Goal: Contribute content: Contribute content

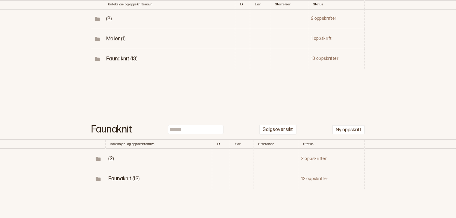
scroll to position [123, 0]
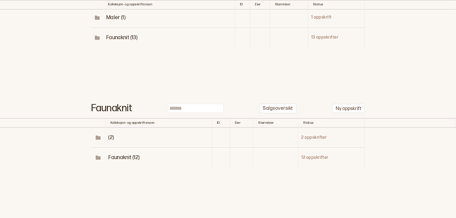
click at [131, 159] on span "Faunaknit (12)" at bounding box center [123, 157] width 31 height 6
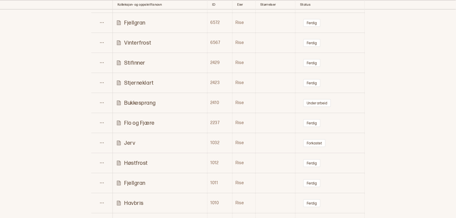
scroll to position [300, 0]
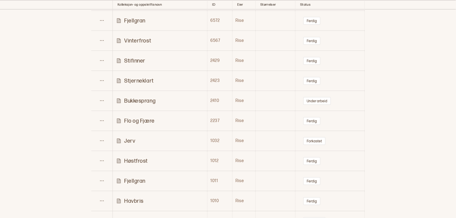
click at [144, 100] on p "Bukkesprang" at bounding box center [139, 100] width 31 height 7
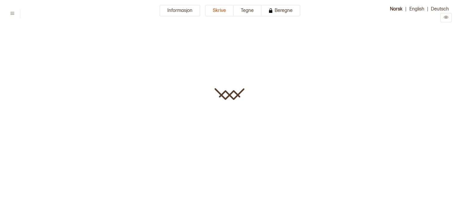
type input "**********"
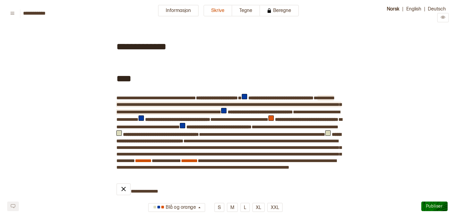
click at [228, 105] on span "**********" at bounding box center [228, 105] width 225 height 19
drag, startPoint x: 299, startPoint y: 104, endPoint x: 323, endPoint y: 103, distance: 23.3
click at [323, 103] on span "**********" at bounding box center [228, 105] width 225 height 19
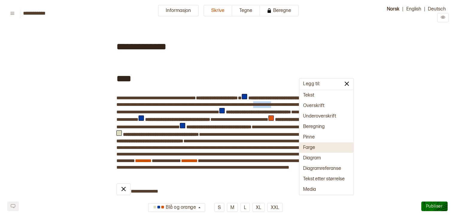
click at [313, 148] on button "Farge" at bounding box center [326, 147] width 54 height 10
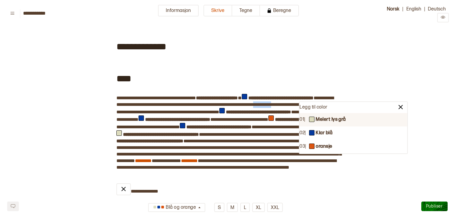
click at [320, 121] on b "Melert lys grå" at bounding box center [330, 120] width 30 height 6
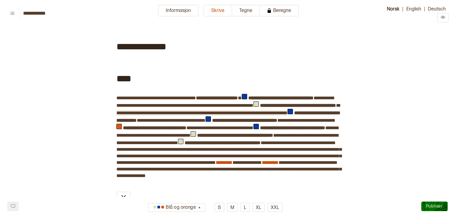
click at [213, 112] on span "**********" at bounding box center [201, 113] width 171 height 4
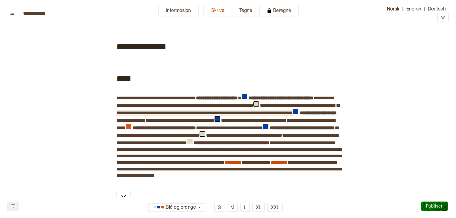
click at [292, 111] on span "**********" at bounding box center [204, 113] width 176 height 4
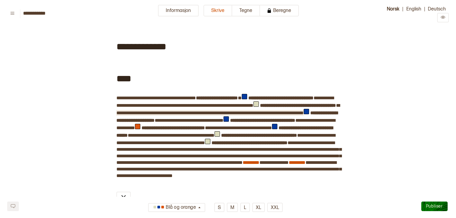
click at [155, 115] on span "**********" at bounding box center [209, 113] width 187 height 4
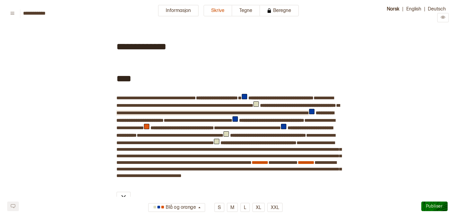
click at [144, 115] on span "**********" at bounding box center [212, 113] width 193 height 4
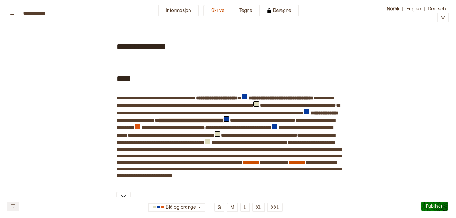
click at [223, 118] on span "**********" at bounding box center [190, 120] width 65 height 4
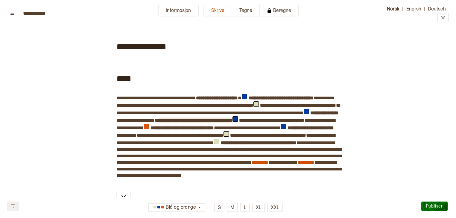
click at [232, 119] on span "**********" at bounding box center [195, 120] width 74 height 4
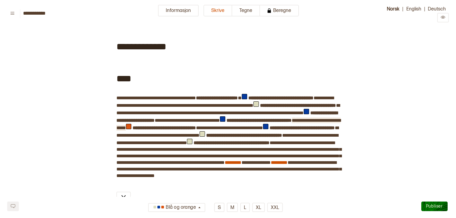
click at [191, 126] on span "**********" at bounding box center [228, 124] width 224 height 12
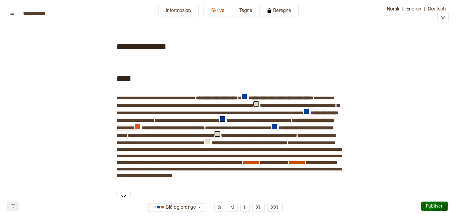
click at [223, 126] on span "**********" at bounding box center [224, 124] width 217 height 12
click at [258, 128] on span "**********" at bounding box center [224, 124] width 217 height 12
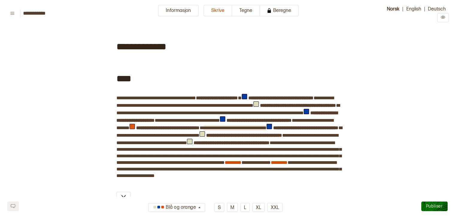
click at [203, 130] on span "**********" at bounding box center [234, 128] width 63 height 4
click at [331, 130] on span at bounding box center [333, 128] width 4 height 4
click at [268, 134] on span "**********" at bounding box center [226, 132] width 220 height 12
click at [309, 133] on span "**********" at bounding box center [226, 132] width 220 height 12
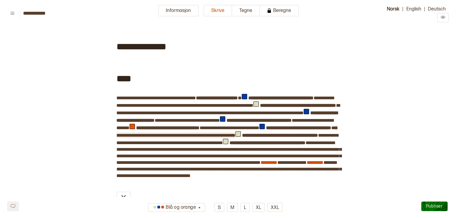
click at [160, 138] on span "**********" at bounding box center [226, 132] width 220 height 12
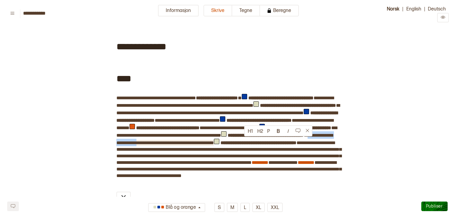
drag, startPoint x: 292, startPoint y: 139, endPoint x: 243, endPoint y: 140, distance: 49.0
click at [243, 140] on span "**********" at bounding box center [224, 139] width 216 height 12
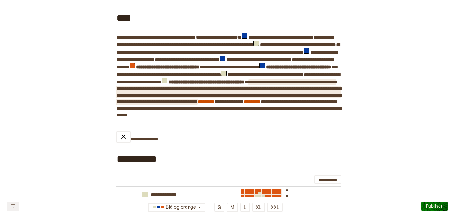
scroll to position [54, 0]
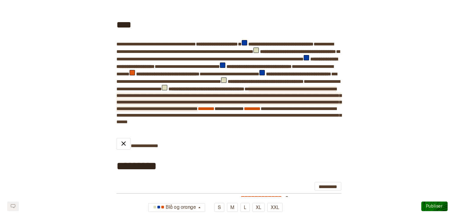
click at [127, 99] on span "**********" at bounding box center [228, 99] width 225 height 24
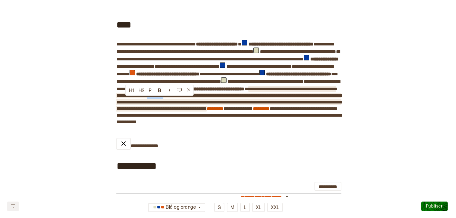
drag, startPoint x: 127, startPoint y: 99, endPoint x: 146, endPoint y: 102, distance: 19.1
click at [146, 102] on span "**********" at bounding box center [228, 99] width 225 height 24
click at [122, 100] on span "**********" at bounding box center [228, 99] width 225 height 24
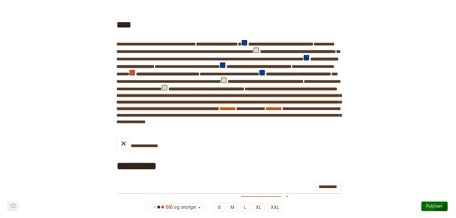
click at [292, 111] on span "**********" at bounding box center [228, 99] width 225 height 24
click at [273, 111] on span "**********" at bounding box center [228, 99] width 225 height 24
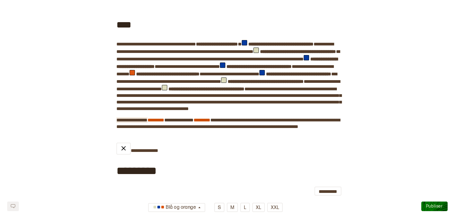
click at [117, 122] on span "**********" at bounding box center [131, 120] width 31 height 4
click at [174, 122] on span "**********" at bounding box center [145, 120] width 58 height 4
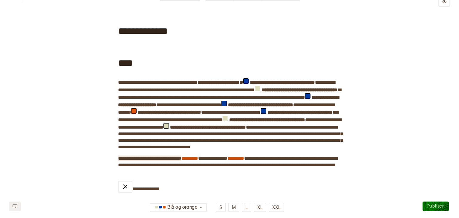
scroll to position [0, 0]
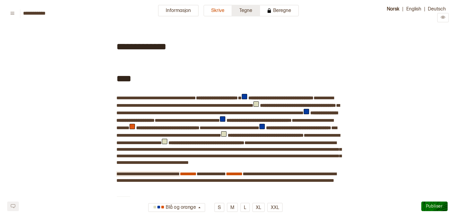
click at [246, 10] on button "Tegne" at bounding box center [246, 11] width 28 height 12
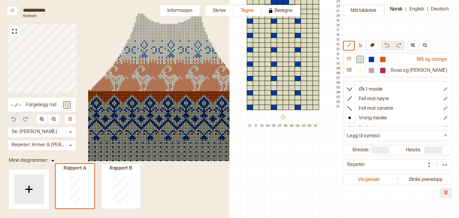
scroll to position [214, 174]
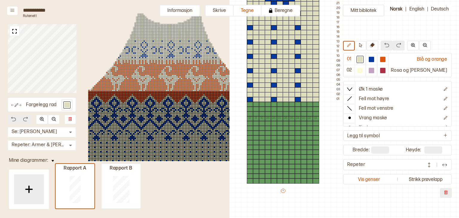
type input "**"
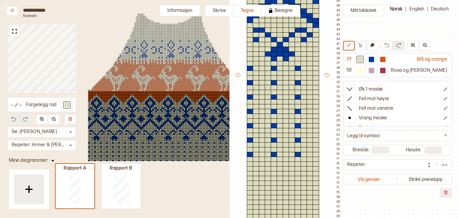
scroll to position [151, 174]
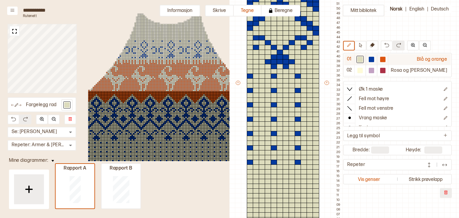
click at [363, 57] on div at bounding box center [360, 59] width 5 height 5
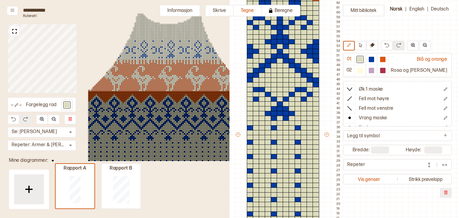
scroll to position [90, 174]
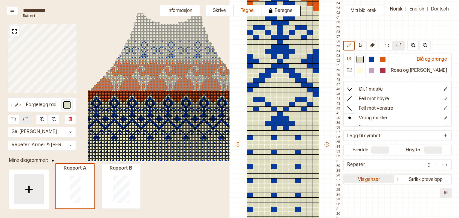
click at [394, 181] on button "Vis genser" at bounding box center [369, 179] width 50 height 8
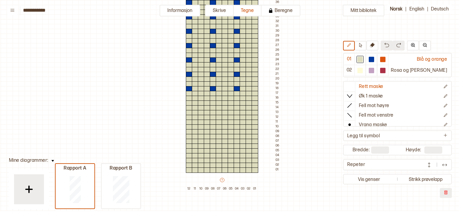
scroll to position [224, 5]
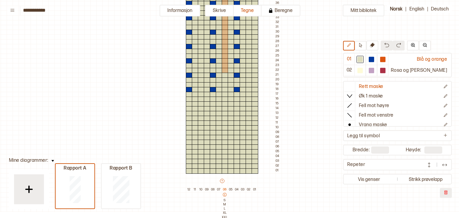
click at [224, 190] on p "06" at bounding box center [225, 189] width 6 height 4
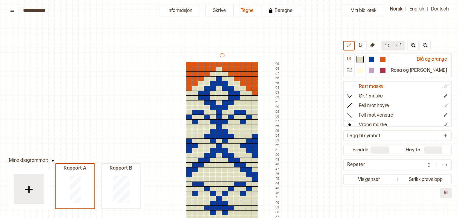
scroll to position [5, 5]
click at [253, 65] on div at bounding box center [255, 64] width 7 height 5
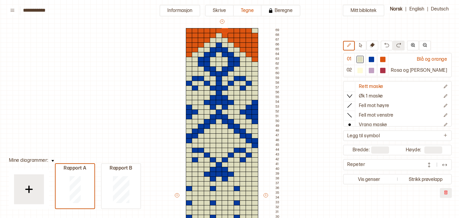
scroll to position [38, 5]
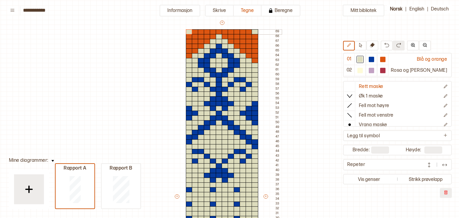
click at [188, 31] on div at bounding box center [189, 31] width 7 height 5
click at [389, 57] on div at bounding box center [382, 59] width 11 height 11
click at [188, 31] on div at bounding box center [189, 31] width 7 height 5
click at [256, 32] on div at bounding box center [255, 31] width 7 height 5
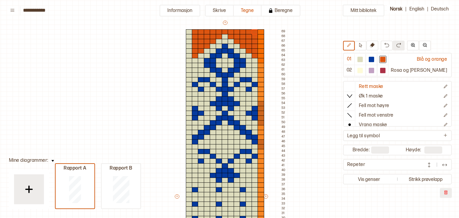
type input "**"
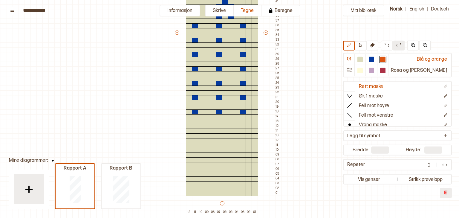
scroll to position [198, 5]
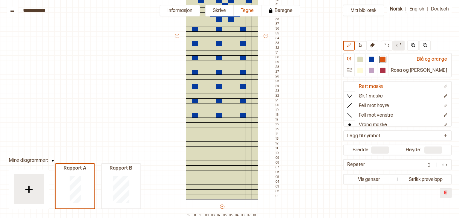
click at [225, 212] on div "+ + + + 12 11 10 09 08 07 06 05 04 03 02 01 69 68 67 66 65 64 63 62 61 60 59 58…" at bounding box center [228, 38] width 108 height 359
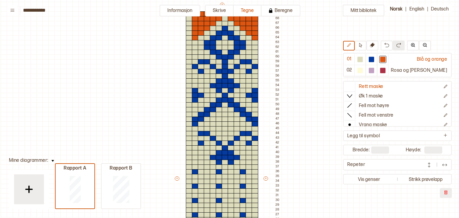
scroll to position [42, 5]
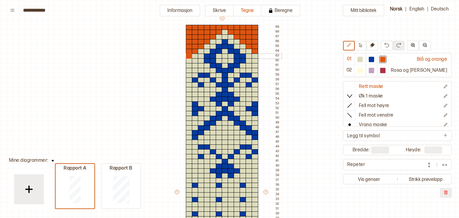
drag, startPoint x: 189, startPoint y: 27, endPoint x: 189, endPoint y: 56, distance: 29.0
click at [189, 56] on div "+ + + + 12 11 10 09 08 07 06 05 04 03 02 01 69 68 67 66 65 64 63 62 61 60 59 58…" at bounding box center [228, 194] width 108 height 359
click at [374, 57] on div at bounding box center [371, 59] width 5 height 5
drag, startPoint x: 188, startPoint y: 97, endPoint x: 188, endPoint y: 117, distance: 19.7
click at [188, 117] on div "+ + + + 12 11 10 09 08 07 06 05 04 03 02 01 69 68 67 66 65 64 63 62 61 60 59 58…" at bounding box center [228, 194] width 108 height 359
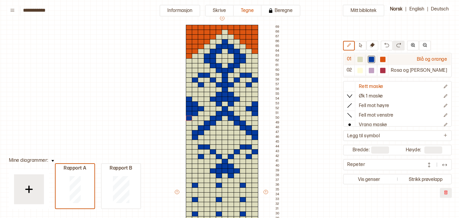
click at [363, 57] on div at bounding box center [360, 59] width 5 height 5
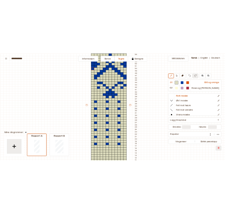
scroll to position [130, 5]
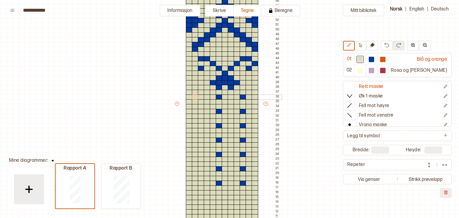
drag, startPoint x: 196, startPoint y: 182, endPoint x: 193, endPoint y: 95, distance: 87.3
click at [193, 95] on div "+ + + + 12 11 10 09 08 07 06 05 04 03 02 01 69 68 67 66 65 64 63 62 61 60 59 58…" at bounding box center [228, 106] width 108 height 359
drag, startPoint x: 221, startPoint y: 96, endPoint x: 220, endPoint y: 140, distance: 44.0
click at [220, 140] on div "+ + + + 12 11 10 09 08 07 06 05 04 03 02 01 69 68 67 66 65 64 63 62 61 60 59 58…" at bounding box center [228, 106] width 108 height 359
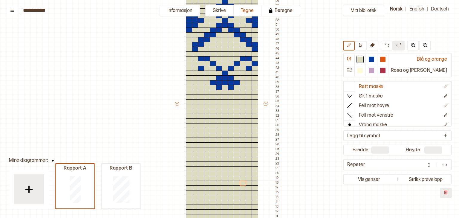
drag, startPoint x: 242, startPoint y: 98, endPoint x: 243, endPoint y: 183, distance: 85.2
click at [243, 183] on div "+ + + + 12 11 10 09 08 07 06 05 04 03 02 01 69 68 67 66 65 64 63 62 61 60 59 58…" at bounding box center [228, 106] width 108 height 359
click at [374, 57] on div at bounding box center [371, 59] width 5 height 5
click at [225, 102] on div at bounding box center [225, 101] width 7 height 5
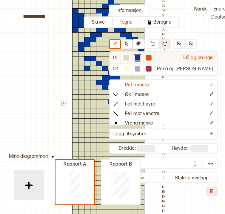
click at [129, 58] on div at bounding box center [126, 57] width 5 height 5
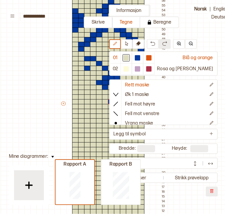
click at [112, 100] on div at bounding box center [111, 101] width 7 height 5
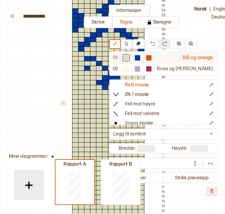
click at [141, 59] on div at bounding box center [137, 57] width 5 height 5
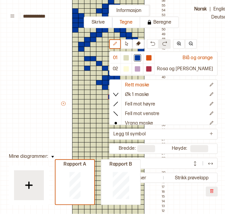
click at [111, 97] on div at bounding box center [111, 96] width 7 height 5
click at [111, 116] on div at bounding box center [111, 116] width 7 height 5
click at [111, 136] on div at bounding box center [111, 135] width 7 height 5
drag, startPoint x: 112, startPoint y: 150, endPoint x: 111, endPoint y: 158, distance: 7.8
click at [111, 158] on div "+ + + + 12 11 10 09 08 07 06 05 04 03 02 01 69 68 67 66 65 64 63 62 61 60 59 58…" at bounding box center [114, 106] width 108 height 359
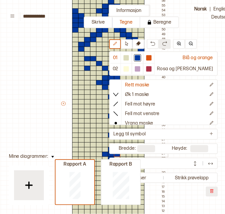
drag, startPoint x: 105, startPoint y: 154, endPoint x: 115, endPoint y: 154, distance: 9.6
click at [115, 154] on div "+ + + + 12 11 10 09 08 07 06 05 04 03 02 01 69 68 67 66 65 64 63 62 61 60 59 58…" at bounding box center [114, 106] width 108 height 359
drag, startPoint x: 75, startPoint y: 149, endPoint x: 80, endPoint y: 154, distance: 7.0
click at [80, 154] on div "+ + + + 12 11 10 09 08 07 06 05 04 03 02 01 69 68 67 66 65 64 63 62 61 60 59 58…" at bounding box center [114, 106] width 108 height 359
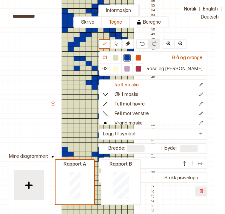
scroll to position [0, 14]
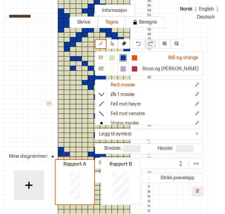
drag, startPoint x: 120, startPoint y: 153, endPoint x: 126, endPoint y: 154, distance: 5.7
click at [126, 154] on div "01 Blå og orange 02 Rosa og lilla Rett maske Øk 1 maske Fell mot høyre Fell mot…" at bounding box center [149, 118] width 109 height 158
drag, startPoint x: 97, startPoint y: 174, endPoint x: 97, endPoint y: 177, distance: 3.3
click at [97, 177] on div "Rapport A Rapport B" at bounding box center [98, 187] width 86 height 36
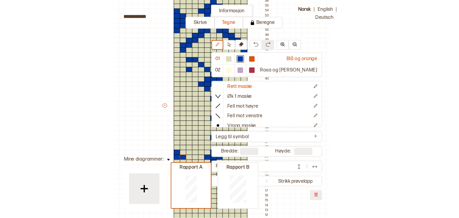
scroll to position [0, 0]
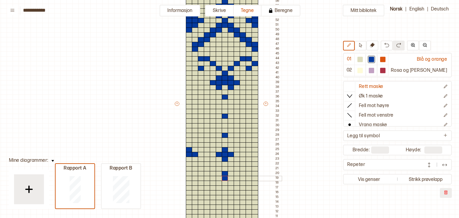
drag, startPoint x: 224, startPoint y: 174, endPoint x: 236, endPoint y: 159, distance: 18.7
click at [225, 180] on div "+ + + + 12 11 10 09 08 07 06 05 04 03 02 01 69 68 67 66 65 64 63 62 61 60 59 58…" at bounding box center [228, 106] width 108 height 359
click at [255, 154] on div at bounding box center [255, 154] width 7 height 5
drag, startPoint x: 201, startPoint y: 158, endPoint x: 188, endPoint y: 157, distance: 12.9
click at [188, 157] on div "+ + + + 12 11 10 09 08 07 06 05 04 03 02 01 69 68 67 66 65 64 63 62 61 60 59 58…" at bounding box center [228, 106] width 108 height 359
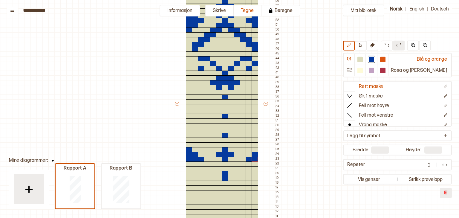
drag, startPoint x: 248, startPoint y: 159, endPoint x: 254, endPoint y: 160, distance: 6.0
click at [254, 160] on div "+ + + + 12 11 10 09 08 07 06 05 04 03 02 01 69 68 67 66 65 64 63 62 61 60 59 58…" at bounding box center [228, 106] width 108 height 359
drag, startPoint x: 220, startPoint y: 177, endPoint x: 228, endPoint y: 177, distance: 8.7
click at [228, 177] on div "+ + + + 12 11 10 09 08 07 06 05 04 03 02 01 69 68 67 66 65 64 63 62 61 60 59 58…" at bounding box center [228, 106] width 108 height 359
drag, startPoint x: 212, startPoint y: 183, endPoint x: 235, endPoint y: 184, distance: 23.3
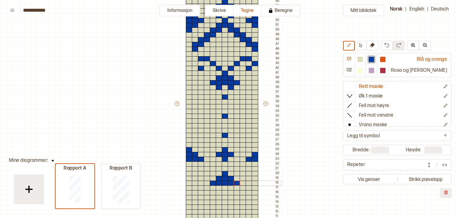
click at [235, 184] on div "+ + + + 12 11 10 09 08 07 06 05 04 03 02 01 69 68 67 66 65 64 63 62 61 60 59 58…" at bounding box center [228, 106] width 108 height 359
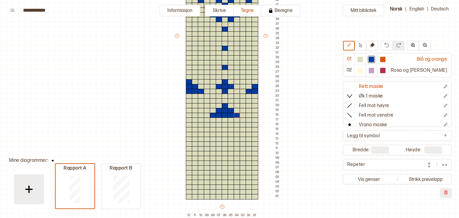
scroll to position [205, 5]
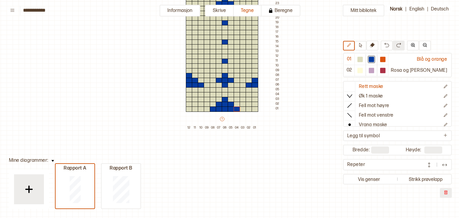
type input "**"
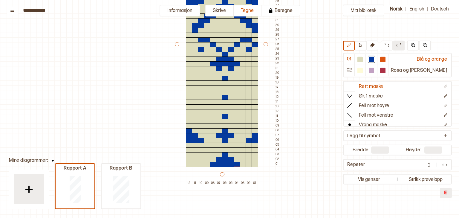
scroll to position [148, 5]
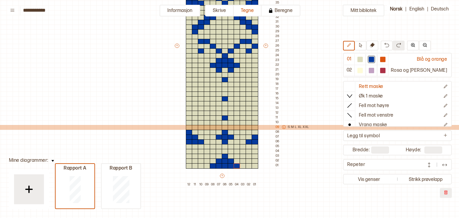
click at [284, 127] on icon at bounding box center [284, 127] width 4 height 4
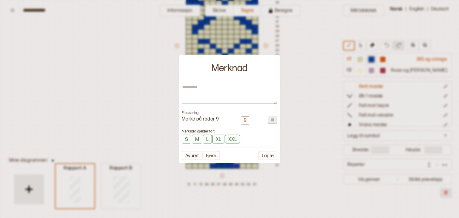
click at [266, 103] on textarea at bounding box center [229, 94] width 95 height 19
type textarea "*"
type textarea "**"
type textarea "*"
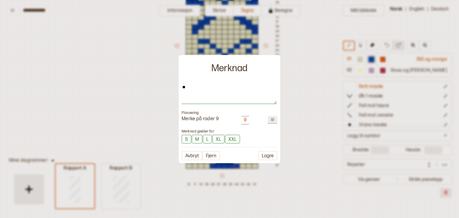
type textarea "***"
type textarea "*"
type textarea "****"
type textarea "*"
type textarea "***"
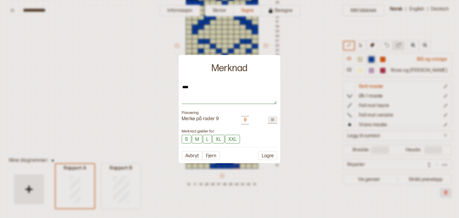
type textarea "*"
type textarea "**"
type textarea "*"
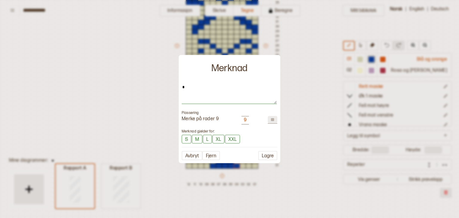
type textarea "*"
type textarea "**"
type textarea "*"
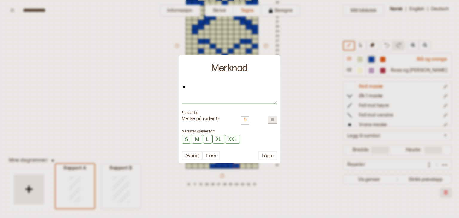
type textarea "***"
type textarea "*"
type textarea "****"
type textarea "*"
type textarea "*****"
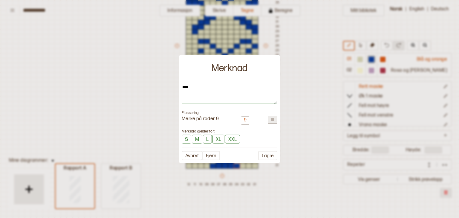
type textarea "*"
type textarea "****"
type textarea "*"
type textarea "***"
type textarea "*"
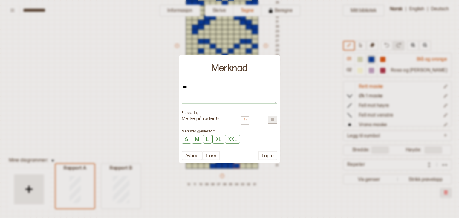
type textarea "**"
type textarea "*"
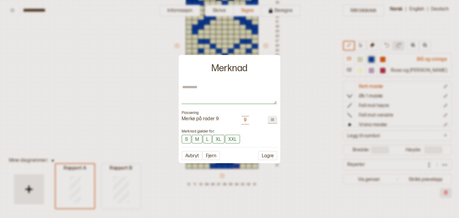
type textarea "*"
type textarea "**"
type textarea "*"
type textarea "***"
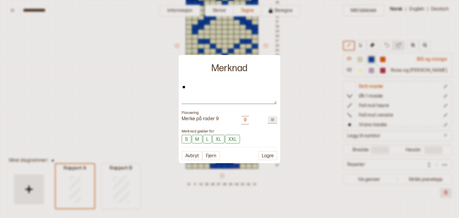
type textarea "*"
type textarea "****"
type textarea "*"
type textarea "*****"
type textarea "*"
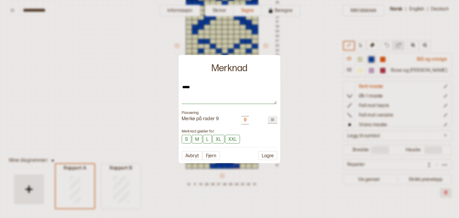
type textarea "******"
type textarea "*"
type textarea "*******"
type textarea "*"
type textarea "*******"
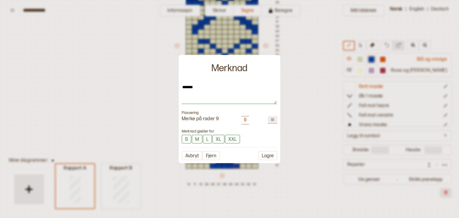
type textarea "*"
type textarea "*********"
type textarea "*"
type textarea "*******"
type textarea "*"
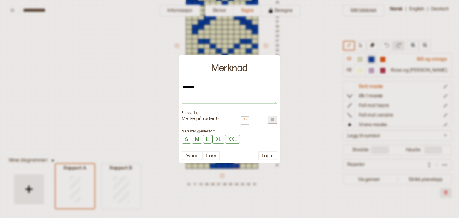
type textarea "*********"
type textarea "*"
type textarea "*********"
type textarea "*"
type textarea "**********"
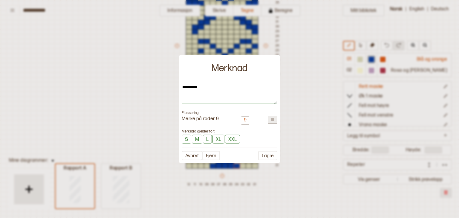
type textarea "*"
type textarea "**********"
type textarea "*"
type textarea "**********"
type textarea "*"
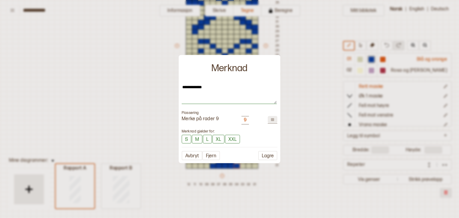
type textarea "**********"
type textarea "*"
type textarea "**********"
type textarea "*"
type textarea "*********"
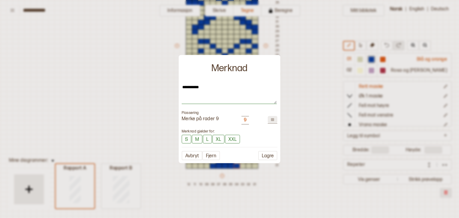
type textarea "*"
type textarea "*********"
type textarea "*"
type textarea "**********"
type textarea "*"
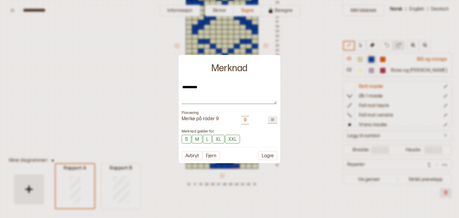
type textarea "**********"
type textarea "*"
type textarea "**********"
type textarea "*"
type textarea "**********"
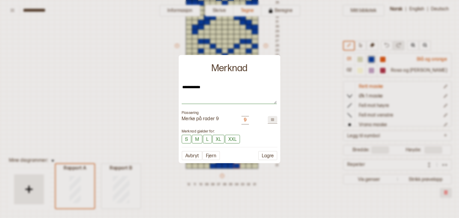
type textarea "*"
type textarea "**********"
type textarea "*"
type textarea "**********"
type textarea "*"
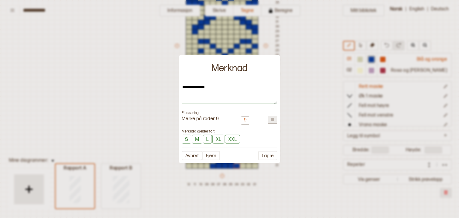
type textarea "**********"
type textarea "*"
type textarea "**********"
type textarea "*"
type textarea "**********"
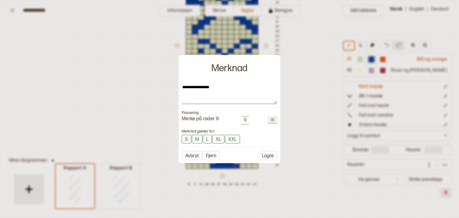
type textarea "*"
type textarea "**********"
type textarea "*"
type textarea "**********"
click at [186, 136] on button "S" at bounding box center [187, 139] width 10 height 9
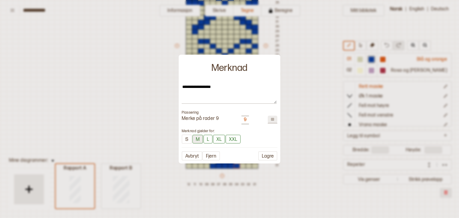
click at [194, 137] on button "M" at bounding box center [198, 139] width 10 height 9
click at [211, 138] on button "L" at bounding box center [208, 139] width 9 height 9
click at [216, 139] on button "XL" at bounding box center [220, 139] width 12 height 9
click at [230, 139] on button "XXL" at bounding box center [235, 139] width 15 height 9
click at [268, 155] on button "Lagre" at bounding box center [267, 155] width 19 height 9
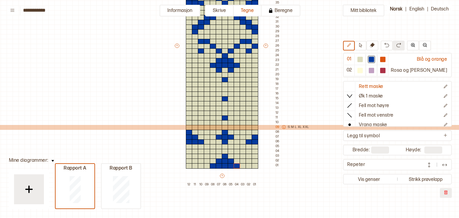
click at [284, 127] on icon at bounding box center [284, 127] width 4 height 4
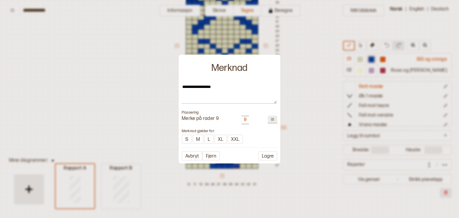
click at [274, 120] on input "*" at bounding box center [273, 119] width 10 height 7
type textarea "*"
type input "*"
type textarea "*"
type input "**"
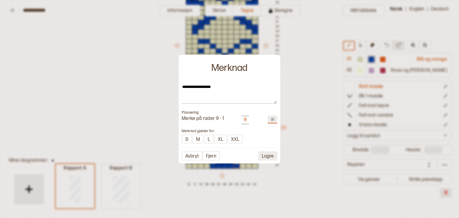
click at [268, 155] on button "Lagre" at bounding box center [267, 155] width 19 height 9
type textarea "*"
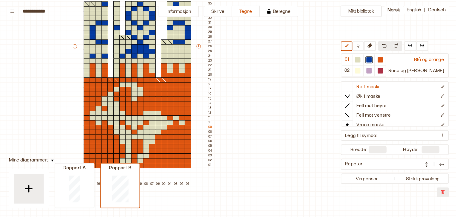
scroll to position [148, 91]
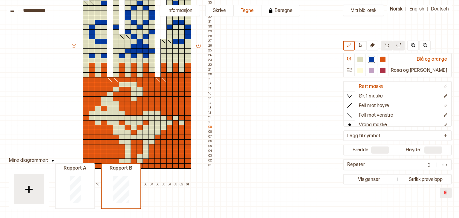
click at [51, 160] on img at bounding box center [52, 161] width 3 height 2
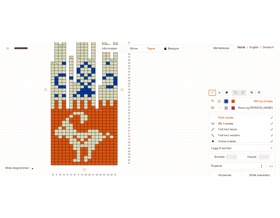
scroll to position [109, 91]
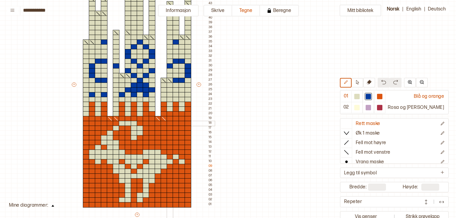
click at [168, 123] on div at bounding box center [170, 123] width 7 height 5
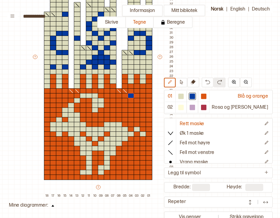
scroll to position [134, 40]
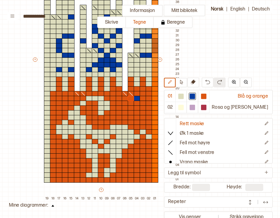
type input "**"
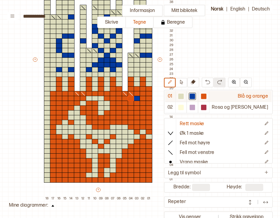
click at [206, 96] on div at bounding box center [203, 96] width 5 height 5
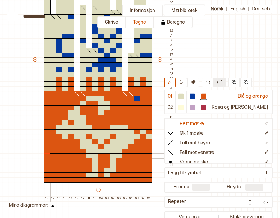
drag, startPoint x: 46, startPoint y: 92, endPoint x: 45, endPoint y: 154, distance: 62.2
click at [45, 154] on div "+ + + + 18 17 16 15 14 13 12 11 10 09 08 07 06 05 04 03 02 01 52 51 50 49 48 47…" at bounding box center [104, 61] width 144 height 277
drag, startPoint x: 45, startPoint y: 87, endPoint x: 46, endPoint y: 78, distance: 9.0
click at [46, 78] on div "+ + + + 18 17 16 15 14 13 12 11 10 09 08 07 06 05 04 03 02 01 52 51 50 49 48 47…" at bounding box center [104, 61] width 144 height 277
click at [136, 98] on div at bounding box center [137, 98] width 7 height 5
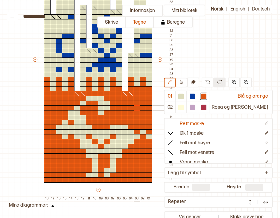
drag, startPoint x: 137, startPoint y: 92, endPoint x: 138, endPoint y: 106, distance: 14.7
click at [138, 106] on div "+ + + + 18 17 16 15 14 13 12 11 10 09 08 07 06 05 04 03 02 01 52 51 50 49 48 47…" at bounding box center [104, 61] width 144 height 277
drag, startPoint x: 106, startPoint y: 89, endPoint x: 84, endPoint y: 88, distance: 21.8
click at [84, 88] on div "+ + + + 18 17 16 15 14 13 12 11 10 09 08 07 06 05 04 03 02 01 52 51 50 49 48 47…" at bounding box center [104, 61] width 144 height 277
drag, startPoint x: 65, startPoint y: 89, endPoint x: 53, endPoint y: 89, distance: 12.3
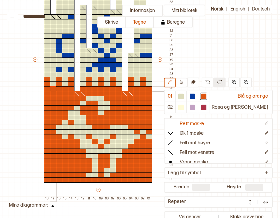
click at [53, 89] on div "+ + + + 18 17 16 15 14 13 12 11 10 09 08 07 06 05 04 03 02 01 52 51 50 49 48 47…" at bounding box center [104, 61] width 144 height 277
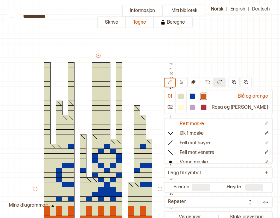
scroll to position [0, 40]
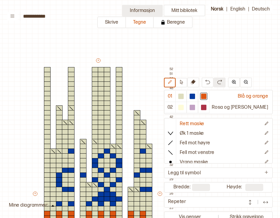
click at [147, 10] on button "Informasjon" at bounding box center [142, 11] width 41 height 12
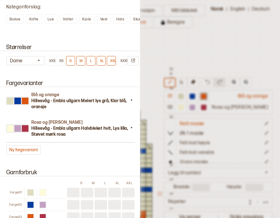
scroll to position [500, 0]
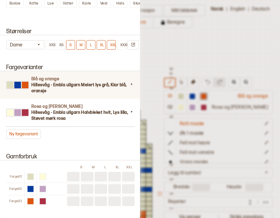
click at [131, 89] on div "Blå og orange Hillesvåg - Embla ullgarn Melert lys grå, Klar blå, oransje" at bounding box center [70, 85] width 143 height 28
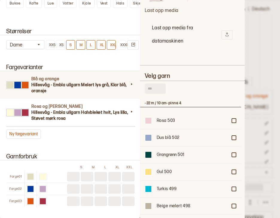
scroll to position [390, 0]
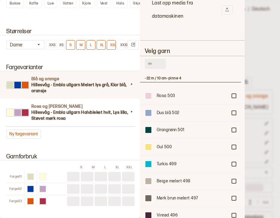
click at [158, 59] on input "text" at bounding box center [155, 64] width 21 height 10
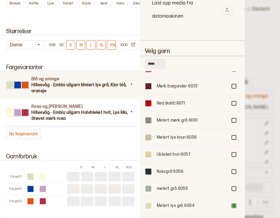
scroll to position [530, 0]
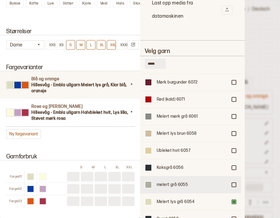
type input "*****"
click at [232, 183] on div at bounding box center [234, 185] width 4 height 4
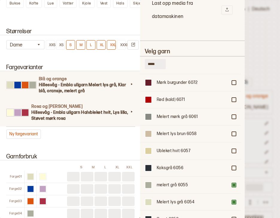
click at [101, 115] on h3 "Hillesvåg - Embla ullgarn Halvbleket hvit, Lys lilla, Støvet mørk rosa" at bounding box center [79, 115] width 97 height 12
type input "**********"
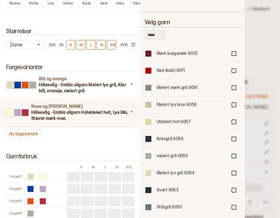
scroll to position [384, 0]
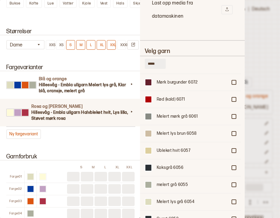
click at [121, 112] on h3 "Hillesvåg - Embla ullgarn Halvbleket hvit, Lys lilla, Støvet mørk rosa" at bounding box center [79, 115] width 97 height 12
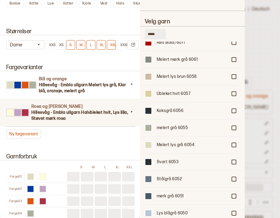
scroll to position [553, 0]
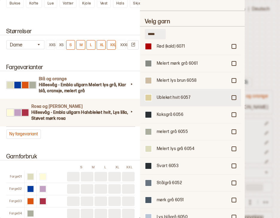
click at [232, 96] on div at bounding box center [234, 98] width 4 height 4
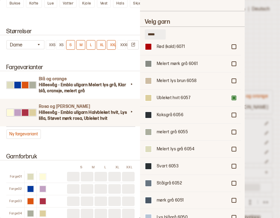
click at [257, 60] on div at bounding box center [140, 109] width 280 height 218
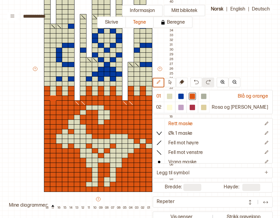
scroll to position [132, 40]
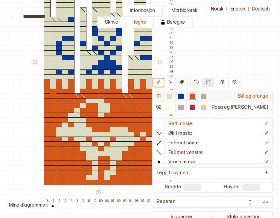
click at [206, 97] on div at bounding box center [203, 96] width 5 height 5
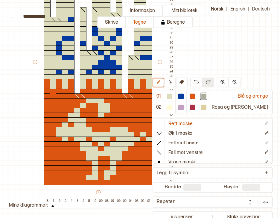
click at [130, 176] on div at bounding box center [131, 177] width 7 height 5
click at [136, 172] on div at bounding box center [137, 172] width 7 height 5
click at [141, 168] on div at bounding box center [143, 167] width 7 height 5
click at [148, 163] on div at bounding box center [149, 162] width 7 height 5
click at [46, 167] on div at bounding box center [47, 167] width 7 height 5
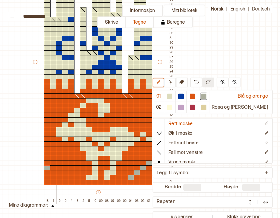
click at [50, 172] on div at bounding box center [53, 172] width 7 height 5
click at [60, 176] on div at bounding box center [59, 177] width 7 height 5
drag, startPoint x: 88, startPoint y: 177, endPoint x: 116, endPoint y: 153, distance: 37.4
click at [116, 153] on div "+ + + + 18 17 16 15 14 13 12 11 10 09 08 07 06 05 04 03 02 01 52 51 50 49 48 47…" at bounding box center [104, 64] width 144 height 277
drag, startPoint x: 112, startPoint y: 164, endPoint x: 112, endPoint y: 170, distance: 6.0
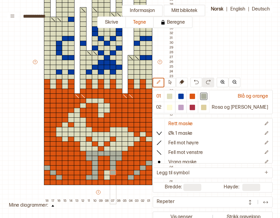
click at [112, 170] on div "+ + + + 18 17 16 15 14 13 12 11 10 09 08 07 06 05 04 03 02 01 52 51 50 49 48 47…" at bounding box center [104, 64] width 144 height 277
drag, startPoint x: 109, startPoint y: 172, endPoint x: 109, endPoint y: 175, distance: 3.3
click at [109, 175] on div "+ + + + 18 17 16 15 14 13 12 11 10 09 08 07 06 05 04 03 02 01 52 51 50 49 48 47…" at bounding box center [104, 64] width 144 height 277
drag, startPoint x: 124, startPoint y: 148, endPoint x: 125, endPoint y: 129, distance: 18.5
click at [125, 129] on div "+ + + + 18 17 16 15 14 13 12 11 10 09 08 07 06 05 04 03 02 01 52 51 50 49 48 47…" at bounding box center [104, 64] width 144 height 277
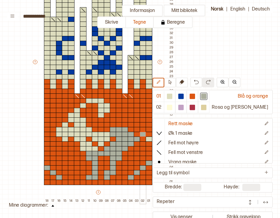
click at [144, 133] on div at bounding box center [143, 134] width 7 height 5
click at [150, 139] on div at bounding box center [149, 138] width 7 height 5
drag, startPoint x: 108, startPoint y: 134, endPoint x: 95, endPoint y: 138, distance: 14.0
click at [95, 138] on div "+ + + + 18 17 16 15 14 13 12 11 10 09 08 07 06 05 04 03 02 01 52 51 50 49 48 47…" at bounding box center [104, 64] width 144 height 277
click at [100, 142] on div at bounding box center [101, 143] width 7 height 5
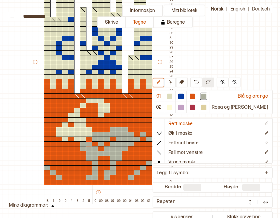
drag, startPoint x: 96, startPoint y: 147, endPoint x: 87, endPoint y: 144, distance: 9.4
click at [87, 144] on div "+ + + + 18 17 16 15 14 13 12 11 10 09 08 07 06 05 04 03 02 01 52 51 50 49 48 47…" at bounding box center [104, 64] width 144 height 277
drag, startPoint x: 82, startPoint y: 138, endPoint x: 77, endPoint y: 138, distance: 4.9
click at [77, 138] on div "+ + + + 18 17 16 15 14 13 12 11 10 09 08 07 06 05 04 03 02 01 52 51 50 49 48 47…" at bounding box center [104, 64] width 144 height 277
click at [65, 138] on div at bounding box center [65, 138] width 7 height 5
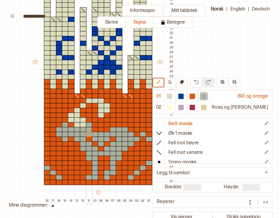
drag, startPoint x: 65, startPoint y: 135, endPoint x: 89, endPoint y: 132, distance: 24.3
click at [89, 132] on div "+ + + + 18 17 16 15 14 13 12 11 10 09 08 07 06 05 04 03 02 01 52 51 50 49 48 47…" at bounding box center [104, 64] width 144 height 277
drag, startPoint x: 83, startPoint y: 124, endPoint x: 76, endPoint y: 111, distance: 14.3
click at [76, 111] on div "+ + + + 18 17 16 15 14 13 12 11 10 09 08 07 06 05 04 03 02 01 52 51 50 49 48 47…" at bounding box center [104, 64] width 144 height 277
click at [83, 105] on div at bounding box center [83, 105] width 7 height 5
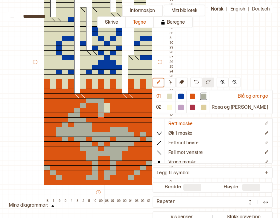
drag, startPoint x: 91, startPoint y: 100, endPoint x: 104, endPoint y: 103, distance: 13.8
click at [104, 103] on div "+ + + + 18 17 16 15 14 13 12 11 10 09 08 07 06 05 04 03 02 01 52 51 50 49 48 47…" at bounding box center [104, 64] width 144 height 277
drag, startPoint x: 104, startPoint y: 104, endPoint x: 105, endPoint y: 111, distance: 7.2
click at [105, 111] on div "+ + + + 18 17 16 15 14 13 12 11 10 09 08 07 06 05 04 03 02 01 52 51 50 49 48 47…" at bounding box center [104, 64] width 144 height 277
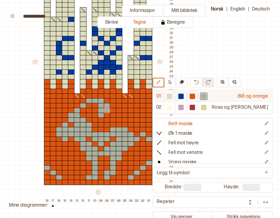
click at [195, 98] on div at bounding box center [192, 96] width 5 height 5
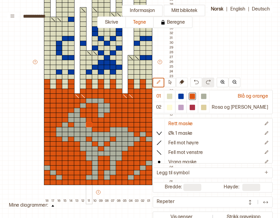
click at [88, 123] on div at bounding box center [89, 124] width 7 height 5
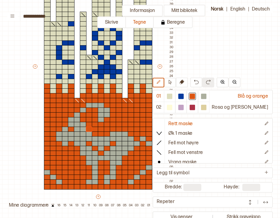
scroll to position [127, 40]
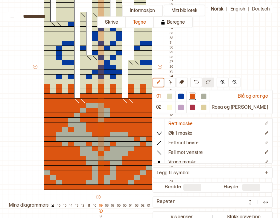
click at [102, 204] on p "09" at bounding box center [101, 205] width 6 height 4
click at [101, 210] on icon at bounding box center [101, 210] width 4 height 4
type textarea "*"
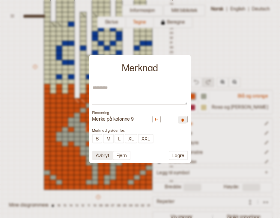
click at [105, 155] on button "Avbryt" at bounding box center [102, 154] width 21 height 9
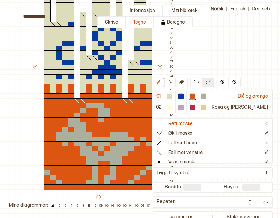
click at [100, 63] on div at bounding box center [101, 62] width 7 height 5
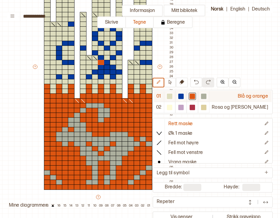
click at [184, 95] on div at bounding box center [180, 96] width 5 height 5
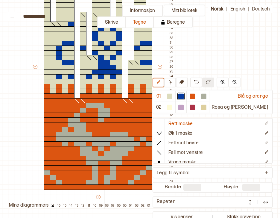
click at [101, 61] on div at bounding box center [101, 62] width 7 height 5
click at [97, 67] on div at bounding box center [95, 67] width 7 height 5
click at [89, 71] on div at bounding box center [89, 71] width 7 height 5
click at [84, 75] on div at bounding box center [83, 76] width 7 height 5
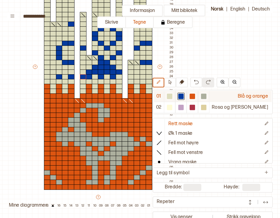
click at [172, 96] on div at bounding box center [169, 96] width 5 height 5
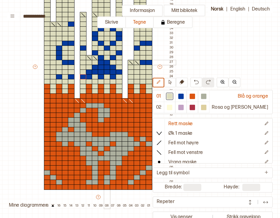
click at [107, 62] on div at bounding box center [107, 62] width 7 height 5
click at [112, 66] on div at bounding box center [113, 67] width 7 height 5
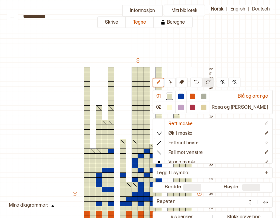
click at [155, 196] on div at bounding box center [158, 198] width 7 height 5
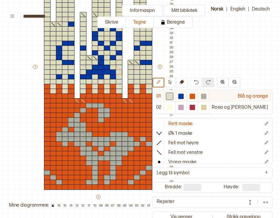
click at [187, 97] on div at bounding box center [180, 96] width 11 height 11
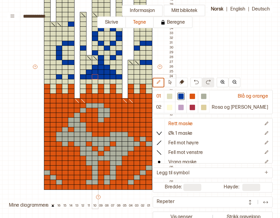
drag, startPoint x: 116, startPoint y: 78, endPoint x: 93, endPoint y: 77, distance: 23.3
click at [93, 77] on div "+ + + + 18 17 16 15 14 13 12 11 10 09 08 07 06 05 04 03 02 01 52 51 50 49 48 47…" at bounding box center [104, 69] width 144 height 277
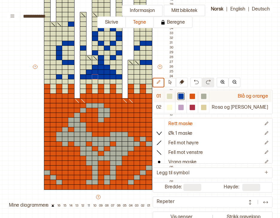
click at [172, 95] on div at bounding box center [169, 96] width 5 height 5
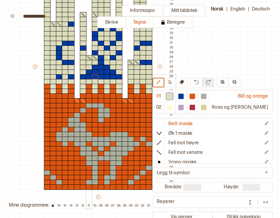
click at [90, 76] on div at bounding box center [89, 76] width 7 height 5
click at [100, 77] on div at bounding box center [101, 76] width 7 height 5
click at [111, 77] on div at bounding box center [113, 76] width 7 height 5
click at [95, 52] on div at bounding box center [95, 52] width 7 height 5
click at [83, 49] on div at bounding box center [83, 47] width 7 height 5
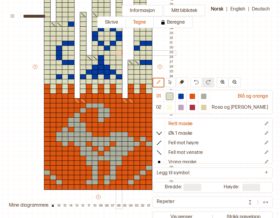
drag, startPoint x: 112, startPoint y: 57, endPoint x: 116, endPoint y: 54, distance: 4.7
click at [116, 54] on div "+ + + + 18 17 16 15 14 13 12 11 10 09 08 07 06 05 04 03 02 01 52 51 50 49 48 47…" at bounding box center [104, 69] width 144 height 277
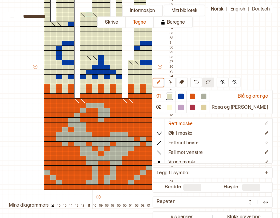
drag, startPoint x: 106, startPoint y: 46, endPoint x: 88, endPoint y: 16, distance: 35.0
click at [88, 16] on div "+ + + + 18 17 16 15 14 13 12 11 10 09 08 07 06 05 04 03 02 01 52 51 50 49 48 47…" at bounding box center [104, 69] width 144 height 277
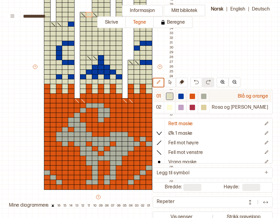
click at [184, 94] on div at bounding box center [180, 96] width 5 height 5
click at [172, 95] on div at bounding box center [169, 96] width 5 height 5
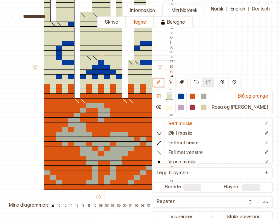
click at [99, 57] on div at bounding box center [101, 57] width 7 height 5
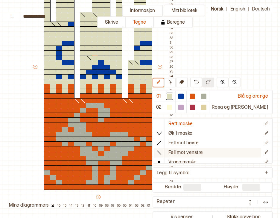
click at [162, 150] on icon at bounding box center [159, 152] width 6 height 6
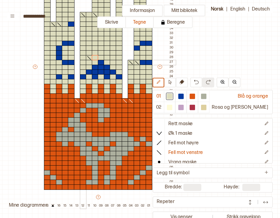
click at [83, 60] on div at bounding box center [83, 62] width 7 height 5
click at [83, 57] on div at bounding box center [83, 57] width 7 height 5
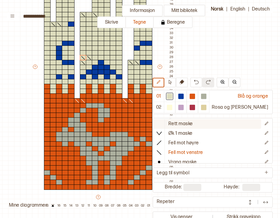
click at [162, 125] on icon at bounding box center [159, 123] width 6 height 6
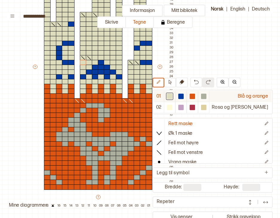
click at [184, 98] on div at bounding box center [180, 96] width 5 height 5
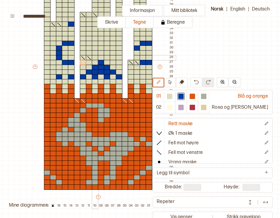
click at [94, 58] on div at bounding box center [95, 57] width 7 height 5
click at [90, 53] on div at bounding box center [89, 52] width 7 height 5
click at [83, 49] on div at bounding box center [83, 47] width 7 height 5
click at [105, 57] on div at bounding box center [107, 57] width 7 height 5
click at [110, 52] on div at bounding box center [113, 52] width 7 height 5
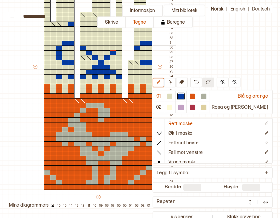
click at [119, 47] on div at bounding box center [119, 47] width 7 height 5
click at [100, 48] on div at bounding box center [101, 47] width 7 height 5
click at [95, 41] on div at bounding box center [95, 43] width 7 height 5
click at [90, 37] on div at bounding box center [89, 38] width 7 height 5
click at [90, 34] on div at bounding box center [89, 33] width 7 height 5
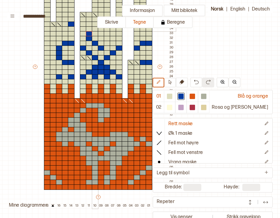
click at [95, 30] on div at bounding box center [95, 28] width 7 height 5
click at [108, 42] on div at bounding box center [107, 43] width 7 height 5
click at [111, 39] on div at bounding box center [113, 38] width 7 height 5
click at [111, 35] on div at bounding box center [113, 33] width 7 height 5
click at [106, 28] on div at bounding box center [107, 28] width 7 height 5
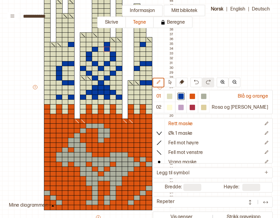
scroll to position [106, 40]
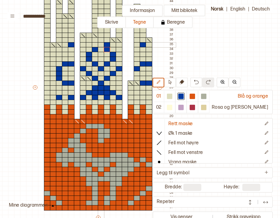
click at [101, 43] on div at bounding box center [101, 44] width 7 height 5
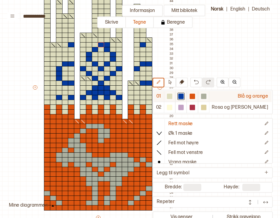
click at [172, 97] on div at bounding box center [169, 96] width 5 height 5
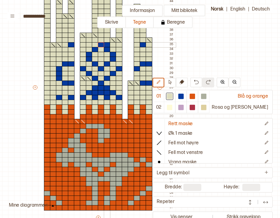
click at [108, 44] on div at bounding box center [107, 44] width 7 height 5
click at [118, 68] on div at bounding box center [119, 68] width 7 height 5
click at [81, 67] on div at bounding box center [83, 68] width 7 height 5
drag, startPoint x: 150, startPoint y: 63, endPoint x: 149, endPoint y: 83, distance: 19.4
click at [149, 83] on div "+ + + + 18 17 16 15 14 13 12 11 10 09 08 07 06 05 04 03 02 01 52 51 50 49 48 47…" at bounding box center [104, 89] width 144 height 277
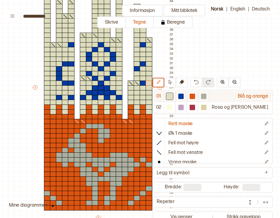
click at [184, 95] on div at bounding box center [180, 96] width 5 height 5
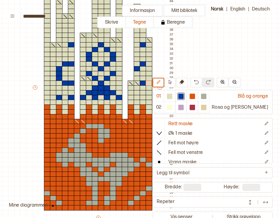
drag, startPoint x: 187, startPoint y: 150, endPoint x: 177, endPoint y: 108, distance: 42.9
click at [177, 108] on div "Mitt bibliotek 01 Blå og orange 02 Rosa og lilla Rett maske Øk 1 maske Fell mot…" at bounding box center [240, 111] width 560 height 435
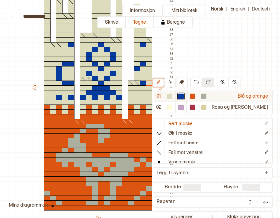
click at [173, 99] on div at bounding box center [169, 96] width 7 height 7
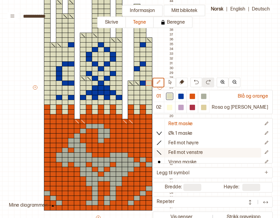
click at [162, 154] on icon at bounding box center [159, 152] width 6 height 6
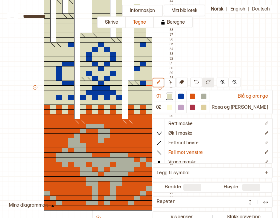
click at [89, 34] on div at bounding box center [89, 35] width 7 height 5
click at [184, 82] on icon at bounding box center [181, 82] width 5 height 5
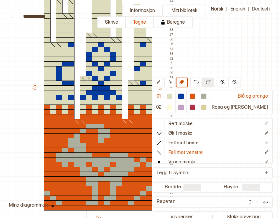
drag, startPoint x: 82, startPoint y: 35, endPoint x: 80, endPoint y: 73, distance: 38.0
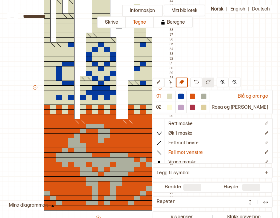
drag, startPoint x: 119, startPoint y: 116, endPoint x: 118, endPoint y: -2, distance: 117.8
click at [118, 0] on html "**********" at bounding box center [140, 109] width 280 height 218
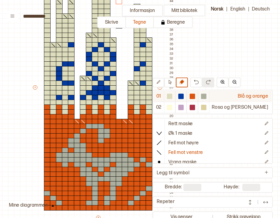
click at [196, 93] on div at bounding box center [192, 96] width 7 height 7
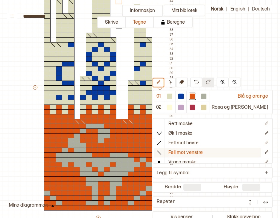
click at [162, 152] on icon at bounding box center [159, 152] width 6 height 6
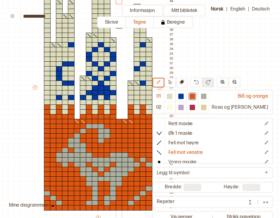
click at [118, 121] on div at bounding box center [119, 121] width 7 height 5
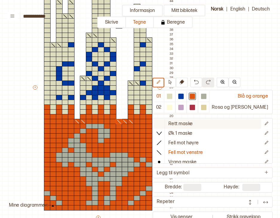
click at [162, 121] on icon at bounding box center [159, 123] width 6 height 6
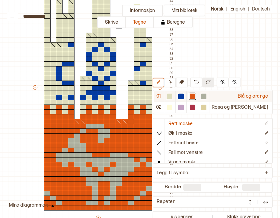
click at [172, 97] on div at bounding box center [169, 96] width 5 height 5
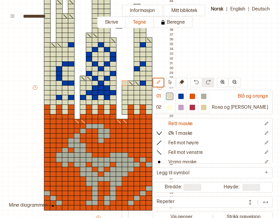
drag, startPoint x: 125, startPoint y: 111, endPoint x: 124, endPoint y: 83, distance: 28.4
click at [124, 83] on div "+ + + + 18 17 16 15 14 13 12 11 10 09 08 07 06 05 04 03 02 01 52 51 50 49 48 47…" at bounding box center [104, 89] width 144 height 277
drag, startPoint x: 129, startPoint y: 79, endPoint x: 129, endPoint y: 30, distance: 49.0
click at [129, 30] on div "+ + + + 18 17 16 15 14 13 12 11 10 09 08 07 06 05 04 03 02 01 52 51 50 49 48 47…" at bounding box center [104, 89] width 144 height 277
click at [131, 62] on div at bounding box center [131, 63] width 7 height 5
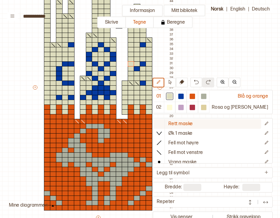
click at [162, 120] on icon at bounding box center [159, 123] width 6 height 6
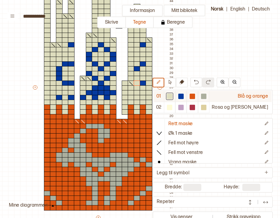
click at [195, 98] on div at bounding box center [192, 96] width 5 height 5
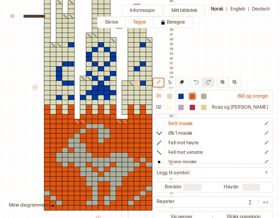
click at [126, 117] on div at bounding box center [125, 116] width 7 height 5
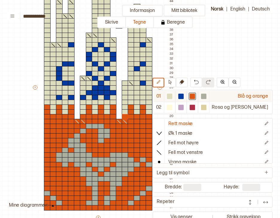
click at [172, 95] on div at bounding box center [169, 96] width 5 height 5
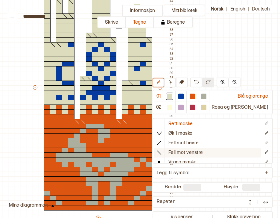
click at [162, 150] on icon at bounding box center [159, 152] width 6 height 6
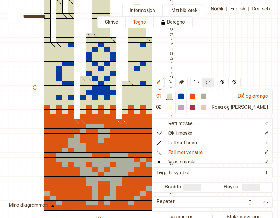
click at [125, 82] on div at bounding box center [125, 82] width 7 height 5
click at [124, 77] on div at bounding box center [125, 78] width 7 height 5
click at [130, 77] on div at bounding box center [131, 78] width 7 height 5
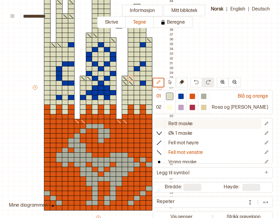
click at [162, 123] on icon at bounding box center [159, 123] width 6 height 6
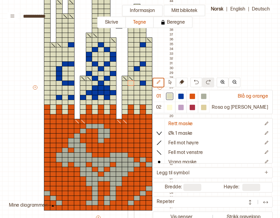
drag, startPoint x: 126, startPoint y: 84, endPoint x: 129, endPoint y: 84, distance: 3.9
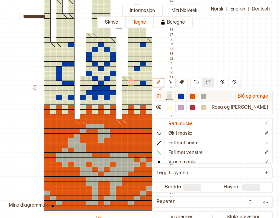
click at [184, 95] on div at bounding box center [180, 96] width 5 height 5
click at [172, 95] on div at bounding box center [169, 96] width 5 height 5
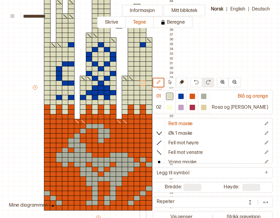
drag, startPoint x: 144, startPoint y: 62, endPoint x: 141, endPoint y: 82, distance: 19.8
click at [141, 82] on div "+ + + + 18 17 16 15 14 13 12 11 10 09 08 07 06 05 04 03 02 01 52 51 50 49 48 47…" at bounding box center [104, 89] width 144 height 277
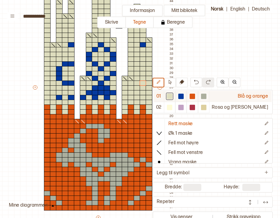
click at [184, 96] on div at bounding box center [180, 96] width 5 height 5
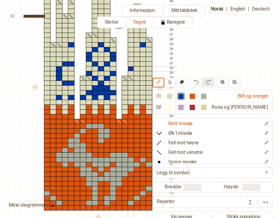
click at [132, 69] on div at bounding box center [131, 68] width 7 height 5
drag, startPoint x: 135, startPoint y: 65, endPoint x: 142, endPoint y: 64, distance: 7.2
click at [142, 64] on div "+ + + + 18 17 16 15 14 13 12 11 10 09 08 07 06 05 04 03 02 01 52 51 50 49 48 47…" at bounding box center [104, 89] width 144 height 277
drag, startPoint x: 146, startPoint y: 68, endPoint x: 148, endPoint y: 78, distance: 10.0
click at [148, 78] on div "+ + + + 18 17 16 15 14 13 12 11 10 09 08 07 06 05 04 03 02 01 52 51 50 49 48 47…" at bounding box center [104, 89] width 144 height 277
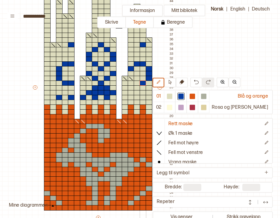
click at [143, 83] on div at bounding box center [143, 82] width 7 height 5
click at [136, 83] on div at bounding box center [137, 82] width 7 height 5
click at [136, 45] on div at bounding box center [137, 44] width 7 height 5
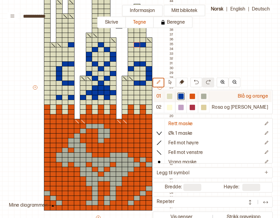
click at [172, 94] on div at bounding box center [169, 96] width 5 height 5
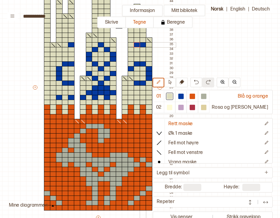
click at [141, 45] on div at bounding box center [143, 44] width 7 height 5
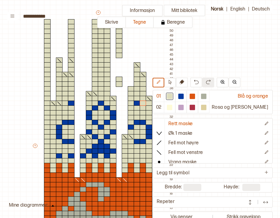
scroll to position [47, 40]
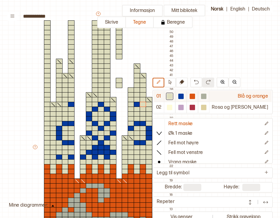
click at [184, 96] on div at bounding box center [180, 96] width 5 height 5
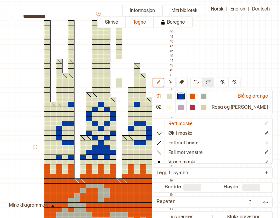
click at [126, 156] on div at bounding box center [125, 156] width 7 height 5
click at [135, 157] on div at bounding box center [137, 156] width 7 height 5
click at [147, 156] on div at bounding box center [149, 156] width 7 height 5
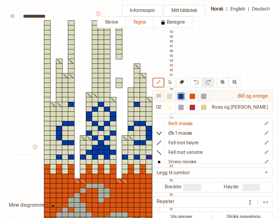
click at [173, 99] on div at bounding box center [169, 96] width 7 height 7
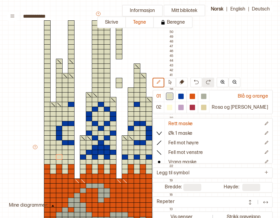
drag, startPoint x: 69, startPoint y: 155, endPoint x: 60, endPoint y: 156, distance: 9.0
click at [60, 156] on div "+ + + + 18 17 16 15 14 13 12 11 10 09 08 07 06 05 04 03 02 01 52 51 50 49 48 47…" at bounding box center [104, 149] width 144 height 277
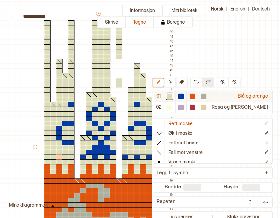
click at [184, 94] on div at bounding box center [180, 96] width 5 height 5
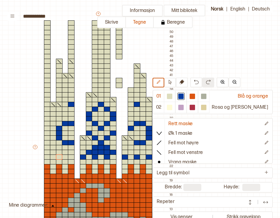
click at [65, 155] on div at bounding box center [65, 156] width 7 height 5
click at [52, 155] on div at bounding box center [53, 156] width 7 height 5
drag, startPoint x: 199, startPoint y: 94, endPoint x: 70, endPoint y: 144, distance: 138.3
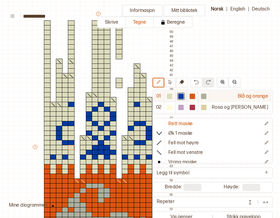
drag, startPoint x: 196, startPoint y: 92, endPoint x: 194, endPoint y: 96, distance: 4.3
click at [173, 96] on div at bounding box center [169, 96] width 7 height 7
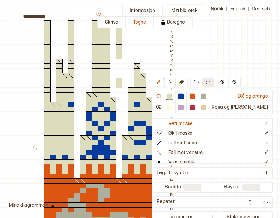
drag, startPoint x: 71, startPoint y: 124, endPoint x: 64, endPoint y: 124, distance: 7.8
click at [64, 124] on div "+ + + + 18 17 16 15 14 13 12 11 10 09 08 07 06 05 04 03 02 01 52 51 50 49 48 47…" at bounding box center [104, 149] width 144 height 277
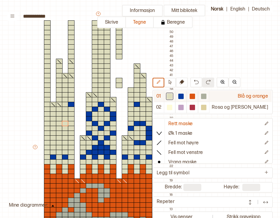
click at [184, 95] on div at bounding box center [180, 96] width 5 height 5
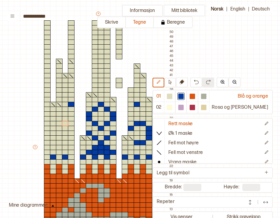
click at [72, 128] on div at bounding box center [71, 128] width 7 height 5
drag, startPoint x: 65, startPoint y: 124, endPoint x: 58, endPoint y: 123, distance: 6.6
click at [58, 123] on div "+ + + + 18 17 16 15 14 13 12 11 10 09 08 07 06 05 04 03 02 01 52 51 50 49 48 47…" at bounding box center [104, 149] width 144 height 277
drag, startPoint x: 53, startPoint y: 127, endPoint x: 54, endPoint y: 135, distance: 8.4
click at [54, 135] on div "+ + + + 18 17 16 15 14 13 12 11 10 09 08 07 06 05 04 03 02 01 52 51 50 49 48 47…" at bounding box center [104, 149] width 144 height 277
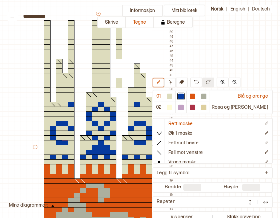
drag, startPoint x: 59, startPoint y: 141, endPoint x: 63, endPoint y: 142, distance: 3.6
click at [63, 142] on div "+ + + + 18 17 16 15 14 13 12 11 10 09 08 07 06 05 04 03 02 01 52 51 50 49 48 47…" at bounding box center [104, 149] width 144 height 277
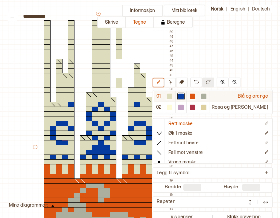
click at [172, 95] on div at bounding box center [169, 96] width 5 height 5
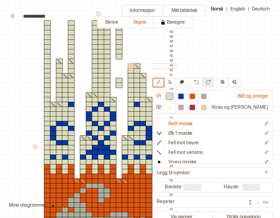
drag, startPoint x: 130, startPoint y: 84, endPoint x: 131, endPoint y: 65, distance: 19.1
click at [131, 65] on div "+ + + + 18 17 16 15 14 13 12 11 10 09 08 07 06 05 04 03 02 01 52 51 50 49 48 47…" at bounding box center [104, 149] width 144 height 277
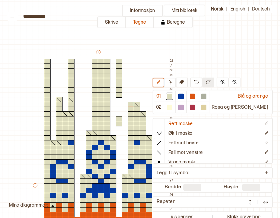
scroll to position [7, 40]
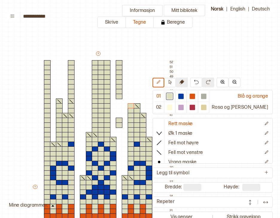
click at [184, 83] on icon at bounding box center [181, 82] width 5 height 5
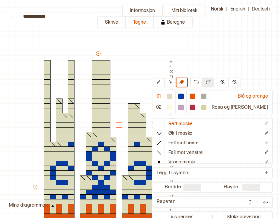
drag, startPoint x: 119, startPoint y: 62, endPoint x: 116, endPoint y: 125, distance: 62.5
click at [116, 125] on div "+ + + + 18 17 16 15 14 13 12 11 10 09 08 07 06 05 04 03 02 01 52 51 50 49 48 47…" at bounding box center [104, 189] width 144 height 277
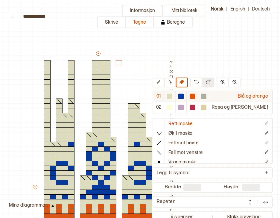
click at [172, 96] on div at bounding box center [169, 96] width 5 height 5
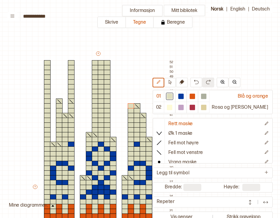
click at [130, 105] on div at bounding box center [131, 105] width 7 height 5
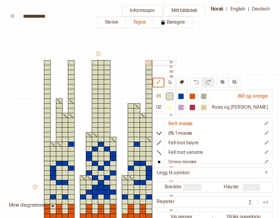
drag, startPoint x: 149, startPoint y: 135, endPoint x: 148, endPoint y: 62, distance: 73.3
click at [148, 62] on div "+ + + + 18 17 16 15 14 13 12 11 10 09 08 07 06 05 04 03 02 01 52 51 50 49 48 47…" at bounding box center [104, 189] width 144 height 277
drag, startPoint x: 187, startPoint y: 151, endPoint x: 142, endPoint y: 139, distance: 46.0
click at [142, 139] on div at bounding box center [143, 139] width 7 height 5
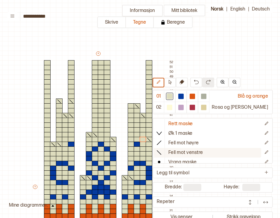
click at [162, 152] on icon at bounding box center [159, 152] width 6 height 6
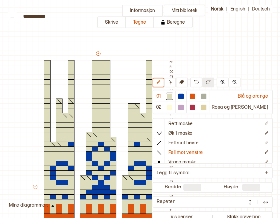
click at [142, 139] on div at bounding box center [143, 139] width 7 height 5
click at [108, 139] on div at bounding box center [107, 139] width 7 height 5
click at [94, 139] on div at bounding box center [95, 139] width 7 height 5
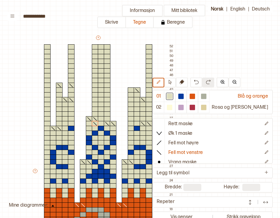
scroll to position [22, 40]
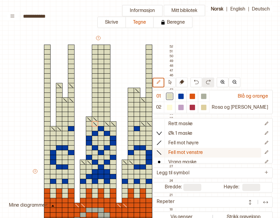
click at [162, 150] on icon at bounding box center [159, 152] width 6 height 6
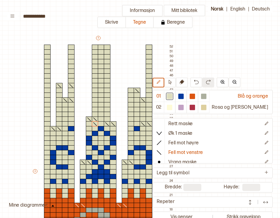
click at [137, 100] on div at bounding box center [137, 99] width 7 height 5
drag, startPoint x: 211, startPoint y: 83, endPoint x: 143, endPoint y: 99, distance: 70.5
drag, startPoint x: 143, startPoint y: 99, endPoint x: 144, endPoint y: 109, distance: 9.7
click at [144, 109] on div "+ + + + 18 17 16 15 14 13 12 11 10 09 08 07 06 05 04 03 02 01 52 51 50 49 48 47…" at bounding box center [104, 173] width 144 height 277
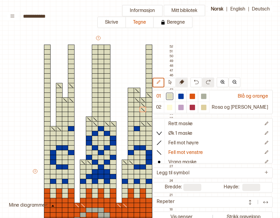
click at [184, 83] on icon at bounding box center [181, 82] width 5 height 5
drag, startPoint x: 143, startPoint y: 100, endPoint x: 143, endPoint y: 118, distance: 18.2
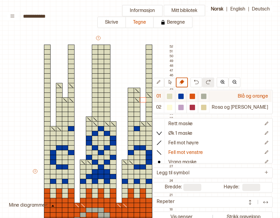
click at [172, 96] on div at bounding box center [169, 96] width 5 height 5
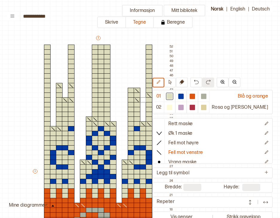
click at [149, 95] on icon at bounding box center [149, 95] width 6 height 5
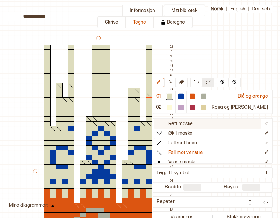
click at [162, 122] on icon at bounding box center [159, 123] width 6 height 6
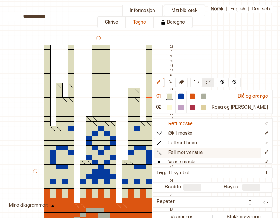
click at [162, 151] on icon at bounding box center [159, 152] width 6 height 6
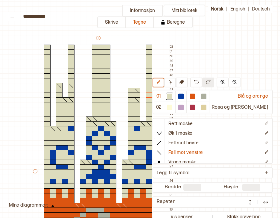
click at [149, 91] on div at bounding box center [149, 90] width 7 height 5
click at [131, 90] on div at bounding box center [131, 90] width 7 height 5
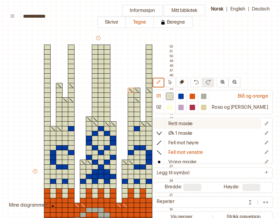
click at [162, 122] on icon at bounding box center [159, 123] width 6 height 6
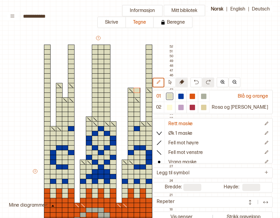
click at [184, 81] on icon at bounding box center [181, 82] width 5 height 5
drag, startPoint x: 138, startPoint y: 91, endPoint x: 138, endPoint y: 94, distance: 3.6
click at [138, 94] on div "+ + + + 18 17 16 15 14 13 12 11 10 09 08 07 06 05 04 03 02 01 52 51 50 49 48 47…" at bounding box center [104, 173] width 144 height 277
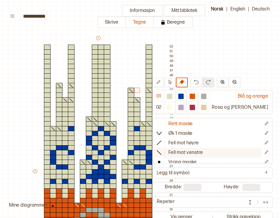
click at [162, 153] on icon at bounding box center [159, 152] width 6 height 6
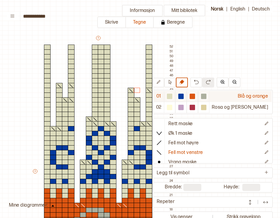
click at [173, 99] on div at bounding box center [169, 96] width 7 height 7
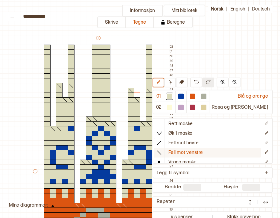
click at [162, 151] on icon at bounding box center [159, 152] width 6 height 6
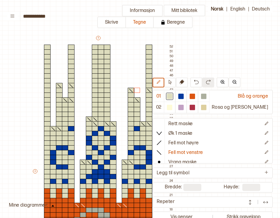
click at [146, 100] on div at bounding box center [149, 99] width 7 height 5
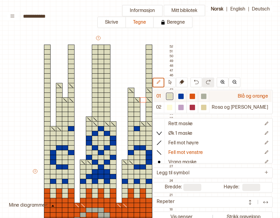
click at [172, 97] on div at bounding box center [169, 96] width 5 height 5
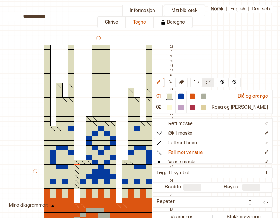
drag, startPoint x: 77, startPoint y: 187, endPoint x: 77, endPoint y: 154, distance: 32.6
click at [77, 154] on div "+ + + + 18 17 16 15 14 13 12 11 10 09 08 07 06 05 04 03 02 01 52 51 50 49 48 47…" at bounding box center [104, 173] width 144 height 277
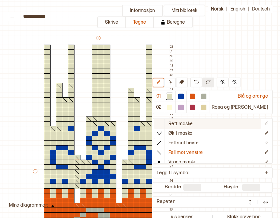
click at [162, 123] on icon at bounding box center [159, 123] width 6 height 6
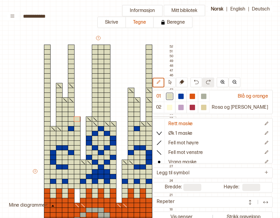
drag, startPoint x: 77, startPoint y: 187, endPoint x: 77, endPoint y: 121, distance: 65.8
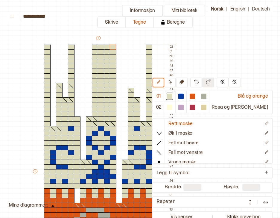
drag, startPoint x: 114, startPoint y: 119, endPoint x: 114, endPoint y: 47, distance: 71.8
click at [114, 47] on div "+ + + + 18 17 16 15 14 13 12 11 10 09 08 07 06 05 04 03 02 01 52 51 50 49 48 47…" at bounding box center [104, 173] width 144 height 277
drag, startPoint x: 89, startPoint y: 114, endPoint x: 89, endPoint y: 46, distance: 67.3
click at [89, 46] on div "+ + + + 18 17 16 15 14 13 12 11 10 09 08 07 06 05 04 03 02 01 52 51 50 49 48 47…" at bounding box center [104, 173] width 144 height 277
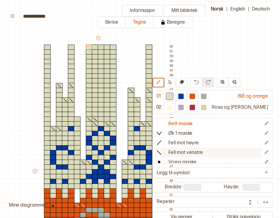
click at [161, 151] on line at bounding box center [159, 152] width 4 height 4
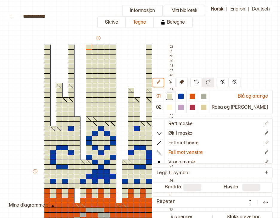
click at [61, 124] on div at bounding box center [59, 123] width 7 height 5
click at [53, 123] on div at bounding box center [53, 123] width 7 height 5
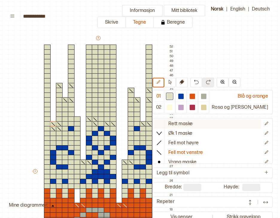
click at [162, 120] on icon at bounding box center [159, 123] width 6 height 6
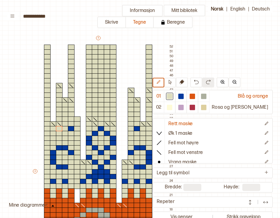
drag, startPoint x: 53, startPoint y: 128, endPoint x: 58, endPoint y: 128, distance: 5.1
drag, startPoint x: 90, startPoint y: 119, endPoint x: 94, endPoint y: 118, distance: 4.5
drag, startPoint x: 72, startPoint y: 196, endPoint x: 72, endPoint y: 178, distance: 17.9
click at [72, 178] on div "+ + + + 18 17 16 15 14 13 12 11 10 09 08 07 06 05 04 03 02 01 52 51 50 49 48 47…" at bounding box center [104, 173] width 144 height 277
drag, startPoint x: 220, startPoint y: 97, endPoint x: 61, endPoint y: 199, distance: 188.5
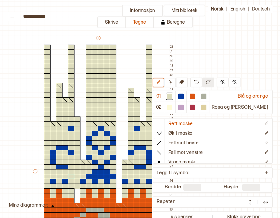
drag, startPoint x: 77, startPoint y: 190, endPoint x: 77, endPoint y: 200, distance: 9.6
click at [77, 200] on div "+ + + + 18 17 16 15 14 13 12 11 10 09 08 07 06 05 04 03 02 01 52 51 50 49 48 47…" at bounding box center [104, 173] width 144 height 277
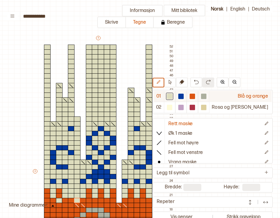
click at [195, 96] on div at bounding box center [192, 96] width 5 height 5
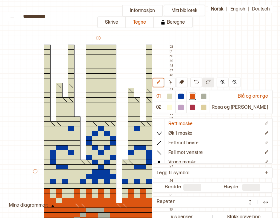
drag, startPoint x: 77, startPoint y: 190, endPoint x: 77, endPoint y: 200, distance: 9.3
click at [77, 200] on div "+ + + + 18 17 16 15 14 13 12 11 10 09 08 07 06 05 04 03 02 01 52 51 50 49 48 47…" at bounding box center [104, 173] width 144 height 277
click at [162, 150] on icon at bounding box center [159, 152] width 6 height 6
click at [71, 205] on div at bounding box center [71, 204] width 7 height 5
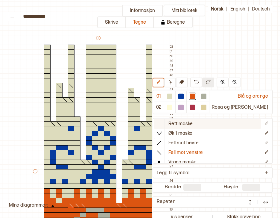
click at [162, 123] on icon at bounding box center [159, 123] width 6 height 6
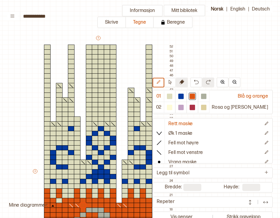
click at [188, 82] on button at bounding box center [182, 82] width 12 height 10
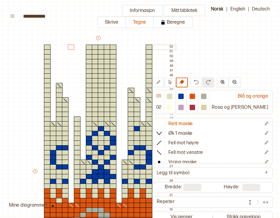
drag, startPoint x: 71, startPoint y: 200, endPoint x: 71, endPoint y: 47, distance: 152.8
click at [71, 47] on div "+ + + + 18 17 16 15 14 13 12 11 10 09 08 07 06 05 04 03 02 01 52 51 50 49 48 47…" at bounding box center [104, 173] width 144 height 277
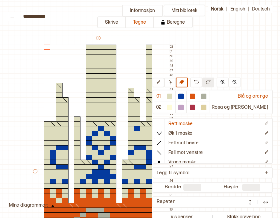
drag, startPoint x: 47, startPoint y: 119, endPoint x: 47, endPoint y: 47, distance: 71.5
click at [47, 47] on div "+ + + + 18 17 16 15 14 13 12 11 10 09 08 07 06 05 04 03 02 01 52 51 50 49 48 47…" at bounding box center [104, 173] width 144 height 277
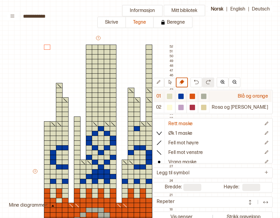
click at [172, 96] on div at bounding box center [169, 96] width 5 height 5
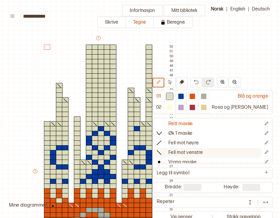
click at [162, 152] on icon at bounding box center [159, 152] width 6 height 6
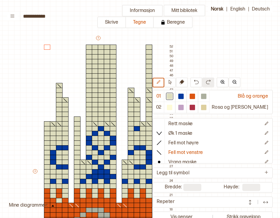
click at [46, 123] on div at bounding box center [47, 123] width 7 height 5
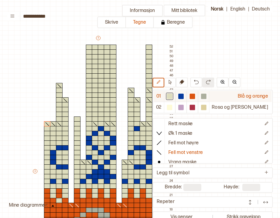
click at [172, 96] on div at bounding box center [169, 96] width 5 height 5
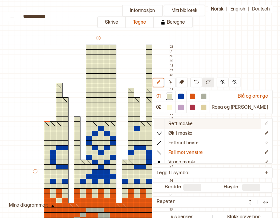
click at [162, 123] on icon at bounding box center [159, 123] width 6 height 6
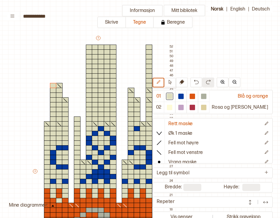
drag, startPoint x: 53, startPoint y: 118, endPoint x: 52, endPoint y: 85, distance: 33.5
click at [52, 85] on div "+ + + + 18 17 16 15 14 13 12 11 10 09 08 07 06 05 04 03 02 01 52 51 50 49 48 47…" at bounding box center [104, 173] width 144 height 277
drag, startPoint x: 66, startPoint y: 99, endPoint x: 64, endPoint y: 48, distance: 51.4
click at [184, 82] on icon at bounding box center [181, 82] width 5 height 5
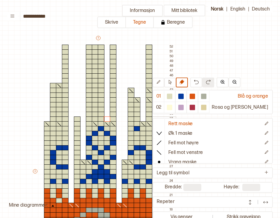
drag, startPoint x: 107, startPoint y: 45, endPoint x: 106, endPoint y: 117, distance: 71.8
click at [106, 117] on div "+ + + + 18 17 16 15 14 13 12 11 10 09 08 07 06 05 04 03 02 01 52 51 50 49 48 47…" at bounding box center [104, 173] width 144 height 277
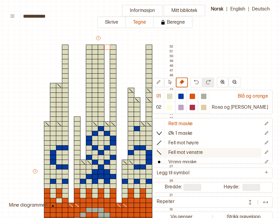
click at [162, 152] on icon at bounding box center [159, 152] width 6 height 6
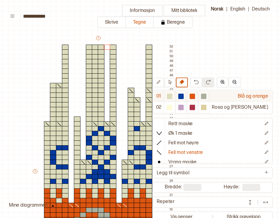
click at [172, 96] on div at bounding box center [169, 96] width 5 height 5
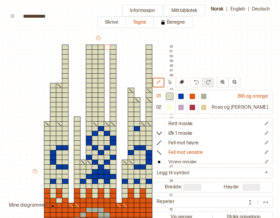
click at [90, 123] on div at bounding box center [89, 123] width 7 height 5
click at [90, 123] on icon at bounding box center [89, 123] width 6 height 5
click at [77, 123] on div at bounding box center [77, 123] width 7 height 5
click at [184, 81] on icon at bounding box center [181, 82] width 5 height 5
click at [78, 118] on div at bounding box center [77, 118] width 7 height 5
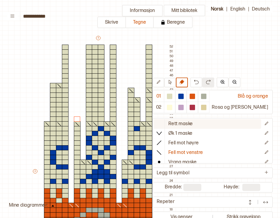
click at [162, 121] on icon at bounding box center [159, 123] width 6 height 6
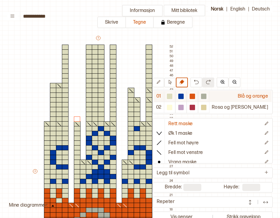
click at [172, 98] on div at bounding box center [169, 96] width 5 height 5
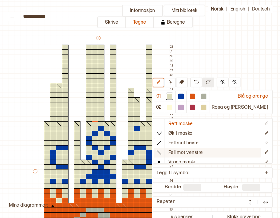
click at [162, 149] on icon at bounding box center [159, 152] width 6 height 6
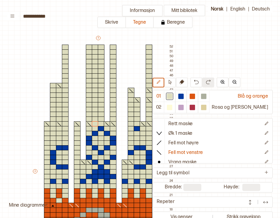
click at [52, 123] on div at bounding box center [53, 123] width 7 height 5
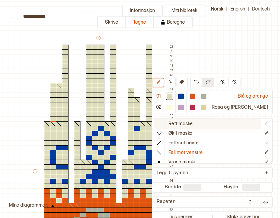
click at [162, 120] on icon at bounding box center [159, 123] width 6 height 6
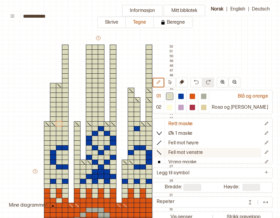
click at [162, 153] on icon at bounding box center [159, 152] width 6 height 6
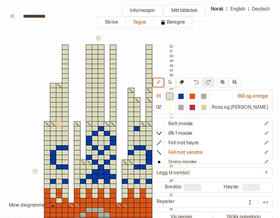
click at [63, 84] on div at bounding box center [65, 85] width 7 height 5
click at [52, 85] on div at bounding box center [53, 85] width 7 height 5
click at [65, 100] on div at bounding box center [65, 99] width 7 height 5
click at [57, 99] on div at bounding box center [59, 99] width 7 height 5
click at [184, 83] on icon at bounding box center [181, 82] width 5 height 5
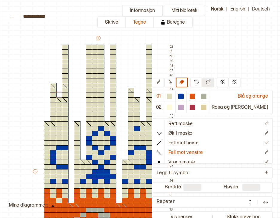
drag, startPoint x: 59, startPoint y: 85, endPoint x: 59, endPoint y: 93, distance: 7.8
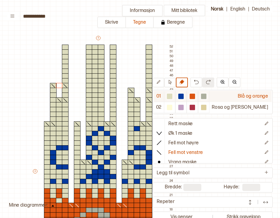
click at [172, 97] on div at bounding box center [169, 96] width 5 height 5
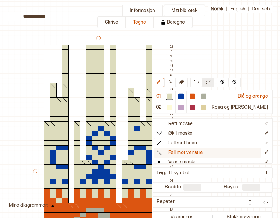
click at [162, 153] on icon at bounding box center [159, 152] width 6 height 6
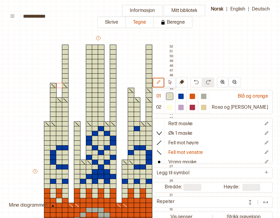
click at [131, 85] on div at bounding box center [131, 85] width 7 height 5
click at [148, 86] on div at bounding box center [149, 85] width 7 height 5
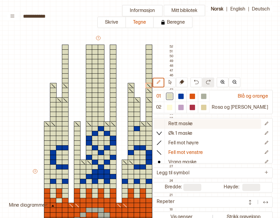
click at [162, 123] on icon at bounding box center [159, 123] width 6 height 6
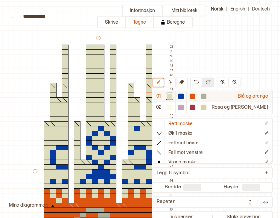
click at [195, 97] on div at bounding box center [192, 96] width 5 height 5
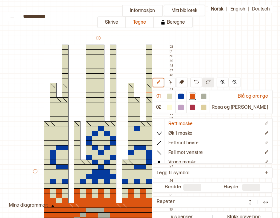
click at [52, 91] on div at bounding box center [53, 90] width 7 height 5
click at [89, 89] on div at bounding box center [89, 90] width 7 height 5
click at [102, 90] on div at bounding box center [101, 90] width 7 height 5
click at [130, 90] on div at bounding box center [131, 90] width 7 height 5
click at [202, 85] on button at bounding box center [196, 82] width 12 height 10
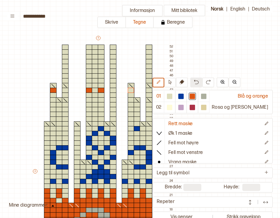
click at [202, 85] on button at bounding box center [196, 82] width 12 height 10
click at [151, 94] on div at bounding box center [149, 94] width 7 height 5
click at [115, 95] on div at bounding box center [113, 94] width 7 height 5
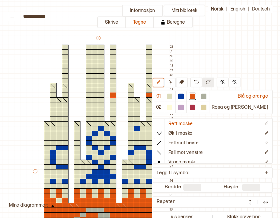
click at [95, 94] on div at bounding box center [95, 94] width 7 height 5
click at [64, 95] on div at bounding box center [65, 94] width 7 height 5
click at [202, 81] on button at bounding box center [196, 82] width 12 height 10
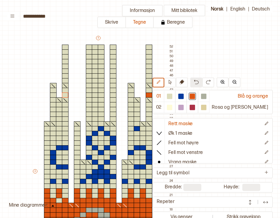
click at [202, 81] on button at bounding box center [196, 82] width 12 height 10
click at [53, 95] on div at bounding box center [53, 94] width 7 height 5
click at [86, 95] on div at bounding box center [89, 94] width 7 height 5
click at [101, 94] on div at bounding box center [101, 94] width 7 height 5
click at [130, 94] on div at bounding box center [131, 94] width 7 height 5
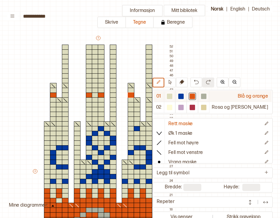
click at [184, 96] on div at bounding box center [180, 96] width 5 height 5
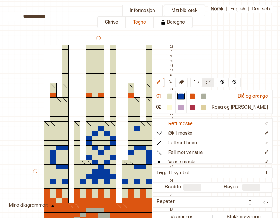
click at [76, 152] on div at bounding box center [77, 152] width 7 height 5
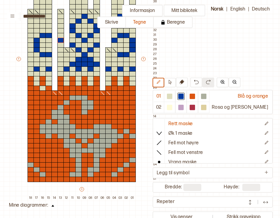
scroll to position [135, 57]
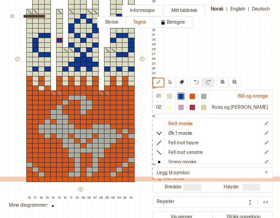
click at [164, 178] on p "S" at bounding box center [165, 178] width 2 height 5
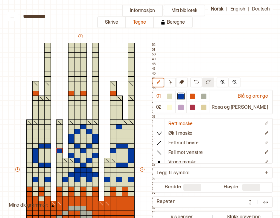
scroll to position [37, 57]
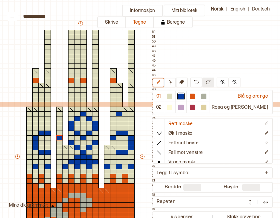
click at [164, 103] on p "S" at bounding box center [165, 104] width 2 height 5
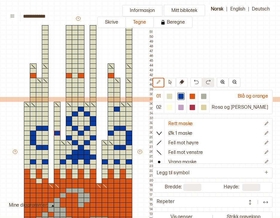
drag, startPoint x: 163, startPoint y: 98, endPoint x: 166, endPoint y: 99, distance: 3.3
click at [166, 99] on div "S M L XL XXL" at bounding box center [168, 99] width 30 height 5
click at [166, 99] on p "M" at bounding box center [166, 99] width 3 height 5
click at [169, 99] on p "L" at bounding box center [169, 99] width 1 height 5
click at [169, 98] on p "L" at bounding box center [169, 99] width 1 height 5
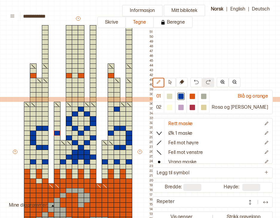
click at [165, 98] on p "M" at bounding box center [166, 99] width 3 height 5
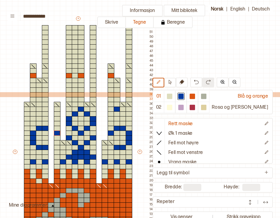
click at [163, 93] on p "S" at bounding box center [163, 94] width 2 height 5
click at [167, 93] on p "M" at bounding box center [166, 94] width 3 height 5
click at [170, 94] on p "L" at bounding box center [169, 94] width 1 height 5
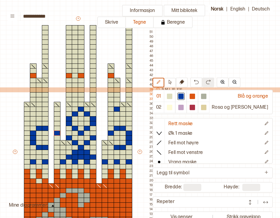
click at [162, 89] on p "S" at bounding box center [163, 89] width 2 height 5
click at [166, 89] on p "M" at bounding box center [166, 89] width 3 height 5
click at [170, 89] on p "L" at bounding box center [169, 89] width 1 height 5
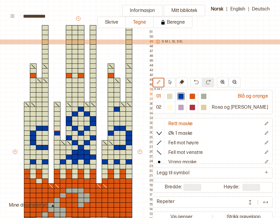
click at [163, 41] on p "S" at bounding box center [163, 41] width 2 height 5
click at [166, 41] on p "M" at bounding box center [166, 41] width 3 height 5
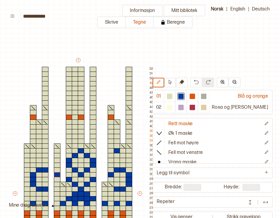
scroll to position [0, 60]
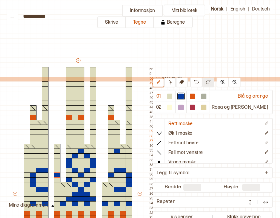
click at [162, 79] on p "S" at bounding box center [163, 79] width 2 height 5
click at [165, 78] on p "M" at bounding box center [166, 79] width 3 height 5
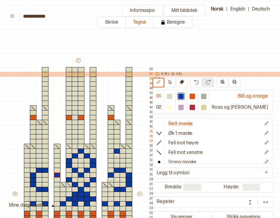
click at [161, 73] on p "S" at bounding box center [162, 74] width 2 height 5
click at [166, 73] on p "M" at bounding box center [165, 74] width 3 height 5
click at [168, 73] on p "L" at bounding box center [168, 74] width 1 height 5
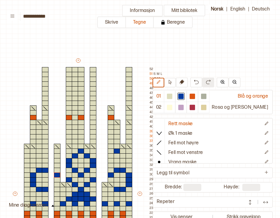
click at [202, 57] on div "Mitt bibliotek 01 Blå og orange 02 Rosa og lilla Rett maske Øk 1 maske Fell mot…" at bounding box center [220, 217] width 560 height 435
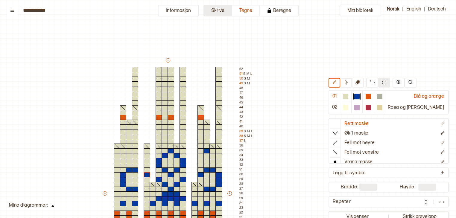
click at [225, 11] on button "Skrive" at bounding box center [217, 11] width 29 height 12
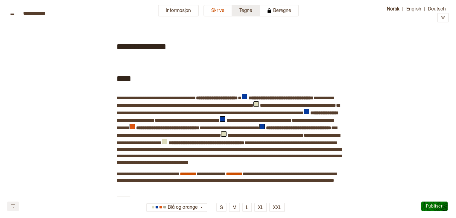
click at [251, 10] on button "Tegne" at bounding box center [246, 11] width 28 height 12
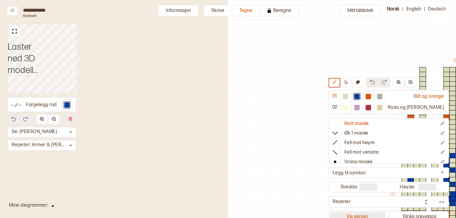
click at [280, 213] on button "Vis genser" at bounding box center [357, 216] width 56 height 8
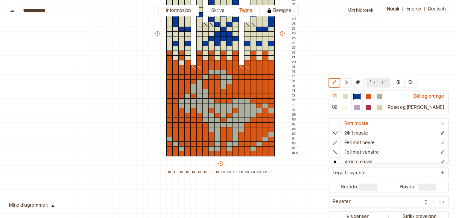
scroll to position [163, 7]
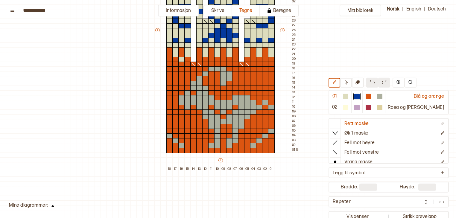
click at [51, 204] on button at bounding box center [52, 205] width 9 height 8
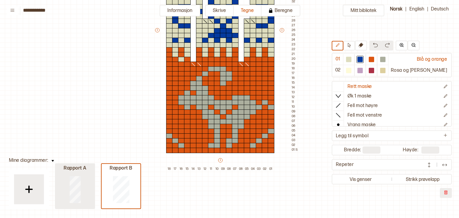
type input "**"
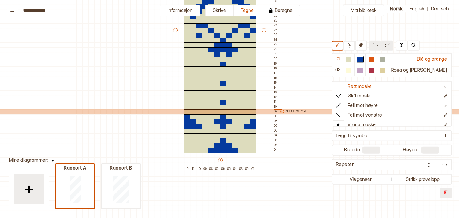
click at [280, 111] on icon at bounding box center [282, 111] width 4 height 4
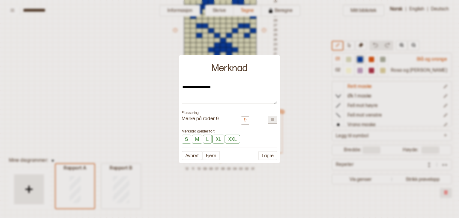
click at [247, 121] on div "9" at bounding box center [245, 120] width 7 height 9
click at [246, 121] on div "9" at bounding box center [245, 120] width 3 height 6
click at [245, 120] on div "9" at bounding box center [245, 120] width 3 height 6
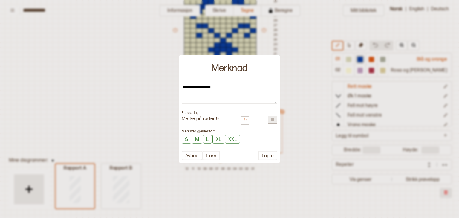
click at [275, 119] on input "*" at bounding box center [273, 119] width 10 height 7
click at [246, 120] on div "9" at bounding box center [245, 120] width 3 height 6
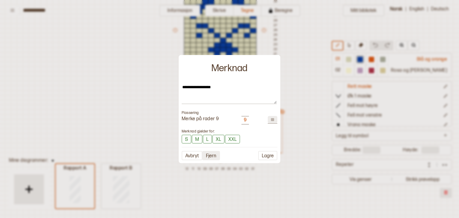
click at [214, 156] on button "Fjern" at bounding box center [211, 155] width 18 height 9
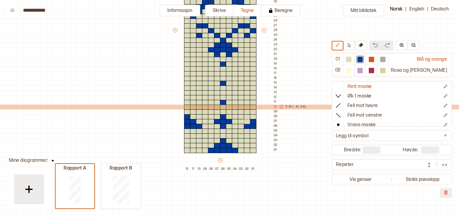
click at [280, 106] on icon at bounding box center [282, 107] width 4 height 4
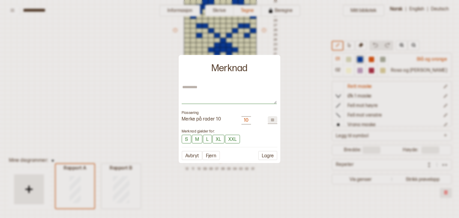
click at [216, 99] on textarea at bounding box center [229, 94] width 95 height 19
type textarea "*"
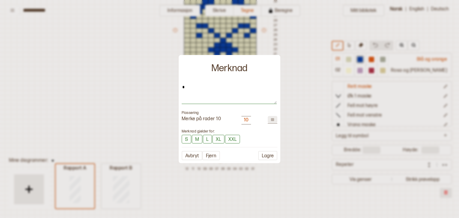
type textarea "**"
type textarea "*"
type textarea "***"
type textarea "*"
type textarea "****"
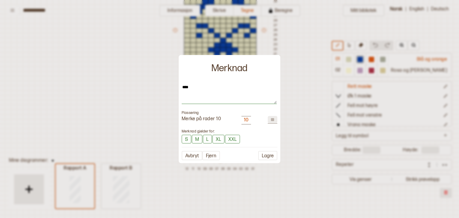
type textarea "*"
type textarea "*****"
type textarea "*"
type textarea "******"
type textarea "*"
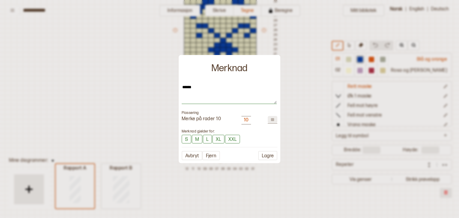
type textarea "*******"
type textarea "*"
type textarea "*******"
type textarea "*"
type textarea "*********"
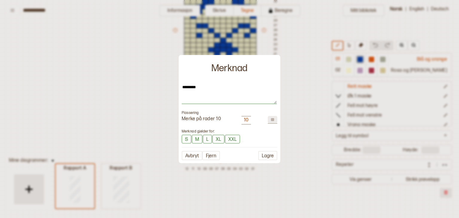
type textarea "*"
type textarea "*********"
type textarea "*"
type textarea "**********"
type textarea "*"
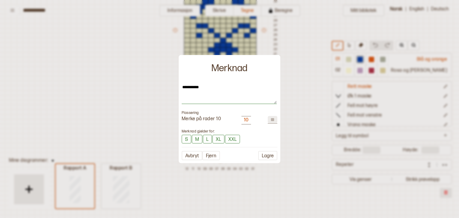
type textarea "**********"
type textarea "*"
type textarea "**********"
type textarea "*"
type textarea "**********"
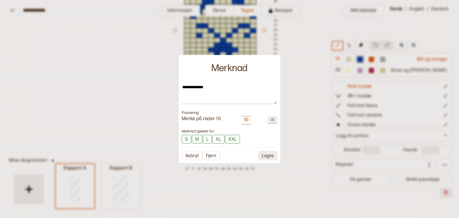
click at [269, 155] on button "Lagre" at bounding box center [267, 155] width 19 height 9
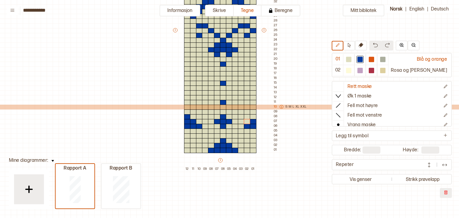
click at [280, 106] on icon at bounding box center [282, 107] width 4 height 4
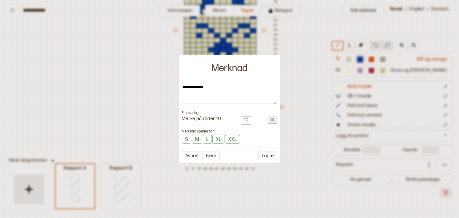
click at [272, 120] on input "*" at bounding box center [273, 119] width 10 height 7
type textarea "*"
type input "**"
type textarea "*"
type input "*"
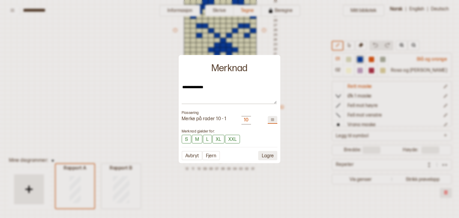
click at [270, 154] on button "Lagre" at bounding box center [267, 155] width 19 height 9
type textarea "*"
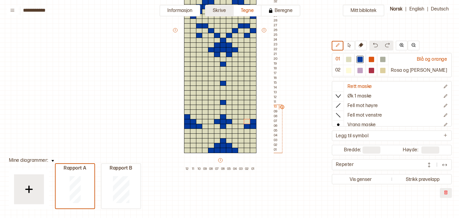
click at [218, 12] on button "Skrive" at bounding box center [219, 11] width 29 height 12
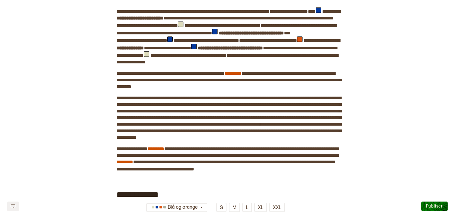
scroll to position [443, 0]
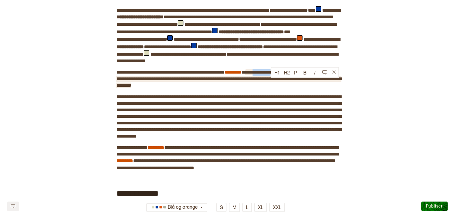
drag, startPoint x: 284, startPoint y: 82, endPoint x: 271, endPoint y: 83, distance: 13.2
click at [271, 83] on span "**********" at bounding box center [228, 79] width 225 height 18
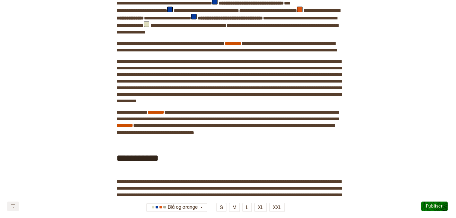
scroll to position [474, 0]
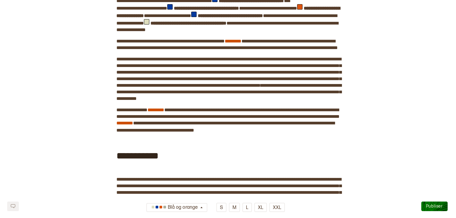
click at [272, 171] on div "**********" at bounding box center [227, 155] width 223 height 32
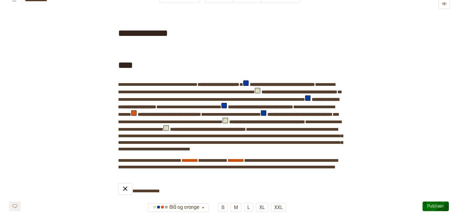
scroll to position [0, 0]
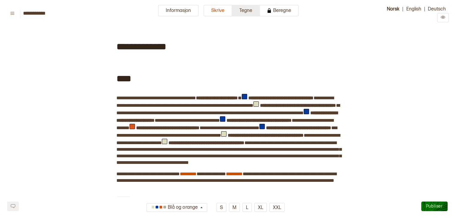
click at [242, 13] on button "Tegne" at bounding box center [246, 11] width 28 height 12
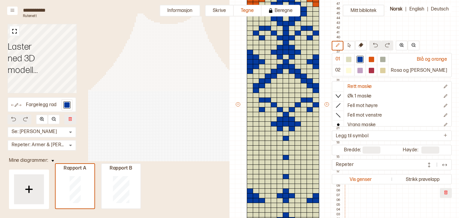
scroll to position [175, 174]
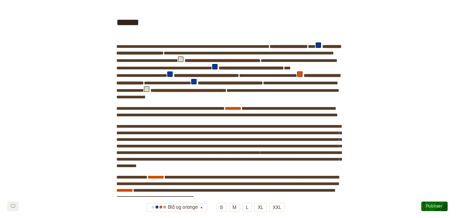
scroll to position [424, 0]
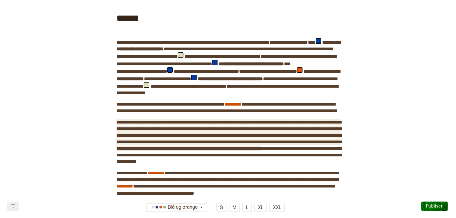
click at [287, 146] on span "**********" at bounding box center [228, 135] width 225 height 31
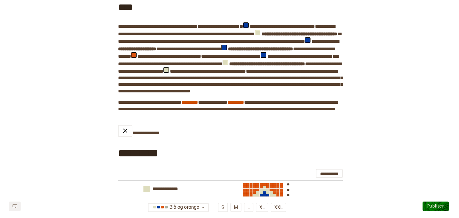
scroll to position [0, 0]
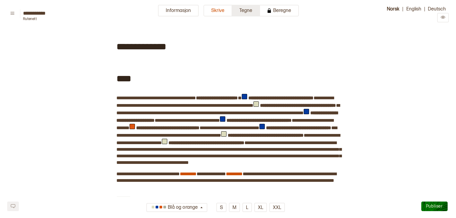
click at [245, 12] on button "Tegne" at bounding box center [246, 11] width 28 height 12
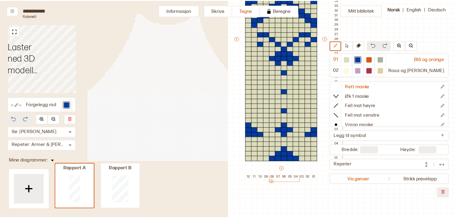
scroll to position [158, 174]
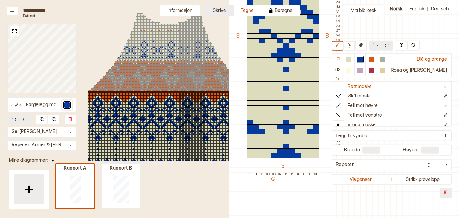
click at [224, 9] on button "Skrive" at bounding box center [219, 11] width 29 height 12
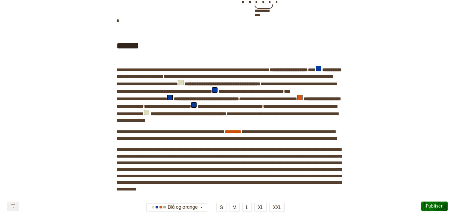
scroll to position [408, 0]
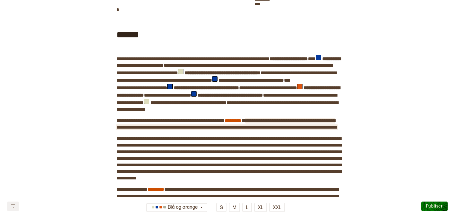
click at [294, 129] on span "**********" at bounding box center [226, 123] width 221 height 11
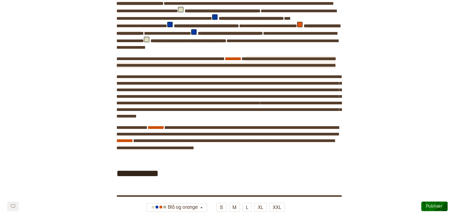
scroll to position [472, 0]
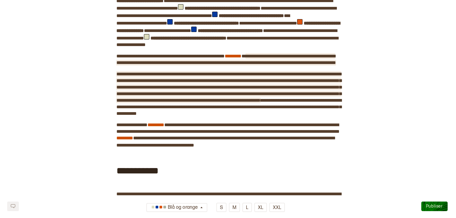
click at [315, 98] on span "**********" at bounding box center [228, 87] width 225 height 31
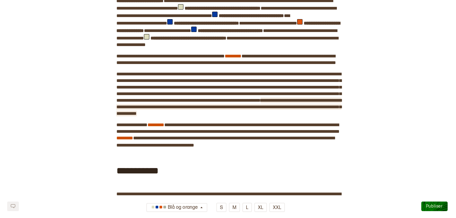
click at [163, 116] on span "**********" at bounding box center [228, 107] width 225 height 18
click at [336, 131] on div "**********" at bounding box center [227, 73] width 223 height 1030
click at [324, 135] on div "**********" at bounding box center [227, 73] width 223 height 1030
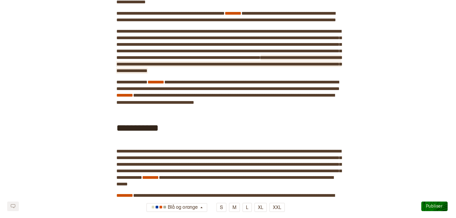
scroll to position [516, 0]
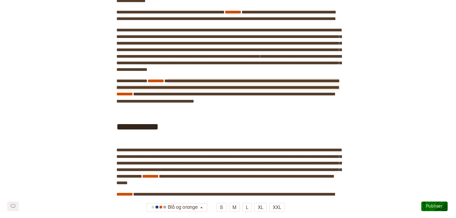
click at [190, 90] on span "**********" at bounding box center [227, 84] width 223 height 11
click at [252, 96] on span "**********" at bounding box center [228, 88] width 225 height 18
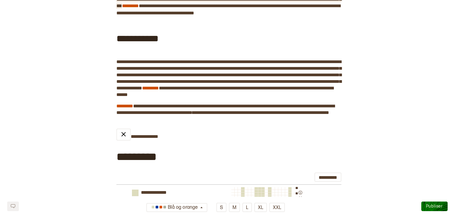
scroll to position [599, 0]
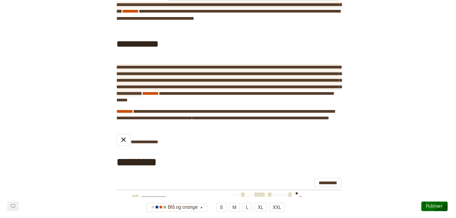
click at [307, 96] on span "**********" at bounding box center [228, 80] width 225 height 31
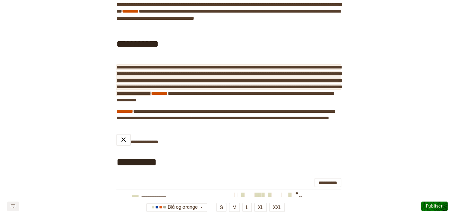
click at [256, 96] on span "**********" at bounding box center [228, 80] width 225 height 31
click at [141, 96] on span "**********" at bounding box center [228, 80] width 225 height 31
click at [272, 96] on span "**********" at bounding box center [228, 80] width 225 height 31
click at [172, 96] on span "**********" at bounding box center [228, 80] width 225 height 31
click at [286, 96] on span "**********" at bounding box center [228, 80] width 225 height 31
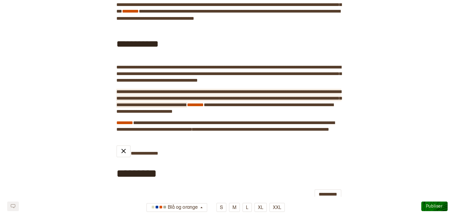
click span "**********"
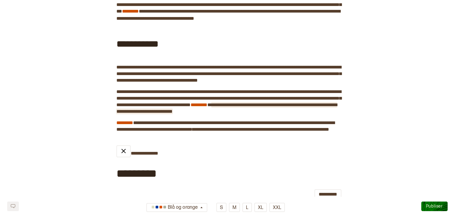
click span "**********"
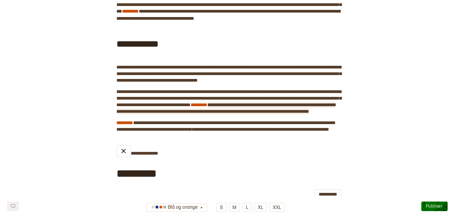
click span "**********"
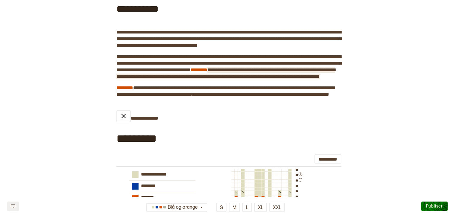
scroll to position [637, 0]
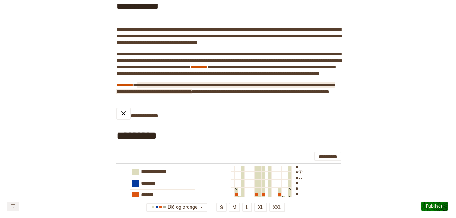
click span "**********"
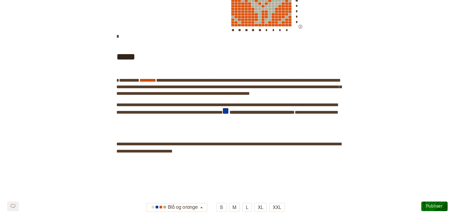
scroll to position [917, 0]
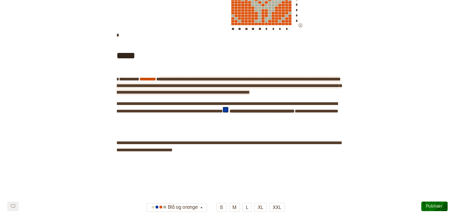
click span "**********"
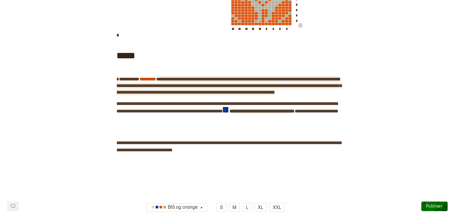
click span "**********"
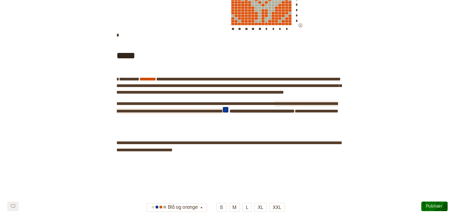
click span "**********"
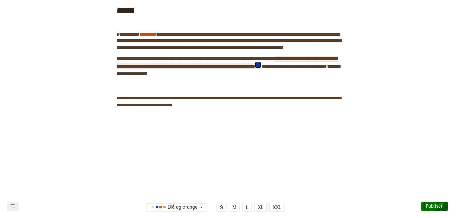
scroll to position [960, 0]
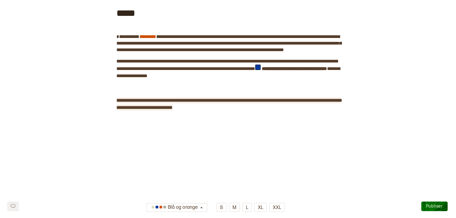
click span "**********"
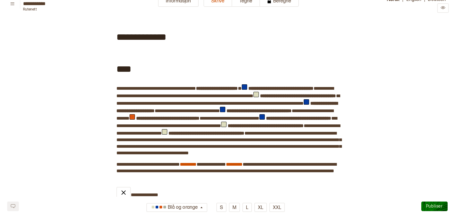
scroll to position [0, 0]
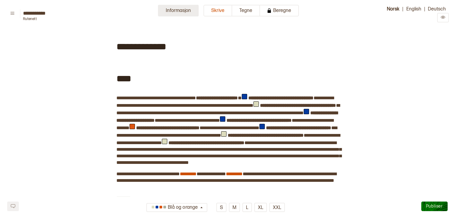
click button "Informasjon"
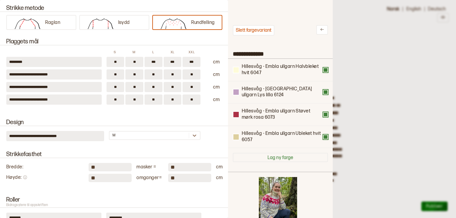
scroll to position [119, 0]
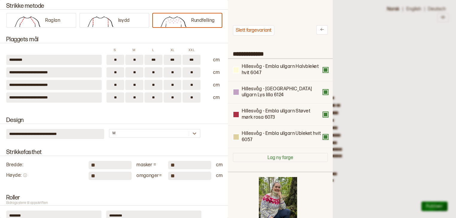
click div
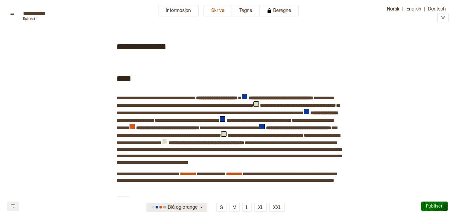
click icon "button"
click div "Rosa og lilla"
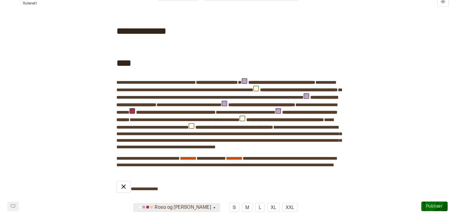
scroll to position [0, 0]
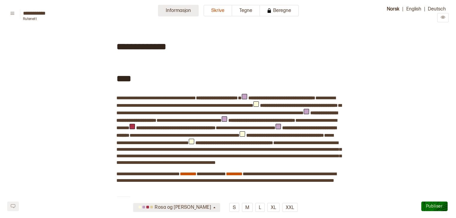
click button "Informasjon"
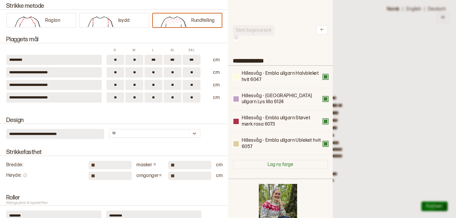
click div
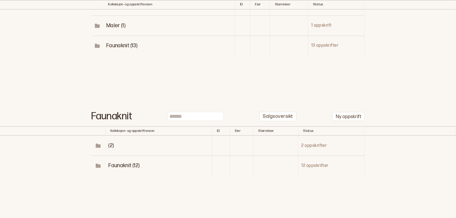
scroll to position [123, 0]
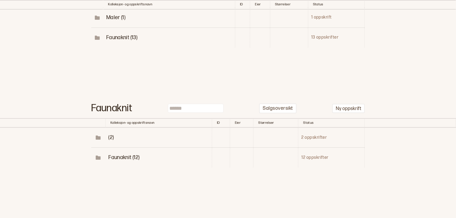
click at [131, 157] on span "Faunaknit (12)" at bounding box center [123, 157] width 31 height 6
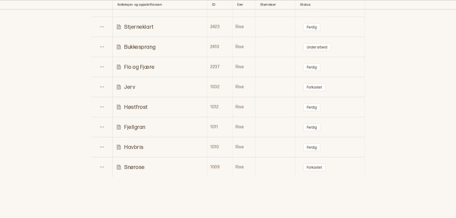
scroll to position [356, 0]
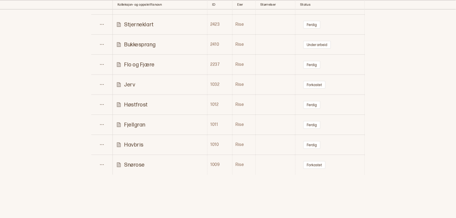
click at [138, 141] on p "Havbris" at bounding box center [133, 144] width 19 height 7
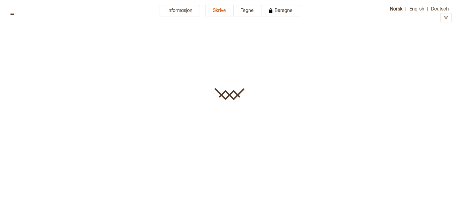
type input "*******"
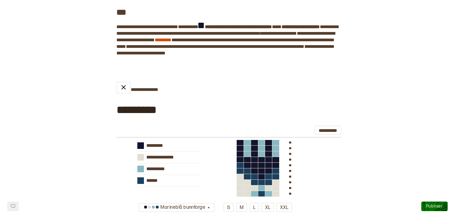
scroll to position [151, 0]
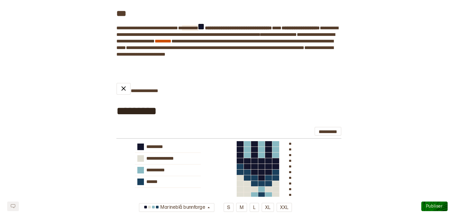
click at [198, 30] on span "********" at bounding box center [190, 28] width 16 height 4
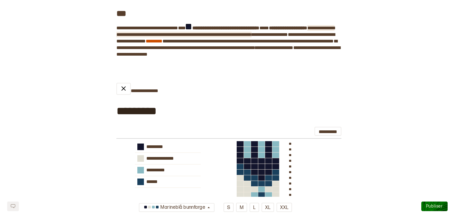
click at [170, 37] on span "**********" at bounding box center [225, 31] width 218 height 11
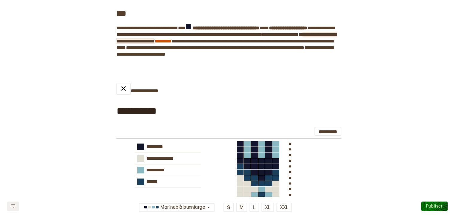
click at [117, 43] on span "**********" at bounding box center [226, 37] width 220 height 11
click at [336, 40] on span "**********" at bounding box center [226, 37] width 220 height 11
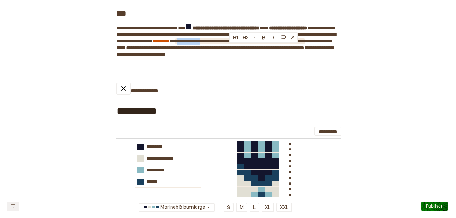
drag, startPoint x: 258, startPoint y: 47, endPoint x: 228, endPoint y: 48, distance: 30.5
click at [228, 43] on span "**********" at bounding box center [239, 41] width 129 height 4
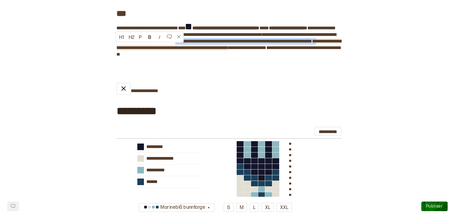
drag, startPoint x: 225, startPoint y: 47, endPoint x: 172, endPoint y: 55, distance: 53.9
copy div "**********"
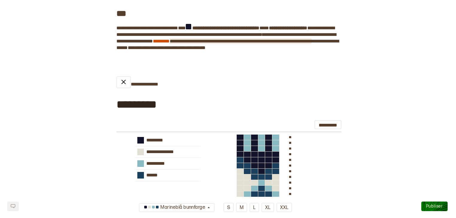
click at [116, 37] on span "**********" at bounding box center [225, 31] width 218 height 11
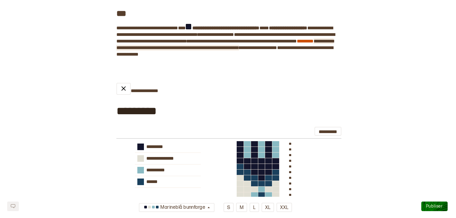
click at [162, 50] on span "**********" at bounding box center [224, 44] width 217 height 11
click at [243, 50] on span "**********" at bounding box center [224, 44] width 217 height 11
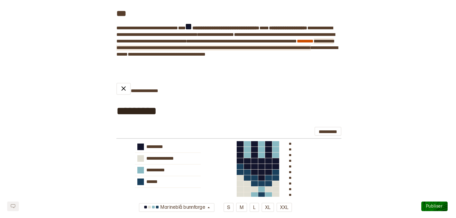
click at [130, 50] on span "**********" at bounding box center [224, 44] width 217 height 11
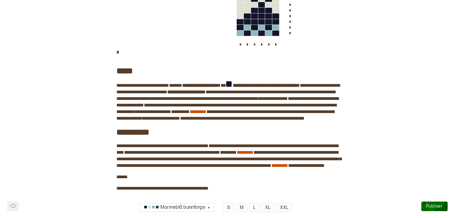
scroll to position [388, 0]
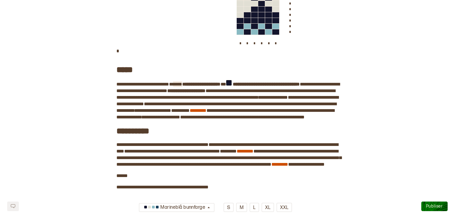
click at [182, 86] on span "****" at bounding box center [177, 84] width 9 height 4
click at [156, 93] on span "**********" at bounding box center [225, 87] width 219 height 11
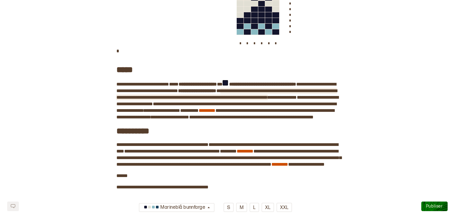
click at [277, 98] on span "**********" at bounding box center [226, 94] width 220 height 11
click at [238, 100] on span "**********" at bounding box center [226, 94] width 220 height 11
click at [235, 100] on span "**********" at bounding box center [226, 94] width 220 height 11
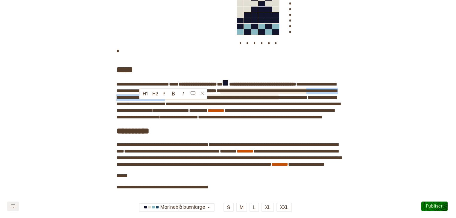
drag, startPoint x: 237, startPoint y: 103, endPoint x: 140, endPoint y: 103, distance: 97.8
click at [140, 100] on span "**********" at bounding box center [226, 94] width 220 height 11
copy span "**********"
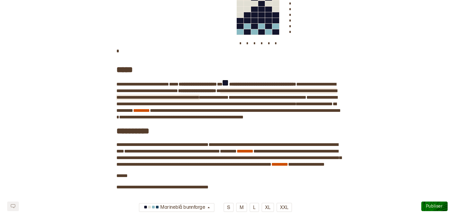
click at [230, 100] on span "**********" at bounding box center [226, 94] width 220 height 11
click at [183, 93] on span "**********" at bounding box center [225, 87] width 219 height 11
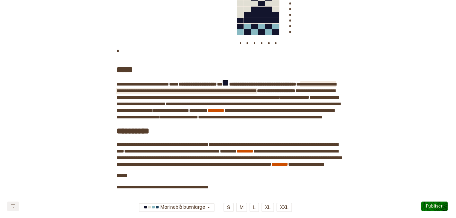
click at [205, 93] on span "**********" at bounding box center [225, 87] width 219 height 11
click at [261, 93] on span "**********" at bounding box center [225, 87] width 219 height 11
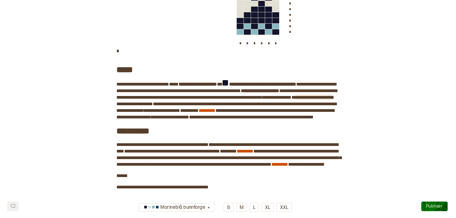
click at [295, 100] on span "**********" at bounding box center [314, 97] width 38 height 4
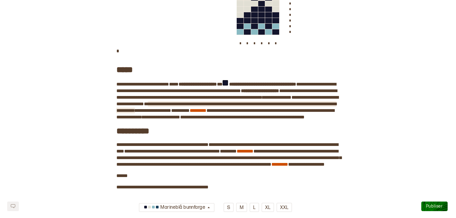
click at [228, 111] on span "**********" at bounding box center [226, 107] width 220 height 11
click at [222, 109] on span "**********" at bounding box center [225, 107] width 218 height 11
click at [222, 113] on span "**********" at bounding box center [228, 104] width 225 height 18
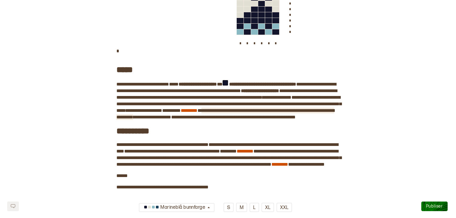
click at [173, 119] on span "**********" at bounding box center [225, 113] width 218 height 11
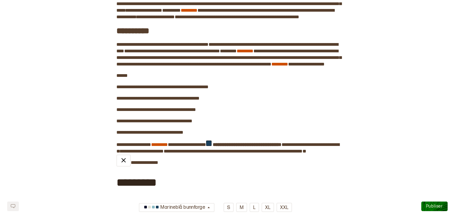
scroll to position [489, 0]
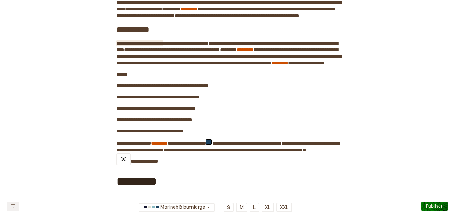
click at [163, 45] on span "**********" at bounding box center [139, 43] width 47 height 4
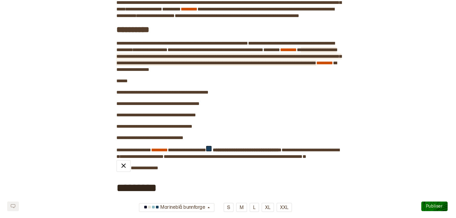
click at [117, 65] on span "**********" at bounding box center [228, 57] width 225 height 18
click at [176, 65] on span "**********" at bounding box center [228, 57] width 225 height 18
drag, startPoint x: 239, startPoint y: 82, endPoint x: 213, endPoint y: 84, distance: 26.7
click at [213, 65] on span "**********" at bounding box center [228, 57] width 225 height 18
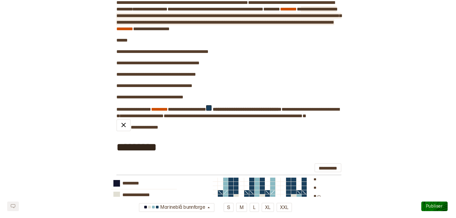
scroll to position [528, 0]
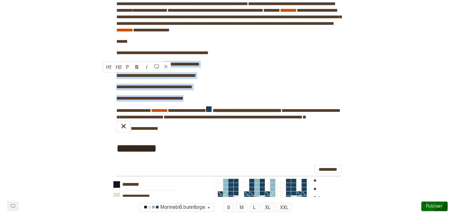
drag, startPoint x: 190, startPoint y: 111, endPoint x: 172, endPoint y: 80, distance: 36.6
click at [232, 72] on div "﻿" at bounding box center [221, 70] width 236 height 5
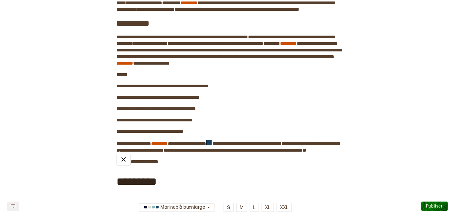
scroll to position [494, 0]
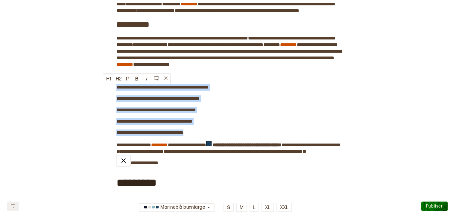
drag, startPoint x: 192, startPoint y: 147, endPoint x: 114, endPoint y: 89, distance: 97.7
click at [114, 89] on div "**********" at bounding box center [228, 52] width 456 height 1032
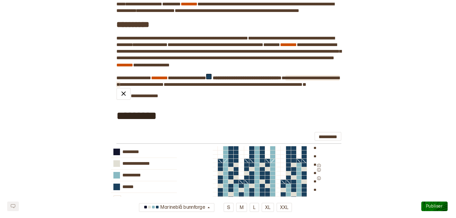
click at [324, 87] on span "**********" at bounding box center [227, 81] width 223 height 11
click at [315, 87] on span "**********" at bounding box center [227, 81] width 223 height 11
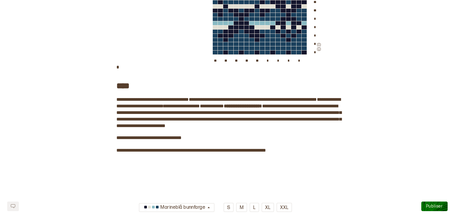
scroll to position [726, 0]
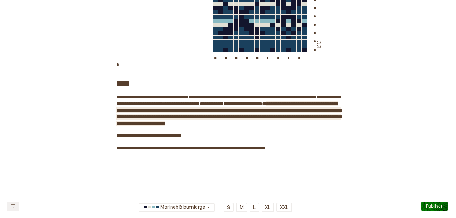
click at [288, 126] on span "**********" at bounding box center [228, 113] width 225 height 24
click at [270, 126] on span "**********" at bounding box center [228, 113] width 225 height 24
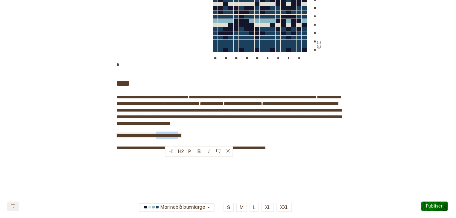
drag, startPoint x: 190, startPoint y: 161, endPoint x: 165, endPoint y: 161, distance: 25.7
click at [165, 138] on span "**********" at bounding box center [148, 135] width 65 height 4
click at [117, 138] on span "**********" at bounding box center [148, 135] width 65 height 4
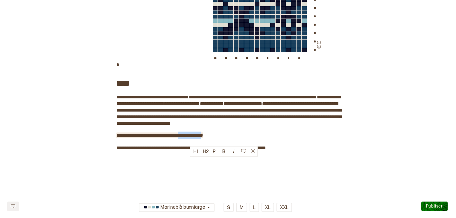
drag, startPoint x: 216, startPoint y: 162, endPoint x: 189, endPoint y: 164, distance: 27.3
click at [189, 138] on span "**********" at bounding box center [159, 135] width 87 height 4
click at [155, 138] on span "**********" at bounding box center [147, 135] width 63 height 4
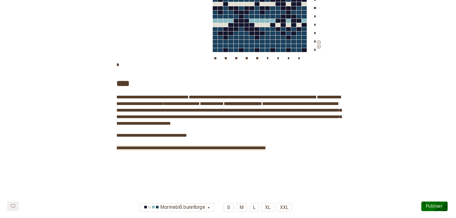
click at [194, 150] on span "**********" at bounding box center [190, 148] width 149 height 4
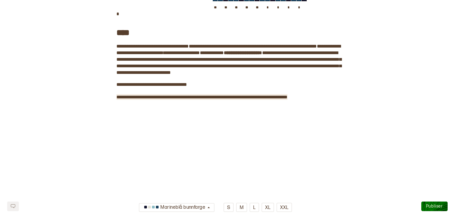
scroll to position [801, 0]
click at [287, 99] on span "**********" at bounding box center [201, 97] width 171 height 4
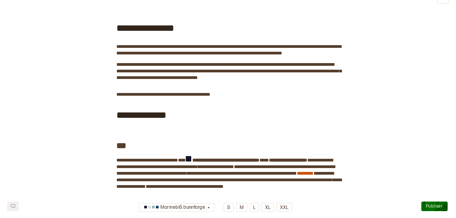
scroll to position [0, 0]
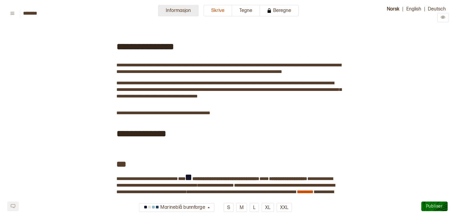
click at [185, 12] on button "Informasjon" at bounding box center [178, 11] width 41 height 12
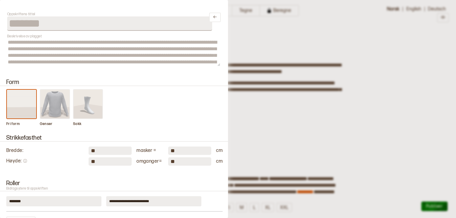
click at [257, 36] on div at bounding box center [228, 109] width 456 height 218
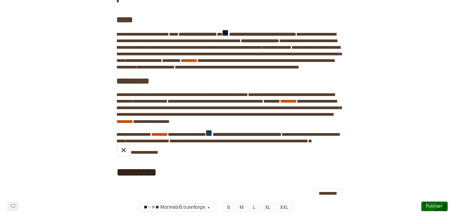
scroll to position [448, 0]
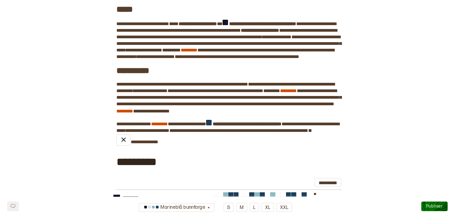
click at [248, 87] on span "**********" at bounding box center [225, 84] width 45 height 6
click at [270, 76] on h3 "**********" at bounding box center [227, 68] width 223 height 16
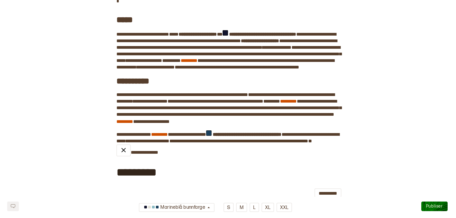
scroll to position [436, 0]
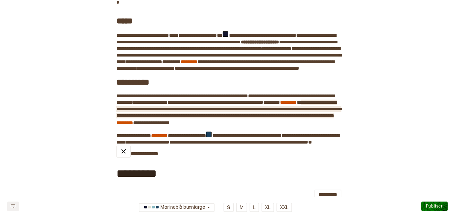
click at [203, 118] on span "**********" at bounding box center [228, 109] width 225 height 18
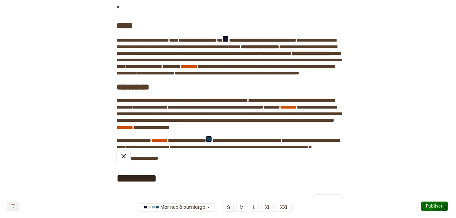
click at [291, 56] on span "**********" at bounding box center [310, 53] width 38 height 4
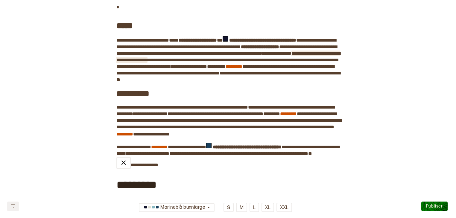
click at [155, 62] on span "**********" at bounding box center [228, 56] width 224 height 11
click at [262, 56] on span "**********" at bounding box center [276, 54] width 29 height 6
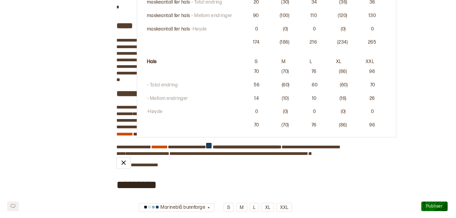
click at [225, 69] on link "********* ﻿" at bounding box center [233, 66] width 17 height 4
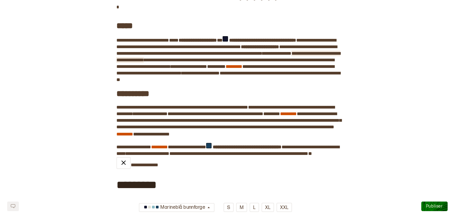
click at [143, 62] on span "**********" at bounding box center [228, 56] width 224 height 11
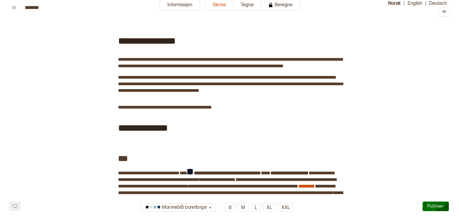
scroll to position [0, 0]
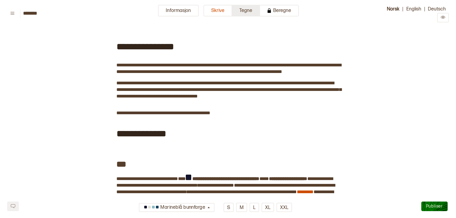
click at [247, 10] on button "Tegne" at bounding box center [246, 11] width 28 height 12
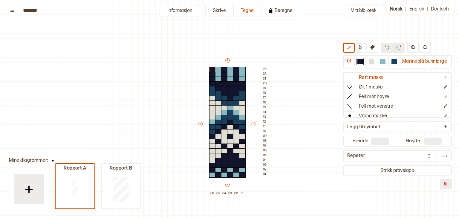
scroll to position [48, 0]
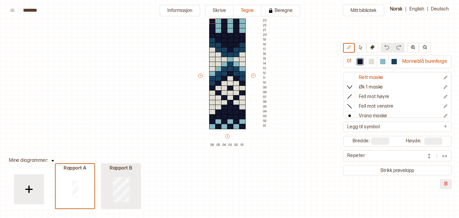
type input "**"
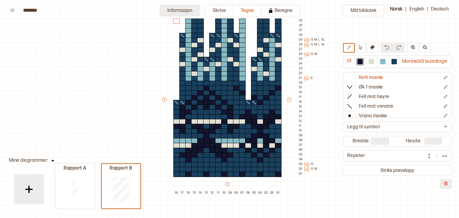
click at [190, 11] on button "Informasjon" at bounding box center [180, 11] width 41 height 12
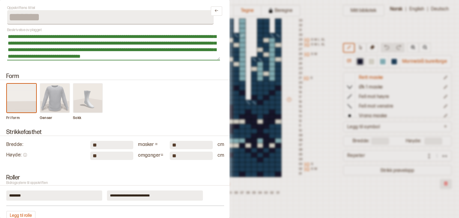
scroll to position [0, 0]
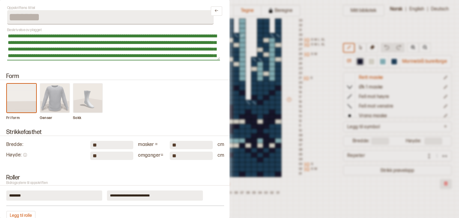
drag, startPoint x: 196, startPoint y: 55, endPoint x: 196, endPoint y: 49, distance: 5.7
click at [196, 49] on textarea "**********" at bounding box center [113, 46] width 213 height 28
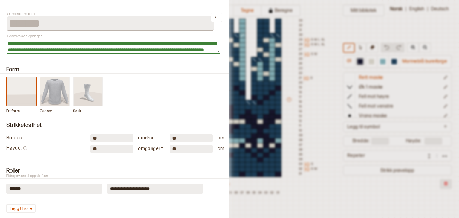
scroll to position [7, 0]
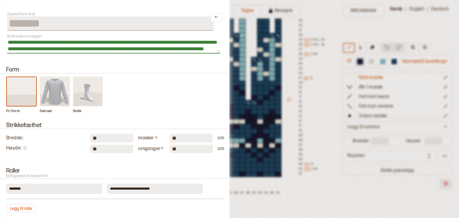
type textarea "**********"
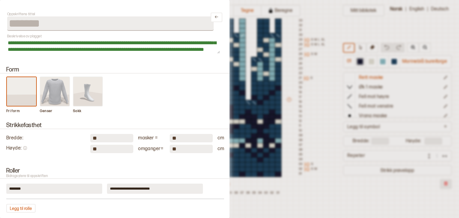
click at [56, 89] on img at bounding box center [54, 91] width 29 height 29
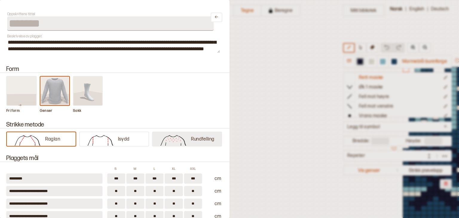
click at [177, 141] on img at bounding box center [173, 140] width 35 height 12
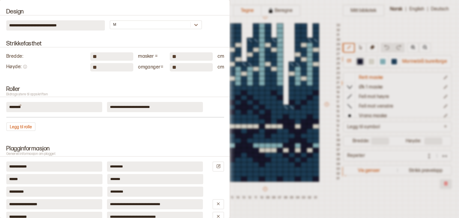
scroll to position [234, 0]
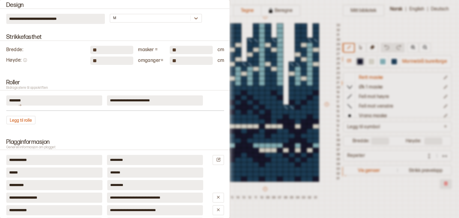
drag, startPoint x: 161, startPoint y: 99, endPoint x: 125, endPoint y: 100, distance: 36.5
click at [125, 100] on input "**********" at bounding box center [155, 100] width 96 height 10
click at [155, 101] on input "**********" at bounding box center [155, 100] width 96 height 10
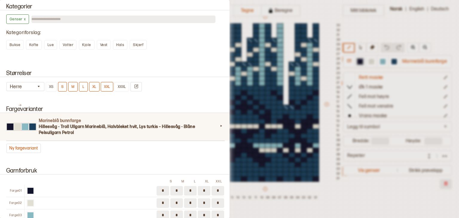
scroll to position [530, 0]
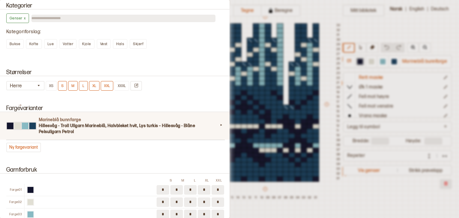
click at [215, 115] on div "Marineblå bunnfarge Hillesvåg - Troll Ullgarn Marineblå, Halvbleket hvit, Lys t…" at bounding box center [115, 126] width 232 height 28
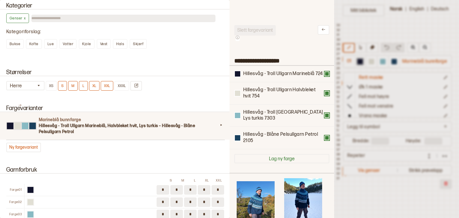
scroll to position [176, 97]
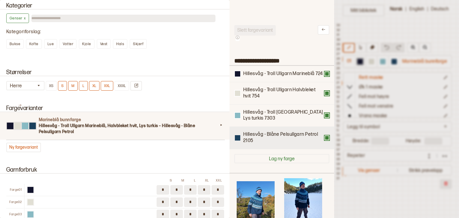
type input "*********"
click at [239, 141] on div at bounding box center [237, 137] width 5 height 5
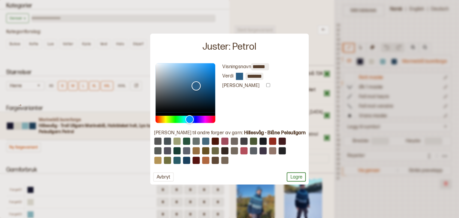
type input "*******"
drag, startPoint x: 210, startPoint y: 93, endPoint x: 204, endPoint y: 86, distance: 9.2
click at [201, 86] on div "Color" at bounding box center [196, 85] width 9 height 9
click at [287, 176] on button "Lagre" at bounding box center [296, 176] width 19 height 9
click at [291, 176] on button "Lagre" at bounding box center [296, 176] width 19 height 9
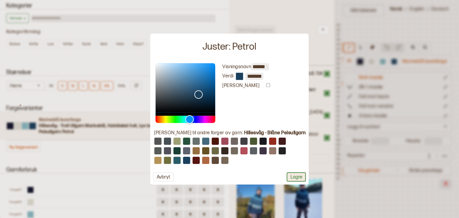
click at [288, 175] on button "Lagre" at bounding box center [296, 176] width 19 height 9
click at [305, 40] on div at bounding box center [229, 109] width 459 height 218
click at [309, 35] on div at bounding box center [229, 109] width 459 height 218
click at [167, 177] on button "Avbryt" at bounding box center [163, 176] width 21 height 9
click at [121, 143] on div at bounding box center [229, 109] width 459 height 218
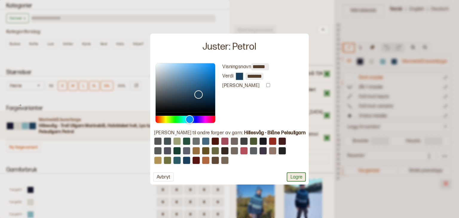
click at [287, 177] on button "Lagre" at bounding box center [296, 176] width 19 height 9
click at [307, 28] on div at bounding box center [229, 109] width 459 height 218
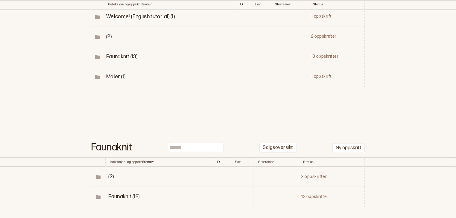
scroll to position [123, 0]
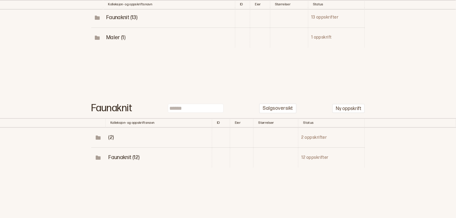
click at [117, 154] on span "Faunaknit (12)" at bounding box center [123, 157] width 31 height 6
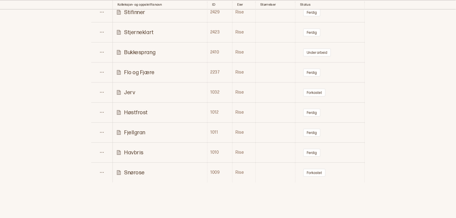
scroll to position [356, 0]
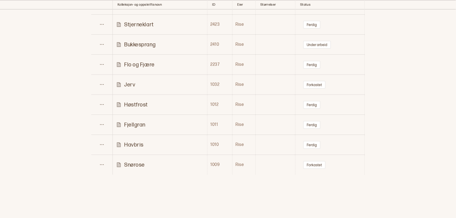
click at [140, 142] on p "Havbris" at bounding box center [133, 144] width 19 height 7
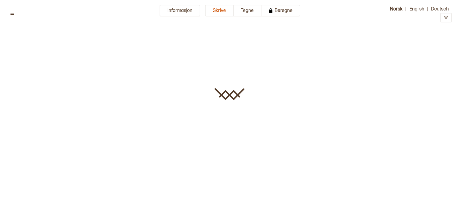
type input "*******"
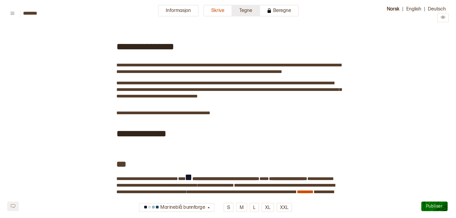
click at [237, 11] on button "Tegne" at bounding box center [246, 11] width 28 height 12
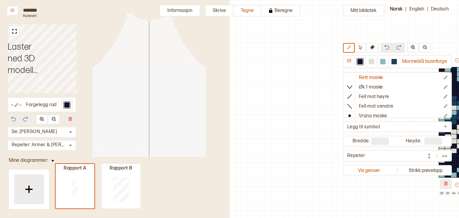
scroll to position [20, 156]
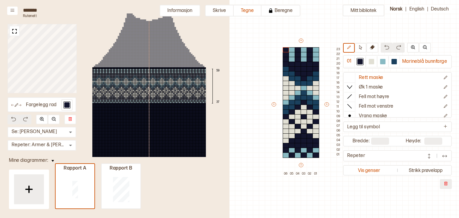
click at [155, 86] on div at bounding box center [155, 85] width 1 height 1
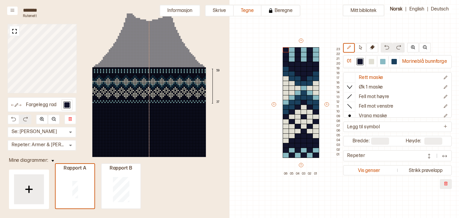
type input "**"
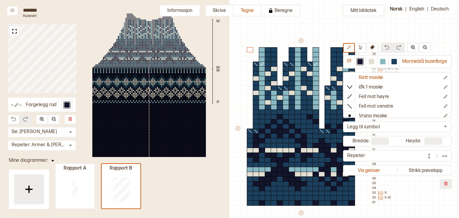
click at [146, 44] on div at bounding box center [146, 43] width 1 height 1
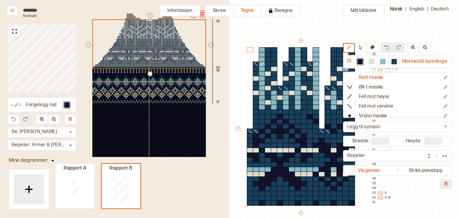
click at [92, 13] on div "↑ ← ↓ → 92 60 59 37" at bounding box center [148, 85] width 149 height 152
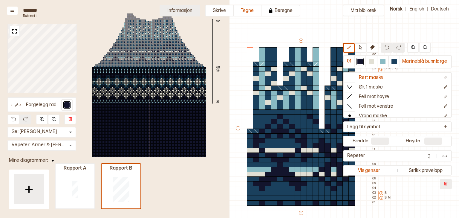
click at [172, 9] on button "Informasjon" at bounding box center [180, 11] width 41 height 12
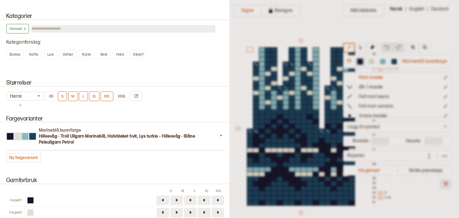
scroll to position [521, 0]
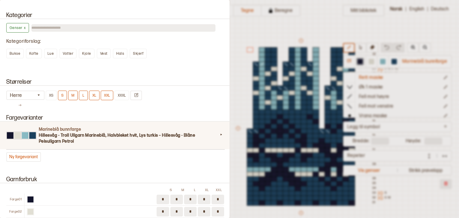
click at [188, 133] on h3 "Hillesvåg - Troll Ullgarn Marineblå, Halvbleket hvit, Lys turkis – Hillesvåg - …" at bounding box center [128, 138] width 179 height 12
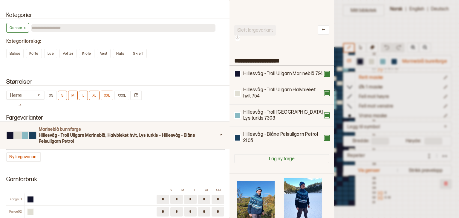
scroll to position [176, 97]
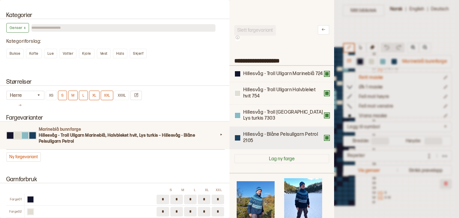
click at [237, 141] on div at bounding box center [237, 137] width 5 height 5
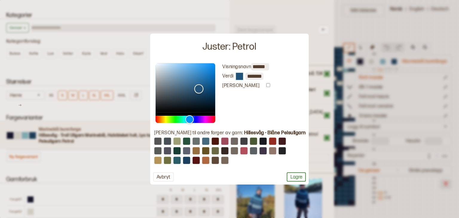
type input "*******"
drag, startPoint x: 208, startPoint y: 92, endPoint x: 207, endPoint y: 89, distance: 3.5
type input "*******"
drag, startPoint x: 206, startPoint y: 94, endPoint x: 205, endPoint y: 89, distance: 5.9
click at [202, 89] on div "Color" at bounding box center [196, 88] width 9 height 9
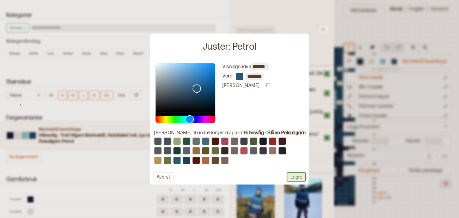
click at [289, 177] on button "Lagre" at bounding box center [296, 176] width 19 height 9
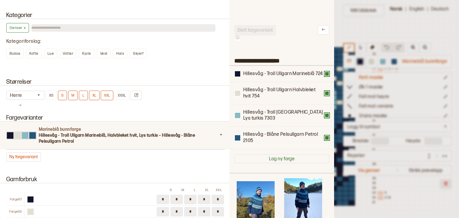
click at [342, 31] on div at bounding box center [229, 109] width 459 height 218
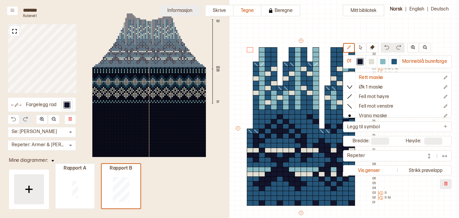
click at [190, 8] on button "Informasjon" at bounding box center [180, 11] width 41 height 12
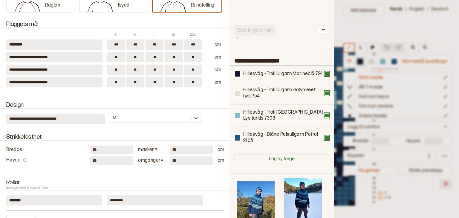
scroll to position [124, 0]
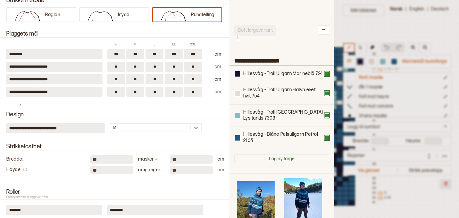
click at [118, 53] on input "***" at bounding box center [116, 54] width 18 height 10
type input "*"
type input "**"
click at [135, 54] on input "***" at bounding box center [135, 54] width 18 height 10
type input "*"
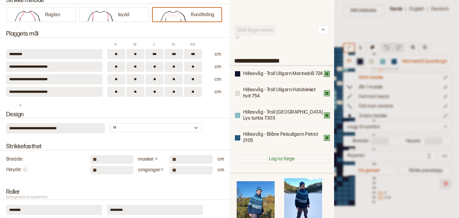
type input "**"
click at [156, 55] on input "***" at bounding box center [155, 54] width 18 height 10
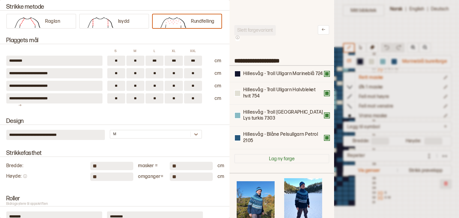
scroll to position [116, 0]
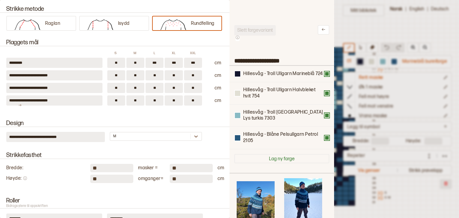
type input "***"
click at [176, 60] on input "***" at bounding box center [174, 63] width 18 height 10
type input "*"
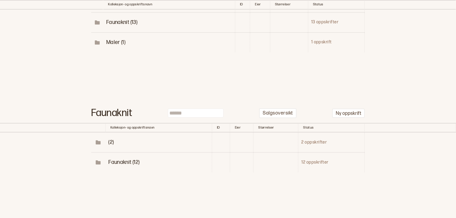
scroll to position [123, 0]
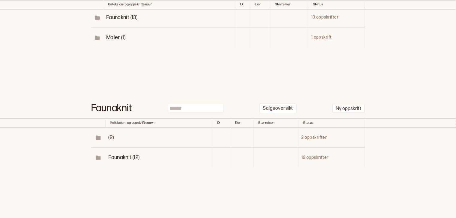
click at [129, 156] on span "Faunaknit (12)" at bounding box center [123, 157] width 31 height 6
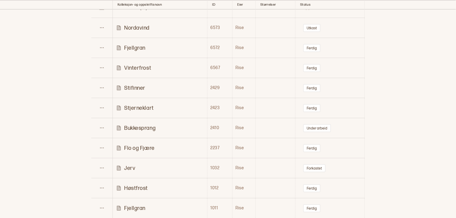
scroll to position [274, 0]
click at [136, 84] on p "Stifinner" at bounding box center [134, 86] width 21 height 7
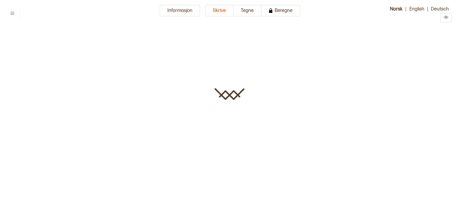
type input "*********"
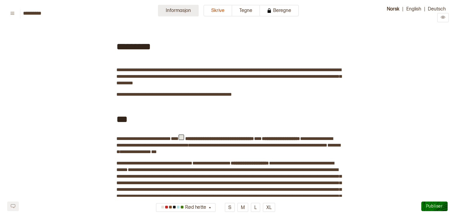
click at [187, 13] on button "Informasjon" at bounding box center [178, 11] width 41 height 12
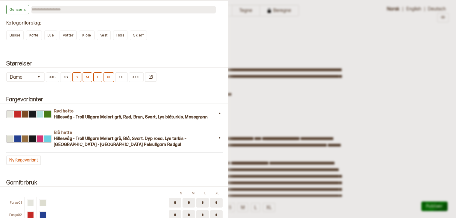
scroll to position [499, 0]
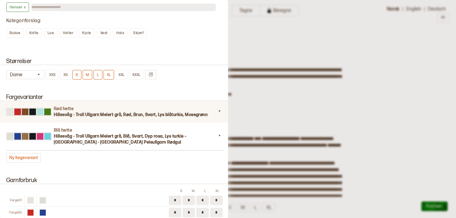
click at [218, 110] on icon at bounding box center [219, 111] width 6 height 6
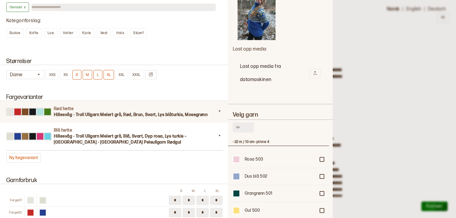
scroll to position [944, 0]
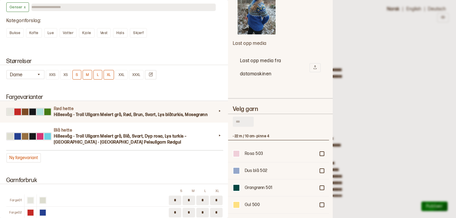
click at [242, 117] on input "text" at bounding box center [243, 122] width 21 height 10
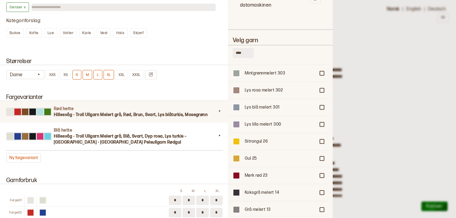
scroll to position [990, 0]
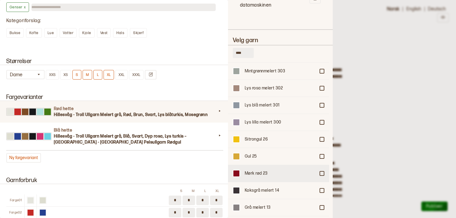
type input "****"
click at [321, 172] on div at bounding box center [322, 174] width 4 height 4
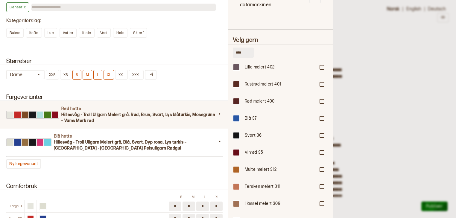
scroll to position [727, 0]
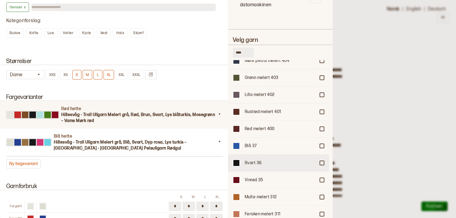
click at [320, 161] on div at bounding box center [322, 163] width 4 height 4
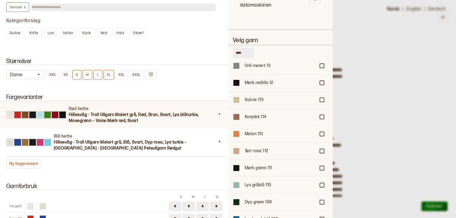
scroll to position [1134, 0]
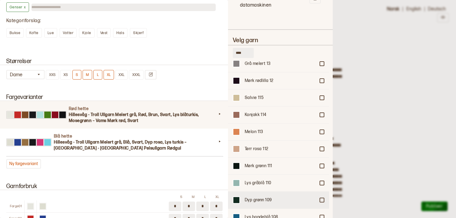
click at [319, 191] on div "Dyp grønn 109" at bounding box center [278, 199] width 101 height 17
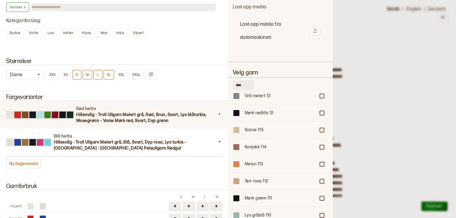
scroll to position [1062, 0]
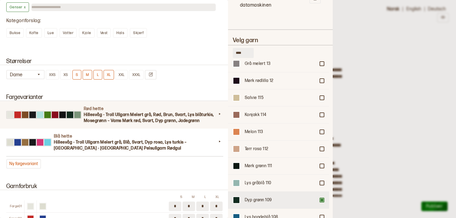
click at [320, 198] on div at bounding box center [322, 200] width 4 height 4
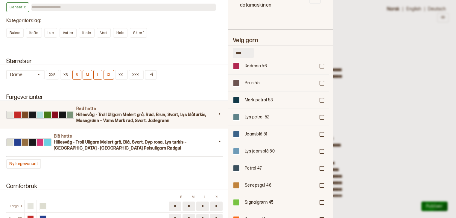
scroll to position [372, 0]
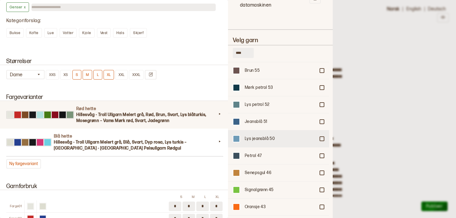
click at [321, 137] on div at bounding box center [322, 139] width 4 height 4
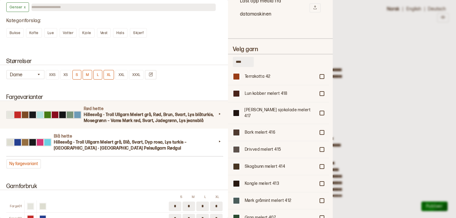
scroll to position [535, 0]
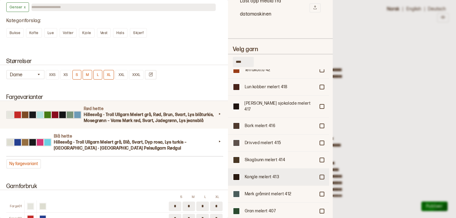
click at [320, 175] on div at bounding box center [322, 177] width 4 height 4
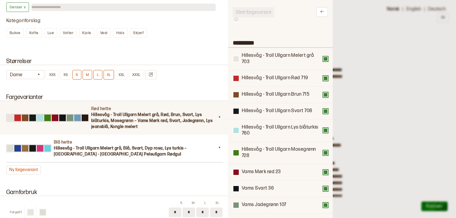
scroll to position [16, 0]
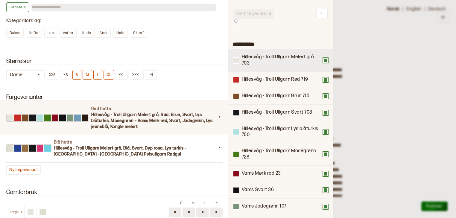
click at [324, 60] on button at bounding box center [325, 60] width 5 height 5
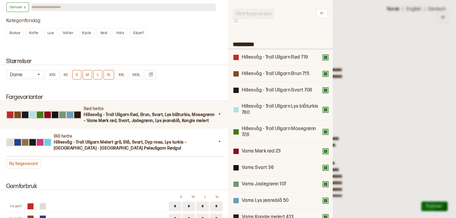
click at [324, 60] on div "Hillesvåg - Troll Ullgarn Rød 719" at bounding box center [280, 57] width 95 height 7
click at [324, 57] on button at bounding box center [325, 57] width 5 height 5
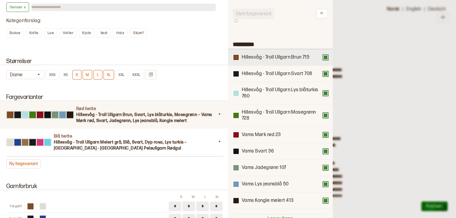
click at [324, 57] on button at bounding box center [325, 57] width 5 height 5
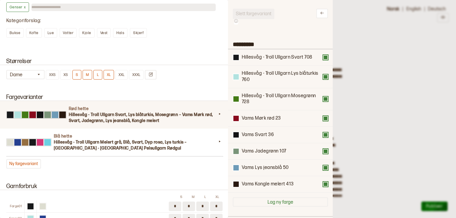
click at [324, 57] on button at bounding box center [325, 57] width 5 height 5
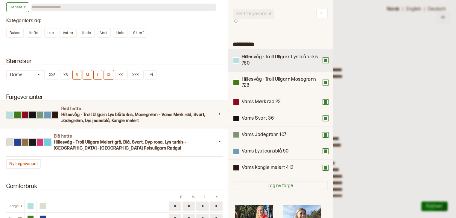
click at [325, 61] on button at bounding box center [325, 60] width 5 height 5
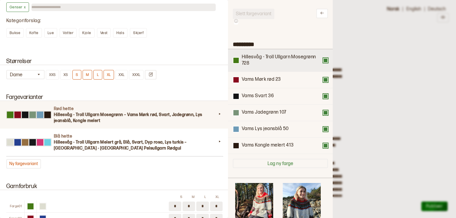
click at [326, 58] on button at bounding box center [325, 60] width 5 height 5
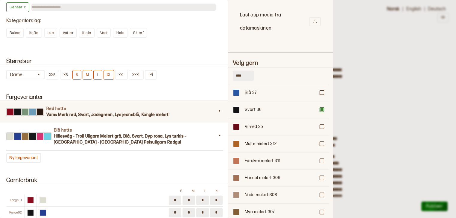
scroll to position [808, 0]
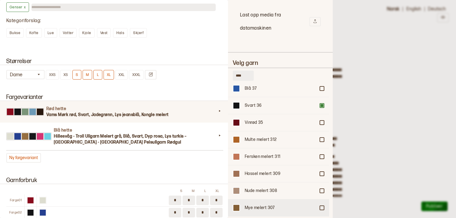
click at [321, 206] on div at bounding box center [322, 208] width 4 height 4
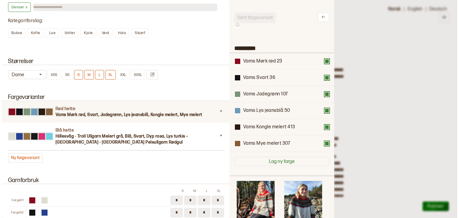
scroll to position [0, 0]
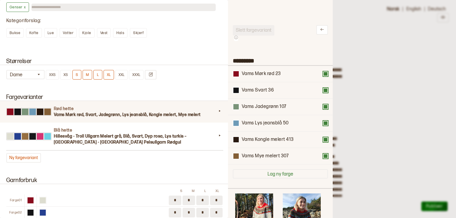
click at [362, 69] on div at bounding box center [228, 109] width 456 height 218
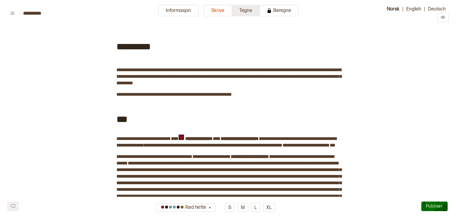
click at [244, 10] on button "Tegne" at bounding box center [246, 11] width 28 height 12
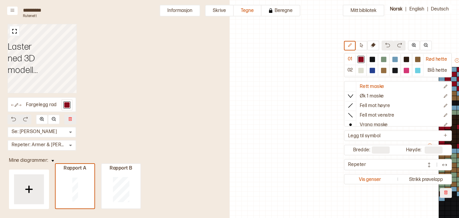
scroll to position [41, 156]
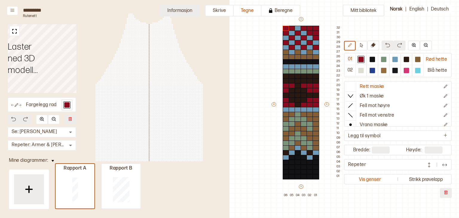
click at [183, 10] on button "Informasjon" at bounding box center [180, 11] width 41 height 12
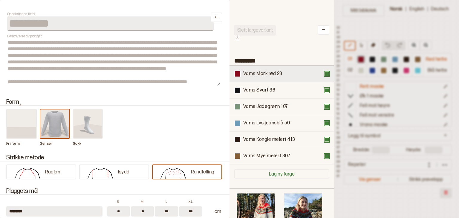
scroll to position [4, 4]
click at [350, 213] on div at bounding box center [229, 109] width 459 height 218
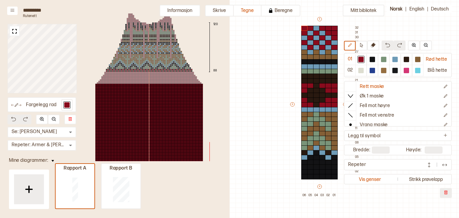
scroll to position [41, 138]
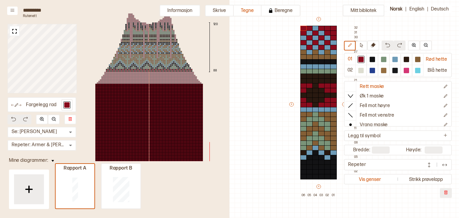
type input "*"
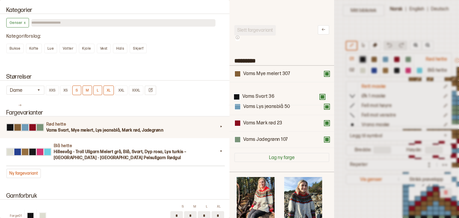
click at [274, 97] on div "Vams Svart 36 Vams Mye melert 307 Vams Lys jeansblå 50 Vams Mørk rød 23 Vams Ja…" at bounding box center [281, 107] width 95 height 82
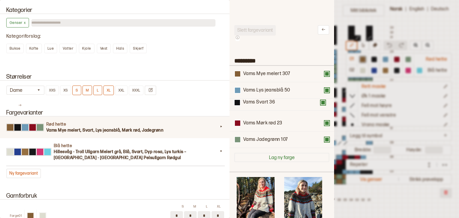
drag, startPoint x: 271, startPoint y: 108, endPoint x: 271, endPoint y: 120, distance: 12.6
click at [271, 120] on div "Vams Mye melert 307 Vams Svart 36 Vams Lys jeansblå 50 Vams Mørk rød 23 Vams Ja…" at bounding box center [281, 107] width 95 height 82
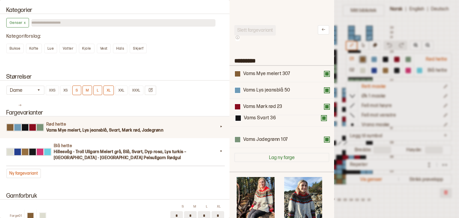
drag, startPoint x: 268, startPoint y: 114, endPoint x: 268, endPoint y: 128, distance: 14.4
click at [268, 128] on div "Vams Mye melert 307 Vams Lys jeansblå 50 Vams Svart 36 Vams Mørk rød 23 Vams Ja…" at bounding box center [281, 107] width 95 height 82
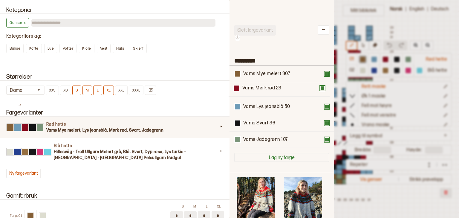
drag, startPoint x: 268, startPoint y: 109, endPoint x: 267, endPoint y: 88, distance: 20.7
click at [267, 88] on div "Vams Mye melert 307 Vams Lys jeansblå 50 Vams Mørk rød 23 Vams Svart 36 Vams Ja…" at bounding box center [281, 107] width 95 height 82
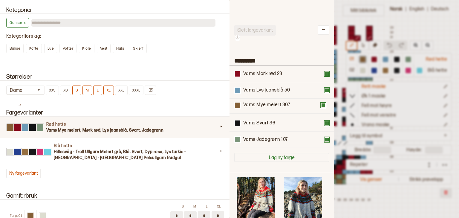
drag, startPoint x: 268, startPoint y: 75, endPoint x: 268, endPoint y: 111, distance: 35.9
click at [268, 111] on div "Vams Mye melert 307 Vams Mørk rød 23 Vams Lys jeansblå 50 Vams Svart 36 Vams Ja…" at bounding box center [281, 107] width 95 height 82
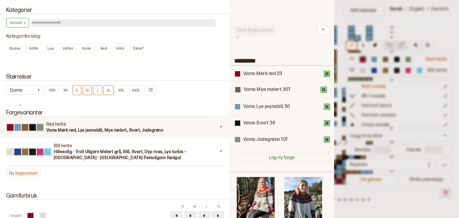
drag, startPoint x: 268, startPoint y: 107, endPoint x: 268, endPoint y: 89, distance: 18.2
click at [268, 89] on div "Vams Mørk rød 23 Vams Lys jeansblå 50 Vams Mye melert 307 Vams Svart 36 Vams Ja…" at bounding box center [281, 107] width 95 height 82
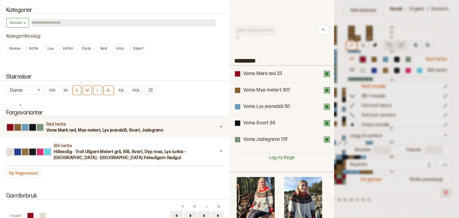
click at [346, 11] on div at bounding box center [229, 109] width 459 height 218
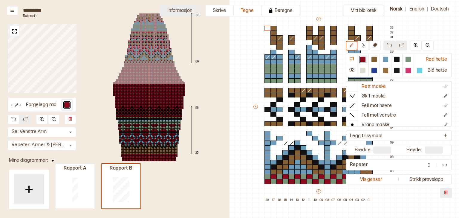
click at [185, 10] on button "Informasjon" at bounding box center [180, 11] width 41 height 12
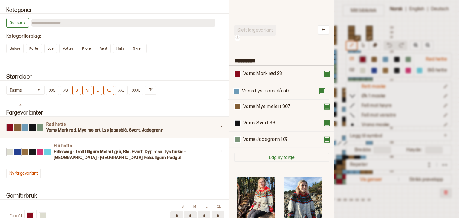
drag, startPoint x: 277, startPoint y: 105, endPoint x: 277, endPoint y: 87, distance: 17.7
click at [277, 87] on div "Vams Mørk rød 23 Vams Mye melert 307 Vams Lys jeansblå 50 Vams Svart 36 Vams Ja…" at bounding box center [281, 107] width 95 height 82
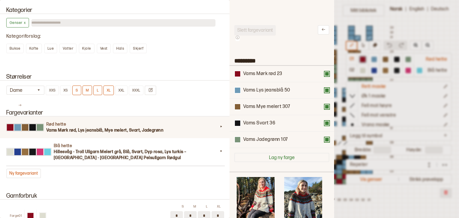
click at [344, 19] on div at bounding box center [229, 109] width 459 height 218
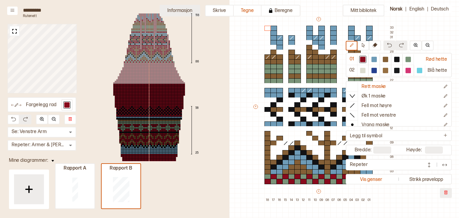
click at [180, 8] on button "Informasjon" at bounding box center [180, 11] width 41 height 12
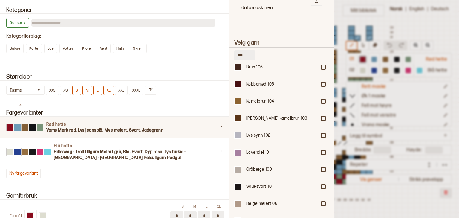
scroll to position [1331, 0]
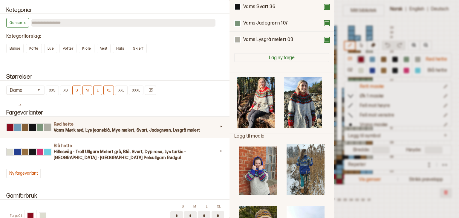
scroll to position [0, 0]
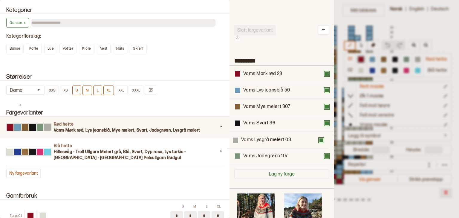
drag, startPoint x: 272, startPoint y: 154, endPoint x: 270, endPoint y: 136, distance: 17.5
click at [270, 136] on div "Vams Mørk rød 23 Vams Lys jeansblå 50 Vams Mye melert 307 Vams Svart 36 Vams Ja…" at bounding box center [281, 115] width 95 height 99
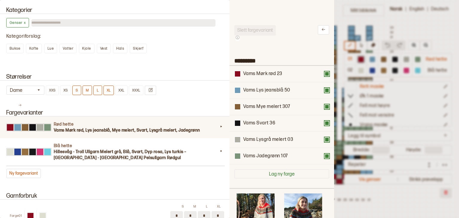
click at [342, 60] on div at bounding box center [229, 109] width 459 height 218
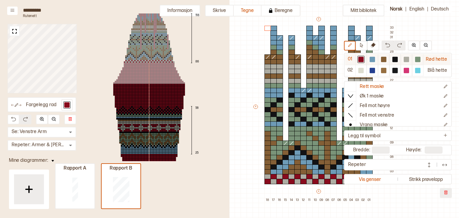
click at [363, 59] on div at bounding box center [360, 59] width 5 height 5
drag, startPoint x: 274, startPoint y: 171, endPoint x: 319, endPoint y: 171, distance: 45.7
click at [319, 171] on div "+ + + + 18 17 16 15 14 13 12 11 10 09 08 07 06 05 04 03 02 01 33 32 31 30 29 28…" at bounding box center [325, 109] width 144 height 187
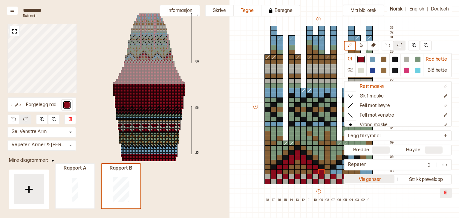
click at [359, 180] on button "Vis genser" at bounding box center [370, 179] width 50 height 8
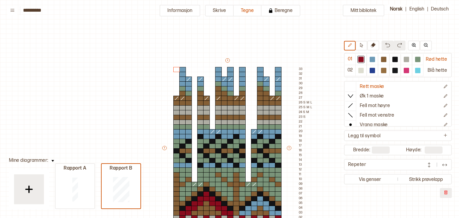
scroll to position [44, 5]
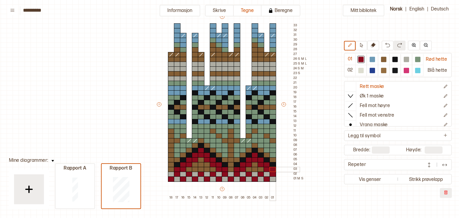
drag, startPoint x: 237, startPoint y: 168, endPoint x: 270, endPoint y: 168, distance: 33.2
click at [270, 168] on div "+ + + + 18 17 16 15 14 13 12 11 10 09 08 07 06 05 04 03 02 01 33 32 31 30 29 28…" at bounding box center [228, 107] width 144 height 187
click at [375, 57] on div at bounding box center [372, 59] width 5 height 5
click at [177, 173] on div at bounding box center [177, 174] width 7 height 5
click at [172, 179] on div at bounding box center [171, 178] width 7 height 5
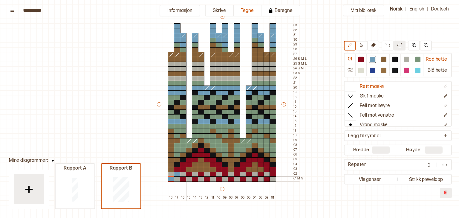
click at [182, 178] on div at bounding box center [183, 178] width 7 height 5
click at [188, 173] on div at bounding box center [189, 174] width 7 height 5
click at [194, 177] on div at bounding box center [195, 178] width 7 height 5
click at [202, 170] on div at bounding box center [201, 169] width 7 height 5
click at [388, 45] on img at bounding box center [387, 44] width 5 height 5
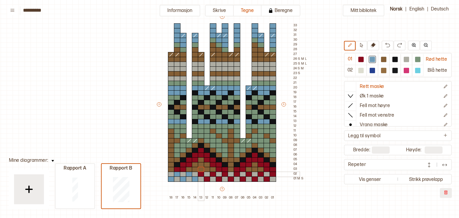
click at [202, 174] on div at bounding box center [201, 174] width 7 height 5
click at [205, 179] on div at bounding box center [207, 178] width 7 height 5
click at [212, 173] on div at bounding box center [213, 174] width 7 height 5
click at [218, 178] on div at bounding box center [219, 178] width 7 height 5
click at [222, 174] on div at bounding box center [225, 174] width 7 height 5
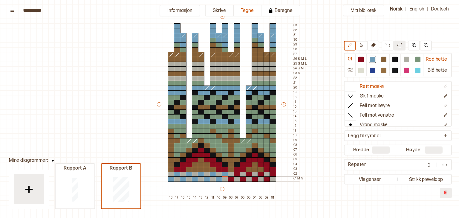
click at [230, 178] on div at bounding box center [231, 178] width 7 height 5
click at [236, 173] on div at bounding box center [237, 174] width 7 height 5
click at [242, 179] on div at bounding box center [243, 178] width 7 height 5
click at [248, 174] on div at bounding box center [249, 174] width 7 height 5
click at [255, 179] on div at bounding box center [255, 178] width 7 height 5
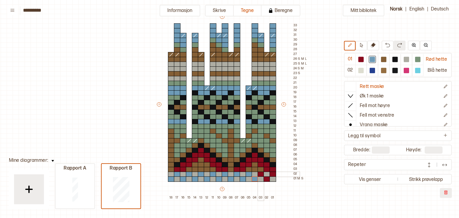
click at [261, 174] on div at bounding box center [261, 174] width 7 height 5
click at [267, 180] on div at bounding box center [267, 178] width 7 height 5
click at [272, 174] on div at bounding box center [273, 174] width 7 height 5
drag, startPoint x: 274, startPoint y: 154, endPoint x: 274, endPoint y: 145, distance: 9.0
click at [274, 145] on div "+ + + + 18 17 16 15 14 13 12 11 10 09 08 07 06 05 04 03 02 01 33 32 31 30 29 28…" at bounding box center [228, 107] width 144 height 187
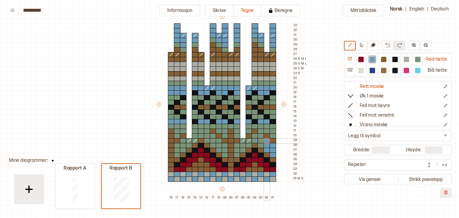
drag, startPoint x: 268, startPoint y: 149, endPoint x: 266, endPoint y: 142, distance: 8.0
click at [266, 142] on div "+ + + + 18 17 16 15 14 13 12 11 10 09 08 07 06 05 04 03 02 01 33 32 31 30 29 28…" at bounding box center [228, 107] width 144 height 187
drag, startPoint x: 261, startPoint y: 144, endPoint x: 251, endPoint y: 141, distance: 9.9
click at [251, 141] on div "+ + + + 18 17 16 15 14 13 12 11 10 09 08 07 06 05 04 03 02 01 33 32 31 30 29 28…" at bounding box center [228, 107] width 144 height 187
click at [352, 107] on icon at bounding box center [351, 106] width 6 height 6
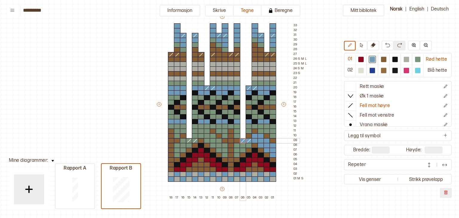
drag, startPoint x: 248, startPoint y: 142, endPoint x: 243, endPoint y: 141, distance: 4.2
click at [243, 141] on div "+ + + + 18 17 16 15 14 13 12 11 10 09 08 07 06 05 04 03 02 01 33 32 31 30 29 28…" at bounding box center [228, 107] width 144 height 187
drag, startPoint x: 196, startPoint y: 140, endPoint x: 189, endPoint y: 140, distance: 6.9
click at [189, 140] on div "+ + + + 18 17 16 15 14 13 12 11 10 09 08 07 06 05 04 03 02 01 33 32 31 30 29 28…" at bounding box center [228, 107] width 144 height 187
click at [354, 85] on icon at bounding box center [351, 86] width 6 height 6
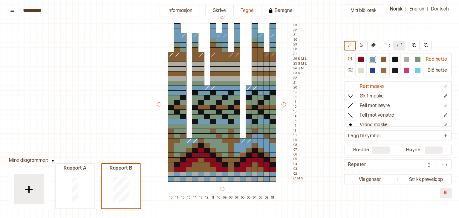
drag, startPoint x: 248, startPoint y: 145, endPoint x: 240, endPoint y: 149, distance: 9.0
click at [240, 149] on div "+ + + + 18 17 16 15 14 13 12 11 10 09 08 07 06 05 04 03 02 01 33 32 31 30 29 28…" at bounding box center [228, 107] width 144 height 187
click at [237, 154] on div at bounding box center [237, 154] width 7 height 5
click at [226, 154] on div at bounding box center [225, 154] width 7 height 5
drag, startPoint x: 226, startPoint y: 150, endPoint x: 208, endPoint y: 140, distance: 21.2
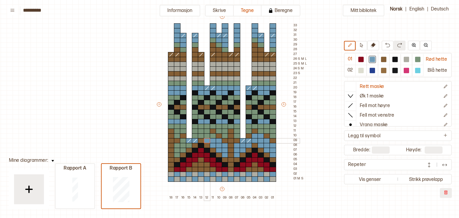
click at [208, 140] on div "+ + + + 18 17 16 15 14 13 12 11 10 09 08 07 06 05 04 03 02 01 33 32 31 30 29 28…" at bounding box center [228, 107] width 144 height 187
click at [184, 139] on div at bounding box center [183, 140] width 7 height 5
drag, startPoint x: 179, startPoint y: 146, endPoint x: 185, endPoint y: 146, distance: 6.6
click at [185, 146] on div "+ + + + 18 17 16 15 14 13 12 11 10 09 08 07 06 05 04 03 02 01 33 32 31 30 29 28…" at bounding box center [228, 107] width 144 height 187
click at [187, 146] on div at bounding box center [189, 145] width 7 height 5
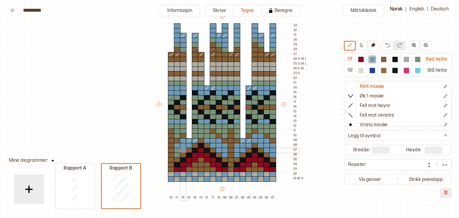
drag, startPoint x: 184, startPoint y: 149, endPoint x: 180, endPoint y: 149, distance: 3.9
click at [180, 149] on div at bounding box center [183, 150] width 7 height 5
click at [177, 153] on div "+ + + + 18 17 16 15 14 13 12 11 10 09 08 07 06 05 04 03 02 01 33 32 31 30 29 28…" at bounding box center [228, 107] width 144 height 187
click at [364, 60] on div at bounding box center [360, 59] width 5 height 5
drag, startPoint x: 268, startPoint y: 122, endPoint x: 262, endPoint y: 122, distance: 5.7
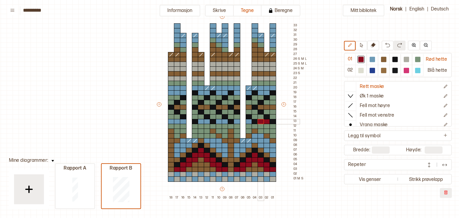
click at [262, 122] on div "+ + + + 18 17 16 15 14 13 12 11 10 09 08 07 06 05 04 03 02 01 33 32 31 30 29 28…" at bounding box center [228, 107] width 144 height 187
click at [248, 121] on div at bounding box center [249, 121] width 7 height 5
click at [236, 121] on div at bounding box center [237, 121] width 7 height 5
drag, startPoint x: 226, startPoint y: 121, endPoint x: 221, endPoint y: 120, distance: 4.8
click at [221, 120] on div "+ + + + 18 17 16 15 14 13 12 11 10 09 08 07 06 05 04 03 02 01 33 32 31 30 29 28…" at bounding box center [228, 107] width 144 height 187
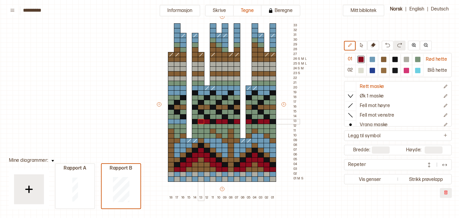
drag, startPoint x: 206, startPoint y: 121, endPoint x: 202, endPoint y: 122, distance: 4.3
click at [202, 122] on div "+ + + + 18 17 16 15 14 13 12 11 10 09 08 07 06 05 04 03 02 01 33 32 31 30 29 28…" at bounding box center [228, 107] width 144 height 187
drag, startPoint x: 184, startPoint y: 122, endPoint x: 173, endPoint y: 122, distance: 11.7
click at [173, 122] on div "+ + + + 18 17 16 15 14 13 12 11 10 09 08 07 06 05 04 03 02 01 33 32 31 30 29 28…" at bounding box center [228, 107] width 144 height 187
drag, startPoint x: 172, startPoint y: 88, endPoint x: 179, endPoint y: 89, distance: 7.0
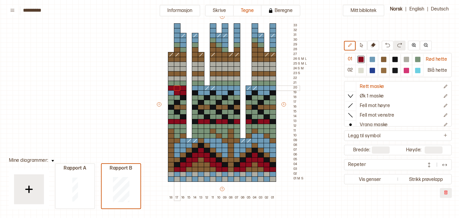
click at [179, 89] on div "+ + + + 18 17 16 15 14 13 12 11 10 09 08 07 06 05 04 03 02 01 33 32 31 30 29 28…" at bounding box center [228, 107] width 144 height 187
click at [171, 92] on div at bounding box center [171, 92] width 7 height 5
click at [194, 87] on div at bounding box center [195, 88] width 7 height 5
drag, startPoint x: 194, startPoint y: 87, endPoint x: 198, endPoint y: 87, distance: 3.9
click at [198, 87] on div "+ + + + 18 17 16 15 14 13 12 11 10 09 08 07 06 05 04 03 02 01 33 32 31 30 29 28…" at bounding box center [228, 107] width 144 height 187
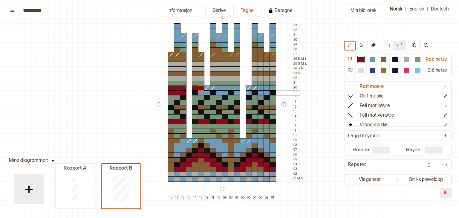
click at [200, 91] on div at bounding box center [201, 92] width 7 height 5
click at [205, 91] on div at bounding box center [207, 92] width 7 height 5
drag, startPoint x: 216, startPoint y: 87, endPoint x: 236, endPoint y: 89, distance: 19.8
click at [236, 89] on div "+ + + + 18 17 16 15 14 13 12 11 10 09 08 07 06 05 04 03 02 01 33 32 31 30 29 28…" at bounding box center [228, 107] width 144 height 187
click at [236, 91] on div at bounding box center [237, 92] width 7 height 5
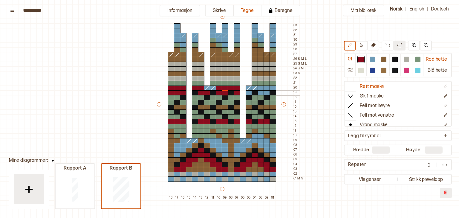
drag, startPoint x: 219, startPoint y: 91, endPoint x: 223, endPoint y: 92, distance: 3.8
click at [223, 92] on div "+ + + + 18 17 16 15 14 13 12 11 10 09 08 07 06 05 04 03 02 01 33 32 31 30 29 28…" at bounding box center [228, 107] width 144 height 187
drag, startPoint x: 260, startPoint y: 87, endPoint x: 271, endPoint y: 88, distance: 10.8
click at [271, 88] on div "+ + + + 18 17 16 15 14 13 12 11 10 09 08 07 06 05 04 03 02 01 33 32 31 30 29 28…" at bounding box center [228, 107] width 144 height 187
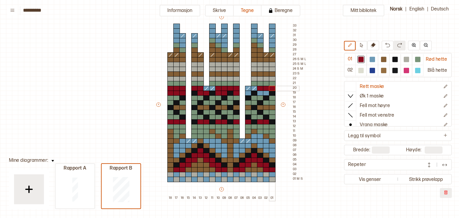
scroll to position [43, 6]
drag, startPoint x: 266, startPoint y: 92, endPoint x: 261, endPoint y: 92, distance: 4.8
click at [261, 92] on div "+ + + + 18 17 16 15 14 13 12 11 10 09 08 07 06 05 04 03 02 01 33 32 31 30 29 28…" at bounding box center [227, 107] width 144 height 187
click at [249, 91] on div at bounding box center [248, 93] width 7 height 5
click at [353, 103] on line at bounding box center [350, 105] width 4 height 4
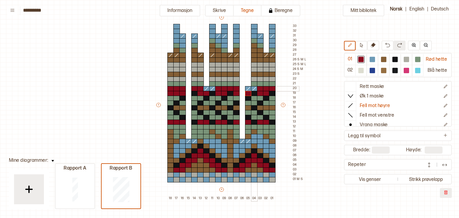
click at [254, 89] on icon at bounding box center [254, 88] width 6 height 5
click at [250, 89] on icon at bounding box center [248, 88] width 6 height 5
click at [212, 87] on icon at bounding box center [213, 88] width 6 height 5
click at [207, 87] on icon at bounding box center [207, 88] width 6 height 5
click at [373, 60] on div at bounding box center [372, 59] width 5 height 5
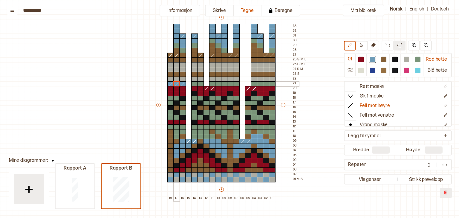
click at [173, 83] on div "+ + + + 18 17 16 15 14 13 12 11 10 09 08 07 06 05 04 03 02 01 33 32 31 30 29 28…" at bounding box center [227, 107] width 144 height 187
click at [347, 85] on div at bounding box center [350, 86] width 11 height 9
drag, startPoint x: 171, startPoint y: 77, endPoint x: 172, endPoint y: 82, distance: 4.6
click at [172, 82] on div "+ + + + 18 17 16 15 14 13 12 11 10 09 08 07 06 05 04 03 02 01 33 32 31 30 29 28…" at bounding box center [227, 107] width 144 height 187
drag, startPoint x: 194, startPoint y: 79, endPoint x: 200, endPoint y: 80, distance: 6.0
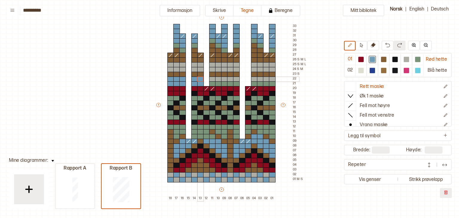
click at [200, 80] on div "+ + + + 18 17 16 15 14 13 12 11 10 09 08 07 06 05 04 03 02 01 33 32 31 30 29 28…" at bounding box center [227, 107] width 144 height 187
drag, startPoint x: 210, startPoint y: 78, endPoint x: 235, endPoint y: 82, distance: 25.1
click at [235, 82] on div "+ + + + 18 17 16 15 14 13 12 11 10 09 08 07 06 05 04 03 02 01 33 32 31 30 29 28…" at bounding box center [227, 107] width 144 height 187
drag, startPoint x: 252, startPoint y: 79, endPoint x: 271, endPoint y: 82, distance: 19.7
click at [271, 82] on div "+ + + + 18 17 16 15 14 13 12 11 10 09 08 07 06 05 04 03 02 01 33 32 31 30 29 28…" at bounding box center [227, 107] width 144 height 187
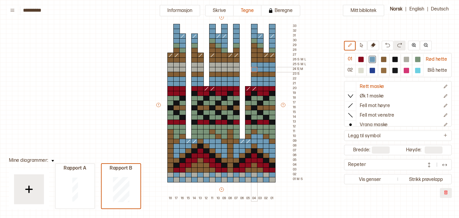
drag, startPoint x: 272, startPoint y: 65, endPoint x: 255, endPoint y: 68, distance: 17.4
click at [255, 68] on div "+ + + + 18 17 16 15 14 13 12 11 10 09 08 07 06 05 04 03 02 01 33 32 31 30 29 28…" at bounding box center [227, 107] width 144 height 187
drag, startPoint x: 238, startPoint y: 69, endPoint x: 212, endPoint y: 66, distance: 25.9
click at [212, 66] on div "+ + + + 18 17 16 15 14 13 12 11 10 09 08 07 06 05 04 03 02 01 33 32 31 30 29 28…" at bounding box center [227, 107] width 144 height 187
drag, startPoint x: 202, startPoint y: 65, endPoint x: 195, endPoint y: 66, distance: 6.9
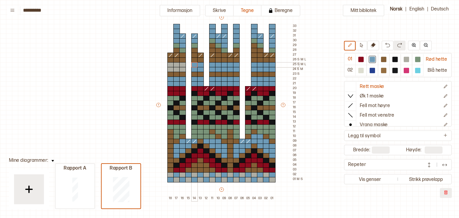
click at [195, 66] on div "+ + + + 18 17 16 15 14 13 12 11 10 09 08 07 06 05 04 03 02 01 33 32 31 30 29 28…" at bounding box center [227, 107] width 144 height 187
drag, startPoint x: 182, startPoint y: 63, endPoint x: 171, endPoint y: 65, distance: 10.9
click at [171, 65] on div "+ + + + 18 17 16 15 14 13 12 11 10 09 08 07 06 05 04 03 02 01 33 32 31 30 29 28…" at bounding box center [227, 107] width 144 height 187
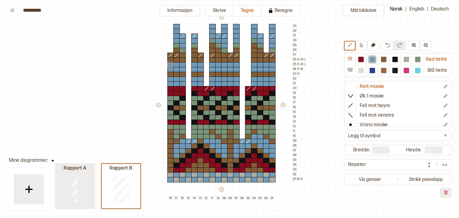
type input "*"
type input "**"
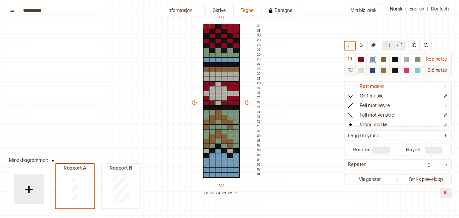
click at [363, 68] on div at bounding box center [360, 70] width 5 height 5
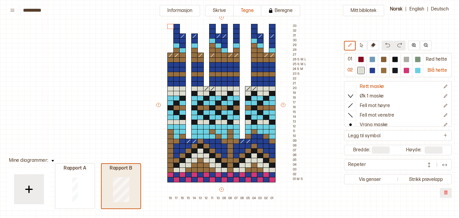
type input "**"
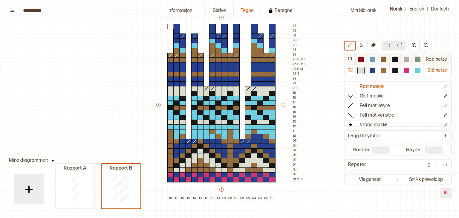
click at [367, 58] on div at bounding box center [361, 59] width 11 height 11
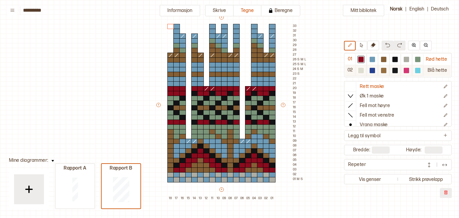
click at [362, 71] on div at bounding box center [360, 70] width 5 height 5
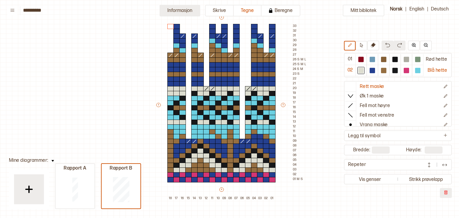
click at [189, 12] on button "Informasjon" at bounding box center [180, 11] width 41 height 12
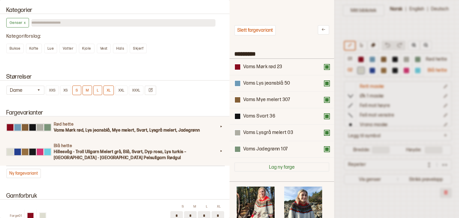
click at [150, 149] on h3 "Hillesvåg - Troll Ullgarn Melert grå, Blå, Svart, Dyp rosa, Lys turkis – [GEOGR…" at bounding box center [136, 155] width 164 height 12
type input "*********"
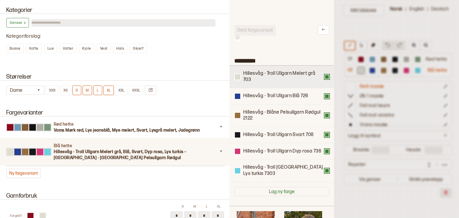
click at [325, 78] on button at bounding box center [327, 76] width 5 height 5
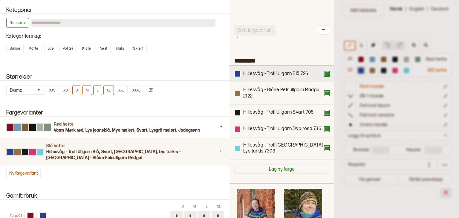
click at [325, 78] on div "Hillesvåg - Troll Ullgarn Blå 726" at bounding box center [282, 74] width 105 height 16
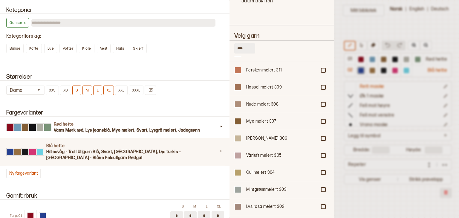
scroll to position [865, 0]
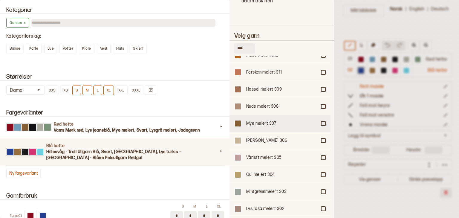
click at [322, 122] on div at bounding box center [324, 124] width 4 height 4
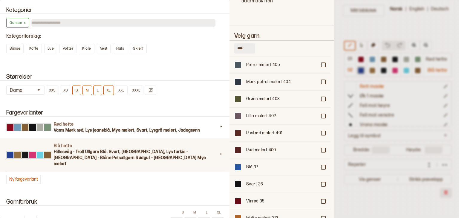
scroll to position [704, 0]
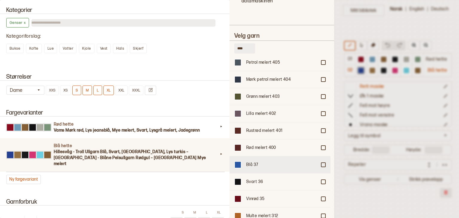
click at [322, 163] on div at bounding box center [324, 165] width 4 height 4
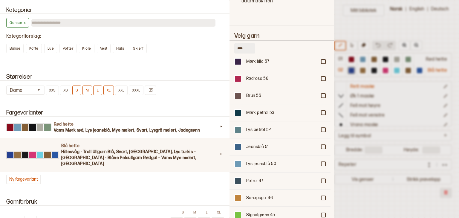
scroll to position [334, 0]
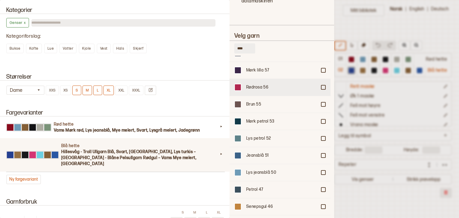
click at [323, 79] on div "Rødrosa 56" at bounding box center [280, 87] width 101 height 17
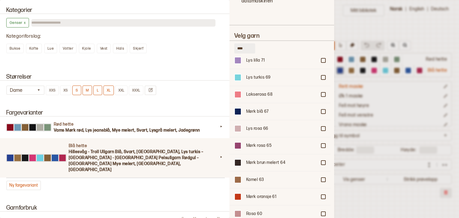
scroll to position [144, 0]
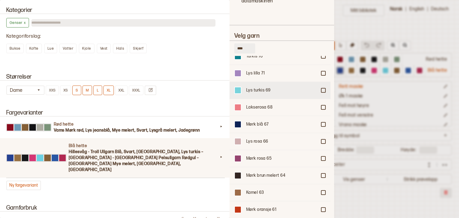
click at [322, 89] on div at bounding box center [324, 91] width 4 height 4
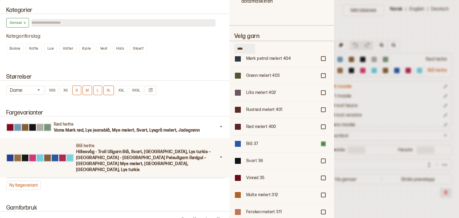
scroll to position [747, 0]
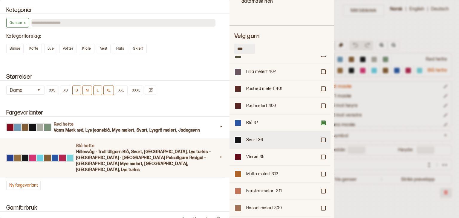
click at [322, 138] on div at bounding box center [324, 140] width 4 height 4
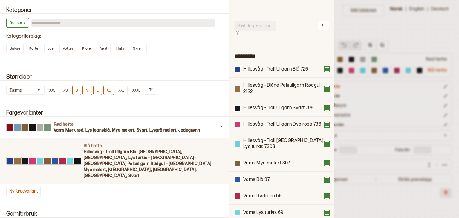
scroll to position [0, 0]
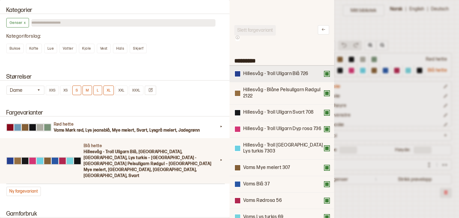
click at [325, 75] on button at bounding box center [327, 73] width 5 height 5
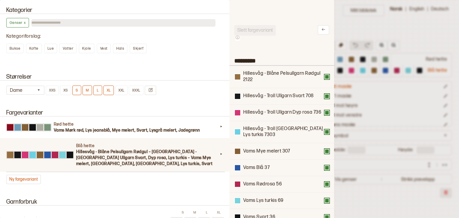
click at [325, 75] on button at bounding box center [327, 76] width 5 height 5
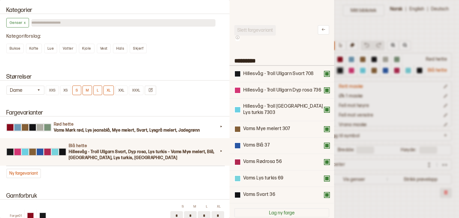
click at [325, 75] on button at bounding box center [327, 73] width 5 height 5
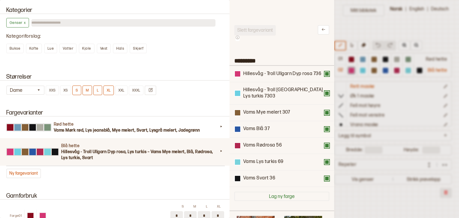
click at [325, 75] on button at bounding box center [327, 73] width 5 height 5
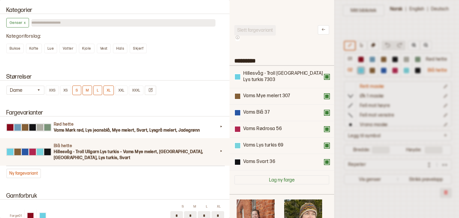
click at [325, 75] on button at bounding box center [327, 76] width 5 height 5
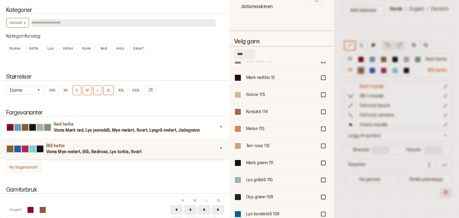
scroll to position [1331, 0]
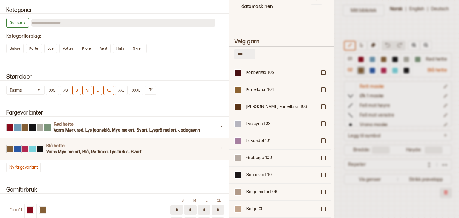
click at [338, 94] on div at bounding box center [229, 109] width 459 height 218
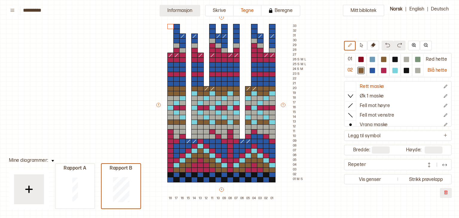
click at [187, 8] on button "Informasjon" at bounding box center [180, 11] width 41 height 12
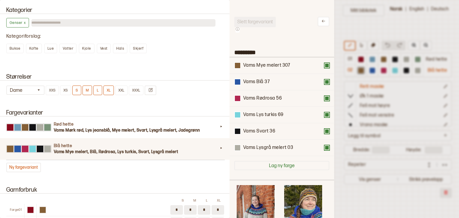
scroll to position [0, 0]
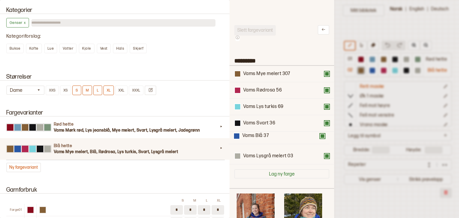
drag, startPoint x: 273, startPoint y: 94, endPoint x: 272, endPoint y: 142, distance: 47.5
click at [272, 142] on div "Vams Mye melert 307 Vams Blå 37 Vams Rødrosa 56 Vams Lys turkis 69 Vams Svart 3…" at bounding box center [281, 115] width 95 height 99
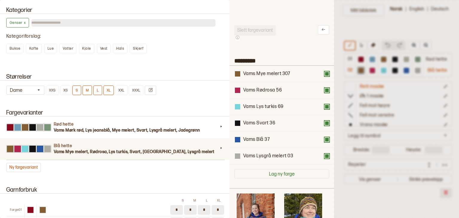
click at [340, 171] on div at bounding box center [229, 109] width 459 height 218
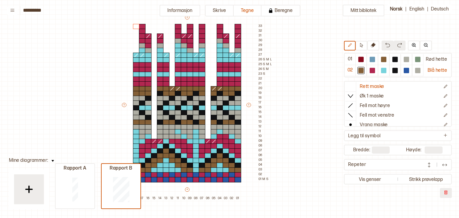
scroll to position [43, 0]
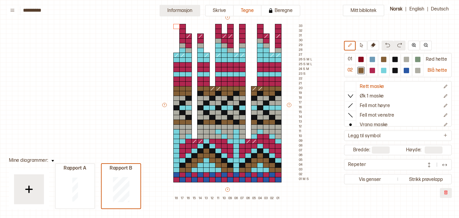
click at [181, 9] on button "Informasjon" at bounding box center [180, 11] width 41 height 12
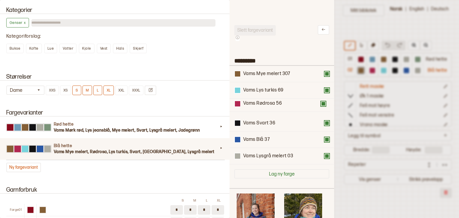
drag, startPoint x: 255, startPoint y: 96, endPoint x: 255, endPoint y: 112, distance: 15.5
click at [255, 112] on div "Vams Mye melert 307 Vams Rødrosa 56 Vams Lys turkis 69 Vams Svart 36 Vams Blå 3…" at bounding box center [281, 115] width 95 height 99
click at [343, 94] on div at bounding box center [229, 109] width 459 height 218
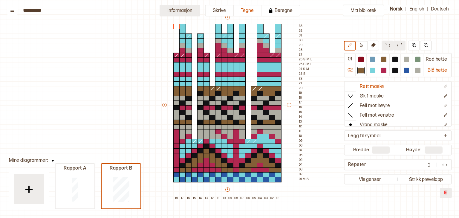
click at [191, 10] on button "Informasjon" at bounding box center [180, 11] width 41 height 12
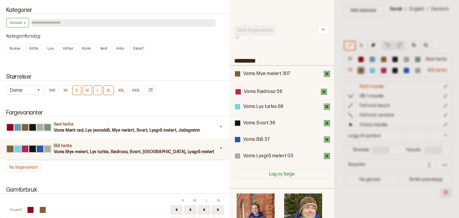
drag, startPoint x: 262, startPoint y: 105, endPoint x: 263, endPoint y: 88, distance: 17.4
click at [263, 88] on div "Vams Mye melert 307 Vams Lys turkis 69 Vams Rødrosa 56 Vams Svart 36 Vams Blå 3…" at bounding box center [281, 115] width 95 height 99
click at [340, 86] on div at bounding box center [229, 109] width 459 height 218
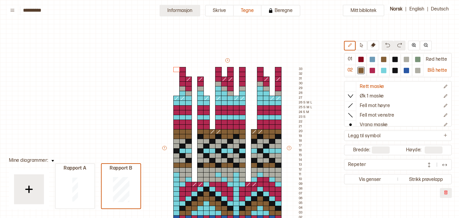
scroll to position [43, 0]
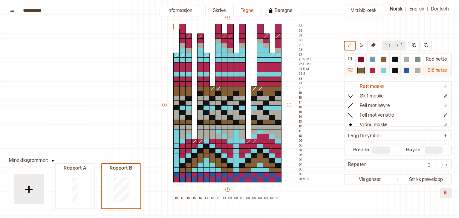
click at [387, 71] on div at bounding box center [383, 70] width 5 height 5
click at [193, 10] on button "Informasjon" at bounding box center [180, 11] width 41 height 12
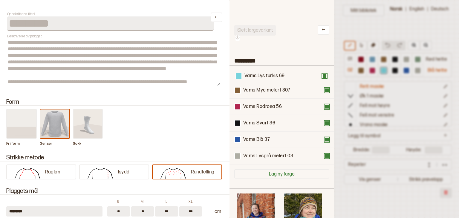
drag, startPoint x: 285, startPoint y: 109, endPoint x: 286, endPoint y: 75, distance: 34.1
click at [286, 75] on div "Vams Mye melert 307 Vams Rødrosa 56 Vams Lys turkis 69 Vams Svart 36 Vams Blå 3…" at bounding box center [281, 115] width 95 height 99
click at [353, 25] on div at bounding box center [229, 109] width 459 height 218
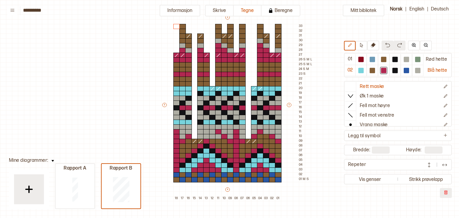
drag, startPoint x: 192, startPoint y: 9, endPoint x: 209, endPoint y: 10, distance: 17.4
click at [192, 9] on button "Informasjon" at bounding box center [180, 11] width 41 height 12
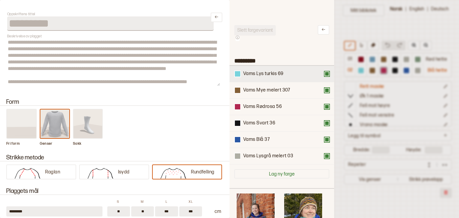
drag, startPoint x: 257, startPoint y: 105, endPoint x: 255, endPoint y: 67, distance: 38.0
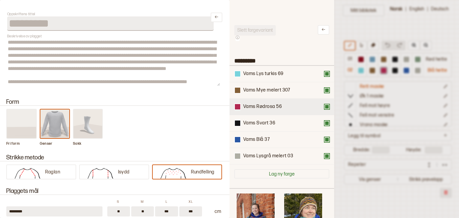
drag, startPoint x: 255, startPoint y: 67, endPoint x: 248, endPoint y: 106, distance: 39.9
click at [248, 106] on div "Vams Rødrosa 56" at bounding box center [262, 107] width 39 height 6
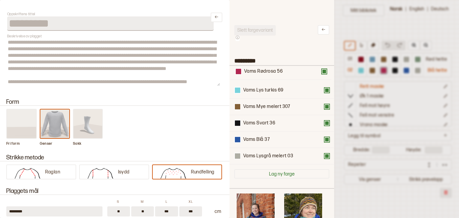
drag, startPoint x: 248, startPoint y: 106, endPoint x: 248, endPoint y: 68, distance: 38.0
click at [248, 68] on div "Vams Lys turkis 69 Vams Mye melert 307 Vams Rødrosa 56 Vams Svart 36 Vams Blå 3…" at bounding box center [281, 115] width 95 height 99
click at [346, 30] on div at bounding box center [229, 109] width 459 height 218
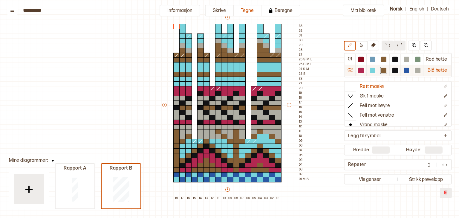
click at [373, 72] on div at bounding box center [372, 70] width 5 height 5
drag, startPoint x: 177, startPoint y: 126, endPoint x: 183, endPoint y: 135, distance: 11.6
click at [183, 135] on div "+ + + + 18 17 16 15 14 13 12 11 10 09 08 07 06 05 04 03 02 01 33 32 31 30 29 28…" at bounding box center [233, 107] width 144 height 187
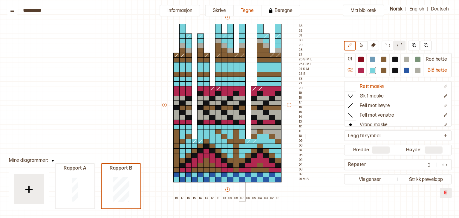
drag, startPoint x: 199, startPoint y: 127, endPoint x: 243, endPoint y: 135, distance: 44.9
click at [243, 135] on div "+ + + + 18 17 16 15 14 13 12 11 10 09 08 07 06 05 04 03 02 01 33 32 31 30 29 28…" at bounding box center [233, 107] width 144 height 187
drag, startPoint x: 254, startPoint y: 130, endPoint x: 279, endPoint y: 134, distance: 25.5
click at [279, 134] on div "+ + + + 18 17 16 15 14 13 12 11 10 09 08 07 06 05 04 03 02 01 33 32 31 30 29 28…" at bounding box center [233, 107] width 144 height 187
click at [417, 71] on div at bounding box center [417, 70] width 5 height 5
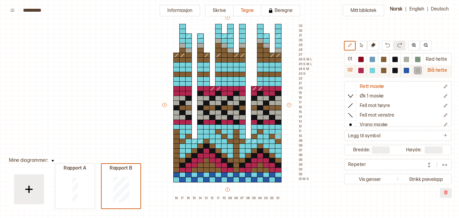
click at [409, 71] on div at bounding box center [406, 70] width 5 height 5
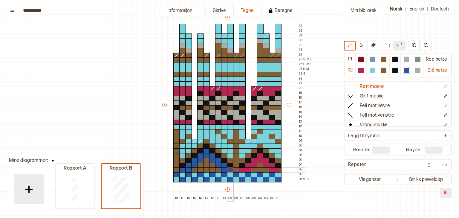
drag, startPoint x: 183, startPoint y: 169, endPoint x: 229, endPoint y: 170, distance: 45.5
click at [229, 170] on div "+ + + + 18 17 16 15 14 13 12 11 10 09 08 07 06 05 04 03 02 01 33 32 31 30 29 28…" at bounding box center [233, 107] width 144 height 187
drag, startPoint x: 243, startPoint y: 169, endPoint x: 276, endPoint y: 167, distance: 32.6
click at [276, 167] on div "+ + + + 18 17 16 15 14 13 12 11 10 09 08 07 06 05 04 03 02 01 33 32 31 30 29 28…" at bounding box center [233, 107] width 144 height 187
click at [363, 71] on div at bounding box center [360, 70] width 5 height 5
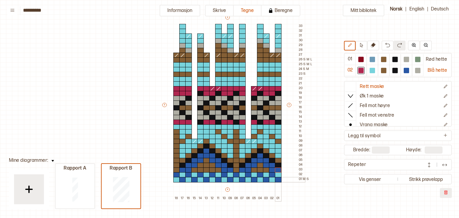
click at [278, 178] on div at bounding box center [278, 179] width 7 height 5
click at [272, 173] on div at bounding box center [272, 174] width 7 height 5
click at [266, 179] on div at bounding box center [266, 179] width 7 height 5
click at [260, 174] on div at bounding box center [260, 174] width 7 height 5
click at [248, 174] on div at bounding box center [248, 174] width 7 height 5
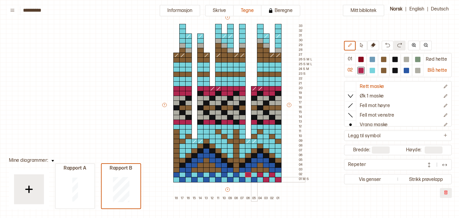
click at [254, 179] on div at bounding box center [254, 179] width 7 height 5
click at [243, 180] on div at bounding box center [242, 179] width 7 height 5
click at [236, 176] on div at bounding box center [236, 174] width 7 height 5
click at [231, 179] on div at bounding box center [230, 179] width 7 height 5
click at [222, 173] on div at bounding box center [224, 174] width 7 height 5
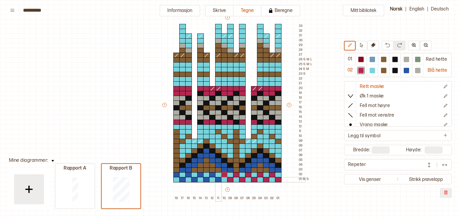
click at [218, 179] on div at bounding box center [218, 179] width 7 height 5
click at [212, 174] on div at bounding box center [212, 174] width 7 height 5
click at [207, 179] on div at bounding box center [206, 179] width 7 height 5
click at [201, 175] on div at bounding box center [200, 174] width 7 height 5
click at [196, 179] on div at bounding box center [194, 179] width 7 height 5
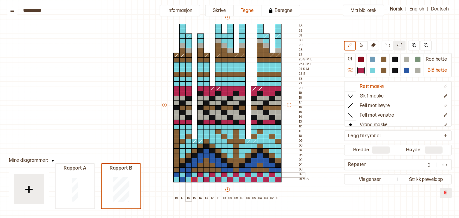
click at [188, 175] on div at bounding box center [188, 174] width 7 height 5
click at [182, 179] on div at bounding box center [182, 179] width 7 height 5
click at [177, 176] on div at bounding box center [176, 174] width 7 height 5
click at [421, 69] on div at bounding box center [417, 70] width 5 height 5
click at [177, 179] on div at bounding box center [176, 179] width 7 height 5
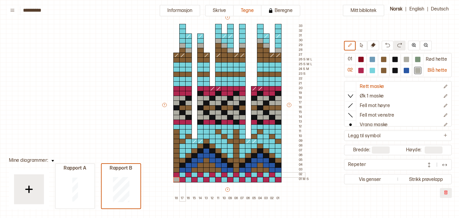
click at [182, 175] on div at bounding box center [182, 174] width 7 height 5
click at [187, 178] on div at bounding box center [188, 179] width 7 height 5
click at [193, 175] on div at bounding box center [194, 174] width 7 height 5
click at [201, 180] on div at bounding box center [200, 179] width 7 height 5
click at [207, 175] on div at bounding box center [206, 174] width 7 height 5
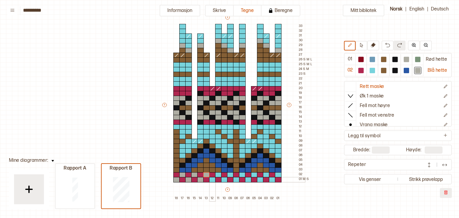
click at [212, 178] on div at bounding box center [212, 179] width 7 height 5
click at [217, 175] on div at bounding box center [218, 174] width 7 height 5
click at [224, 178] on div at bounding box center [224, 179] width 7 height 5
click at [231, 175] on div at bounding box center [230, 174] width 7 height 5
click at [235, 178] on div at bounding box center [236, 179] width 7 height 5
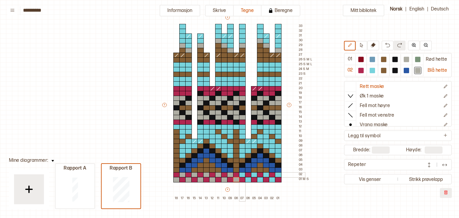
click at [240, 175] on div at bounding box center [242, 174] width 7 height 5
click at [248, 180] on div at bounding box center [248, 179] width 7 height 5
click at [254, 175] on div at bounding box center [254, 174] width 7 height 5
click at [263, 181] on div at bounding box center [266, 179] width 7 height 5
click at [259, 179] on div at bounding box center [260, 179] width 7 height 5
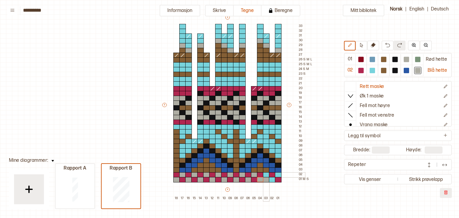
click at [265, 176] on div at bounding box center [266, 174] width 7 height 5
click at [270, 179] on div at bounding box center [272, 179] width 7 height 5
click at [362, 71] on div at bounding box center [360, 70] width 5 height 5
click at [268, 179] on div at bounding box center [266, 179] width 7 height 5
click at [373, 67] on div at bounding box center [372, 70] width 7 height 7
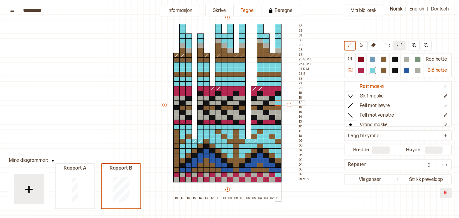
drag, startPoint x: 280, startPoint y: 99, endPoint x: 274, endPoint y: 101, distance: 6.3
click at [274, 101] on div "+ + + + 18 17 16 15 14 13 12 11 10 09 08 07 06 05 04 03 02 01 33 32 31 30 29 28…" at bounding box center [233, 107] width 144 height 187
drag, startPoint x: 278, startPoint y: 115, endPoint x: 273, endPoint y: 112, distance: 6.1
click at [273, 112] on div "+ + + + 18 17 16 15 14 13 12 11 10 09 08 07 06 05 04 03 02 01 33 32 31 30 29 28…" at bounding box center [233, 107] width 144 height 187
drag, startPoint x: 265, startPoint y: 116, endPoint x: 255, endPoint y: 112, distance: 11.1
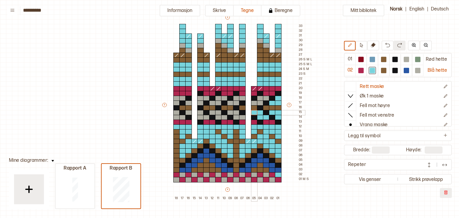
click at [255, 112] on div "+ + + + 18 17 16 15 14 13 12 11 10 09 08 07 06 05 04 03 02 01 33 32 31 30 29 28…" at bounding box center [233, 107] width 144 height 187
drag, startPoint x: 245, startPoint y: 115, endPoint x: 233, endPoint y: 112, distance: 12.5
click at [233, 112] on div "+ + + + 18 17 16 15 14 13 12 11 10 09 08 07 06 05 04 03 02 01 33 32 31 30 29 28…" at bounding box center [233, 107] width 144 height 187
drag, startPoint x: 222, startPoint y: 117, endPoint x: 213, endPoint y: 111, distance: 10.5
click at [213, 111] on div "+ + + + 18 17 16 15 14 13 12 11 10 09 08 07 06 05 04 03 02 01 33 32 31 30 29 28…" at bounding box center [233, 107] width 144 height 187
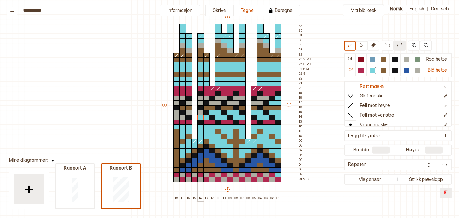
drag, startPoint x: 208, startPoint y: 116, endPoint x: 202, endPoint y: 115, distance: 5.9
click at [202, 115] on div "+ + + + 18 17 16 15 14 13 12 11 10 09 08 07 06 05 04 03 02 01 33 32 31 30 29 28…" at bounding box center [233, 107] width 144 height 187
click at [200, 113] on div at bounding box center [200, 112] width 7 height 5
click at [191, 112] on div at bounding box center [188, 112] width 7 height 5
drag, startPoint x: 183, startPoint y: 117, endPoint x: 177, endPoint y: 113, distance: 6.9
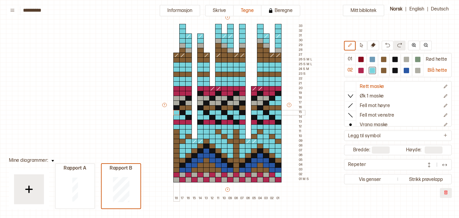
click at [177, 113] on div "+ + + + 18 17 16 15 14 13 12 11 10 09 08 07 06 05 04 03 02 01 33 32 31 30 29 28…" at bounding box center [233, 107] width 144 height 187
click at [177, 101] on div "+ + + + 18 17 16 15 14 13 12 11 10 09 08 07 06 05 04 03 02 01 33 32 31 30 29 28…" at bounding box center [233, 107] width 144 height 187
click at [181, 99] on div at bounding box center [182, 98] width 7 height 5
click at [189, 103] on div at bounding box center [188, 102] width 7 height 5
drag, startPoint x: 199, startPoint y: 101, endPoint x: 203, endPoint y: 98, distance: 5.6
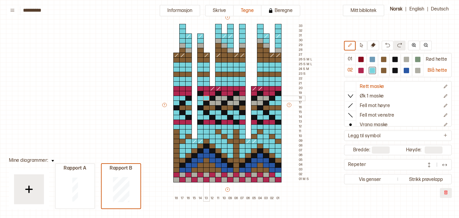
click at [203, 98] on div "+ + + + 18 17 16 15 14 13 12 11 10 09 08 07 06 05 04 03 02 01 33 32 31 30 29 28…" at bounding box center [233, 107] width 144 height 187
drag, startPoint x: 214, startPoint y: 102, endPoint x: 223, endPoint y: 98, distance: 9.8
click at [223, 98] on div "+ + + + 18 17 16 15 14 13 12 11 10 09 08 07 06 05 04 03 02 01 33 32 31 30 29 28…" at bounding box center [233, 107] width 144 height 187
drag, startPoint x: 232, startPoint y: 103, endPoint x: 242, endPoint y: 99, distance: 10.6
click at [242, 99] on div "+ + + + 18 17 16 15 14 13 12 11 10 09 08 07 06 05 04 03 02 01 33 32 31 30 29 28…" at bounding box center [233, 107] width 144 height 187
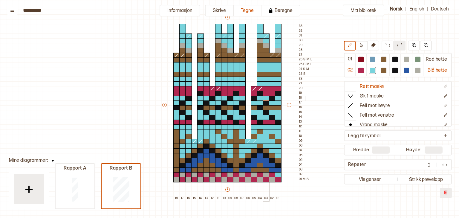
drag, startPoint x: 254, startPoint y: 103, endPoint x: 265, endPoint y: 98, distance: 11.6
click at [265, 98] on div "+ + + + 18 17 16 15 14 13 12 11 10 09 08 07 06 05 04 03 02 01 33 32 31 30 29 28…" at bounding box center [233, 107] width 144 height 187
click at [408, 71] on div at bounding box center [406, 70] width 5 height 5
drag, startPoint x: 272, startPoint y: 121, endPoint x: 267, endPoint y: 122, distance: 5.8
click at [267, 122] on div "+ + + + 18 17 16 15 14 13 12 11 10 09 08 07 06 05 04 03 02 01 33 32 31 30 29 28…" at bounding box center [233, 107] width 144 height 187
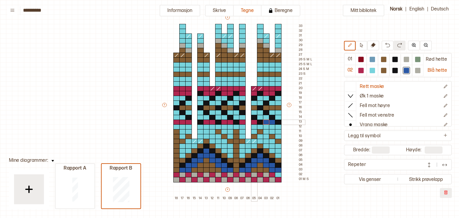
click at [256, 122] on div at bounding box center [254, 122] width 7 height 5
click at [242, 122] on div at bounding box center [242, 122] width 7 height 5
drag, startPoint x: 232, startPoint y: 121, endPoint x: 222, endPoint y: 123, distance: 9.4
click at [222, 123] on div "+ + + + 18 17 16 15 14 13 12 11 10 09 08 07 06 05 04 03 02 01 33 32 31 30 29 28…" at bounding box center [233, 107] width 144 height 187
drag, startPoint x: 213, startPoint y: 122, endPoint x: 208, endPoint y: 122, distance: 4.8
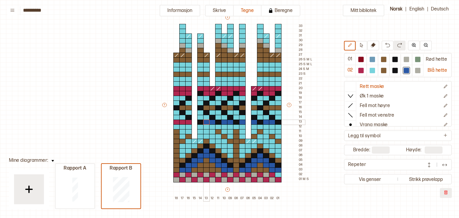
click at [208, 122] on div "+ + + + 18 17 16 15 14 13 12 11 10 09 08 07 06 05 04 03 02 01 33 32 31 30 29 28…" at bounding box center [233, 107] width 144 height 187
drag, startPoint x: 190, startPoint y: 122, endPoint x: 178, endPoint y: 121, distance: 12.0
click at [178, 121] on div "+ + + + 18 17 16 15 14 13 12 11 10 09 08 07 06 05 04 03 02 01 33 32 31 30 29 28…" at bounding box center [233, 107] width 144 height 187
drag, startPoint x: 176, startPoint y: 87, endPoint x: 176, endPoint y: 91, distance: 4.2
click at [176, 91] on div "+ + + + 18 17 16 15 14 13 12 11 10 09 08 07 06 05 04 03 02 01 33 32 31 30 29 28…" at bounding box center [233, 107] width 144 height 187
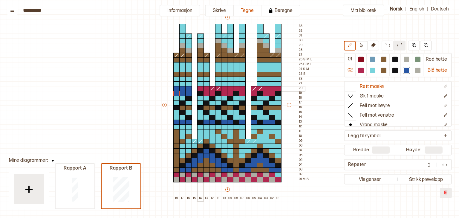
click at [203, 87] on div at bounding box center [200, 88] width 7 height 5
drag, startPoint x: 205, startPoint y: 88, endPoint x: 210, endPoint y: 92, distance: 6.6
click at [210, 92] on div "+ + + + 18 17 16 15 14 13 12 11 10 09 08 07 06 05 04 03 02 01 33 32 31 30 29 28…" at bounding box center [233, 107] width 144 height 187
drag, startPoint x: 226, startPoint y: 88, endPoint x: 225, endPoint y: 92, distance: 4.6
click at [225, 92] on div "+ + + + 18 17 16 15 14 13 12 11 10 09 08 07 06 05 04 03 02 01 33 32 31 30 29 28…" at bounding box center [233, 107] width 144 height 187
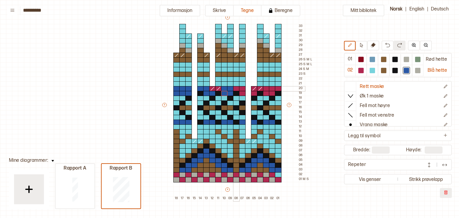
click at [236, 89] on div at bounding box center [236, 88] width 7 height 5
drag, startPoint x: 243, startPoint y: 88, endPoint x: 243, endPoint y: 92, distance: 4.5
click at [243, 92] on div "+ + + + 18 17 16 15 14 13 12 11 10 09 08 07 06 05 04 03 02 01 33 32 31 30 29 28…" at bounding box center [233, 107] width 144 height 187
click at [253, 92] on div at bounding box center [254, 93] width 7 height 5
drag, startPoint x: 266, startPoint y: 87, endPoint x: 272, endPoint y: 89, distance: 6.6
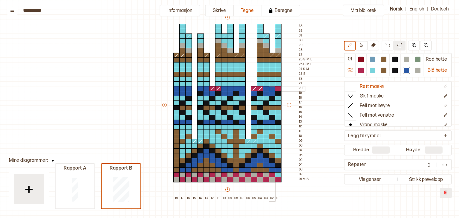
click at [272, 89] on div "+ + + + 18 17 16 15 14 13 12 11 10 09 08 07 06 05 04 03 02 01 33 32 31 30 29 28…" at bounding box center [233, 107] width 144 height 187
click at [278, 88] on div at bounding box center [278, 88] width 7 height 5
click at [354, 105] on icon at bounding box center [351, 106] width 6 height 6
click at [260, 87] on icon at bounding box center [260, 88] width 6 height 5
click at [252, 88] on icon at bounding box center [254, 88] width 6 height 5
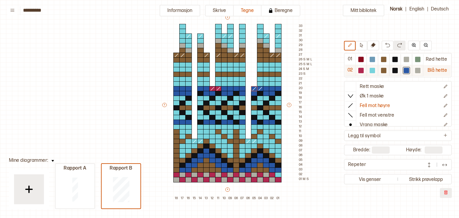
click at [364, 72] on div at bounding box center [360, 70] width 5 height 5
drag, startPoint x: 176, startPoint y: 66, endPoint x: 185, endPoint y: 68, distance: 10.2
click at [187, 67] on div "+ + + + 18 17 16 15 14 13 12 11 10 09 08 07 06 05 04 03 02 01 33 32 31 30 29 28…" at bounding box center [233, 107] width 144 height 187
click at [353, 85] on icon at bounding box center [351, 86] width 6 height 6
drag, startPoint x: 177, startPoint y: 64, endPoint x: 187, endPoint y: 68, distance: 10.7
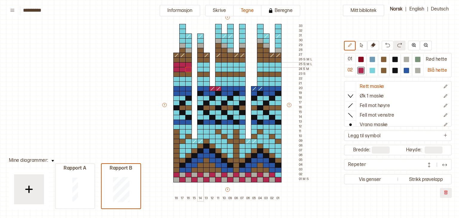
click at [199, 65] on div at bounding box center [200, 64] width 7 height 5
drag, startPoint x: 199, startPoint y: 65, endPoint x: 206, endPoint y: 65, distance: 6.3
click at [206, 65] on div "+ + + + 18 17 16 15 14 13 12 11 10 09 08 07 06 05 04 03 02 01 33 32 31 30 29 28…" at bounding box center [233, 107] width 144 height 187
drag, startPoint x: 218, startPoint y: 65, endPoint x: 241, endPoint y: 68, distance: 23.8
click at [241, 68] on div "+ + + + 18 17 16 15 14 13 12 11 10 09 08 07 06 05 04 03 02 01 33 32 31 30 29 28…" at bounding box center [233, 107] width 144 height 187
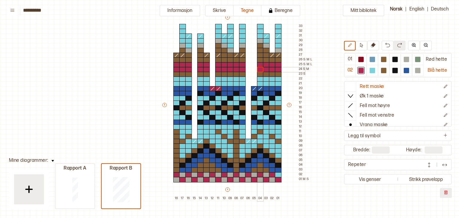
drag, startPoint x: 260, startPoint y: 63, endPoint x: 262, endPoint y: 67, distance: 4.4
click at [262, 67] on div "+ + + + 18 17 16 15 14 13 12 11 10 09 08 07 06 05 04 03 02 01 33 32 31 30 29 28…" at bounding box center [233, 107] width 144 height 187
drag, startPoint x: 178, startPoint y: 78, endPoint x: 188, endPoint y: 82, distance: 10.6
click at [188, 82] on div "+ + + + 18 17 16 15 14 13 12 11 10 09 08 07 06 05 04 03 02 01 33 32 31 30 29 28…" at bounding box center [233, 107] width 144 height 187
drag, startPoint x: 201, startPoint y: 78, endPoint x: 207, endPoint y: 79, distance: 6.1
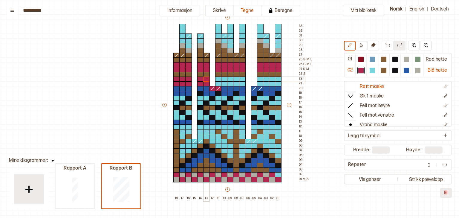
click at [207, 79] on div "+ + + + 18 17 16 15 14 13 12 11 10 09 08 07 06 05 04 03 02 01 33 32 31 30 29 28…" at bounding box center [233, 107] width 144 height 187
drag, startPoint x: 216, startPoint y: 79, endPoint x: 242, endPoint y: 83, distance: 25.4
click at [242, 83] on div "+ + + + 18 17 16 15 14 13 12 11 10 09 08 07 06 05 04 03 02 01 33 32 31 30 29 28…" at bounding box center [233, 107] width 144 height 187
drag, startPoint x: 260, startPoint y: 78, endPoint x: 261, endPoint y: 82, distance: 3.9
click at [261, 82] on div "+ + + + 18 17 16 15 14 13 12 11 10 09 08 07 06 05 04 03 02 01 33 32 31 30 29 28…" at bounding box center [233, 107] width 144 height 187
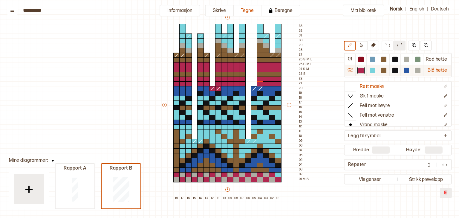
click at [405, 70] on div at bounding box center [406, 70] width 5 height 5
click at [353, 106] on icon at bounding box center [351, 106] width 6 height 6
click at [218, 89] on line at bounding box center [218, 88] width 3 height 3
click at [213, 89] on icon at bounding box center [213, 88] width 6 height 5
click at [406, 69] on div at bounding box center [406, 70] width 5 height 5
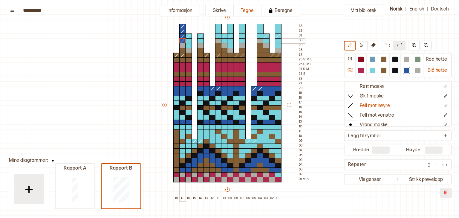
drag, startPoint x: 183, startPoint y: 26, endPoint x: 182, endPoint y: 39, distance: 12.9
click at [182, 41] on div "+ + + + 18 17 16 15 14 13 12 11 10 09 08 07 06 05 04 03 02 01 33 32 31 30 29 28…" at bounding box center [233, 107] width 144 height 187
click at [188, 35] on icon at bounding box center [189, 36] width 6 height 5
click at [202, 36] on icon at bounding box center [201, 36] width 6 height 5
click at [224, 36] on icon at bounding box center [225, 36] width 6 height 5
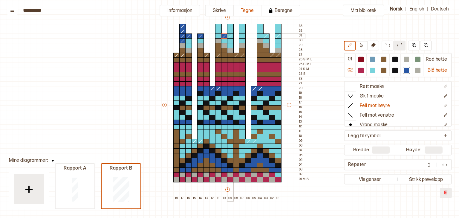
click at [229, 36] on icon at bounding box center [231, 36] width 6 height 5
click at [264, 34] on icon at bounding box center [266, 36] width 6 height 5
click at [277, 36] on icon at bounding box center [278, 36] width 6 height 5
click at [352, 85] on icon at bounding box center [351, 86] width 6 height 6
drag, startPoint x: 182, startPoint y: 26, endPoint x: 181, endPoint y: 39, distance: 13.2
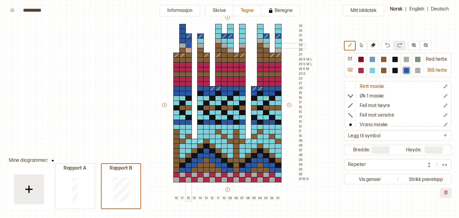
drag, startPoint x: 188, startPoint y: 39, endPoint x: 188, endPoint y: 44, distance: 4.8
click at [188, 44] on div "+ + + + 18 17 16 15 14 13 12 11 10 09 08 07 06 05 04 03 02 01 33 32 31 30 29 28…" at bounding box center [233, 107] width 144 height 187
click at [200, 40] on div at bounding box center [200, 40] width 7 height 5
drag, startPoint x: 220, startPoint y: 26, endPoint x: 220, endPoint y: 36, distance: 10.2
click at [220, 36] on div "+ + + + 18 17 16 15 14 13 12 11 10 09 08 07 06 05 04 03 02 01 33 32 31 30 29 28…" at bounding box center [233, 107] width 144 height 187
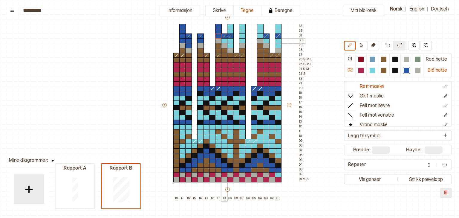
click at [223, 38] on div at bounding box center [224, 40] width 7 height 5
drag, startPoint x: 230, startPoint y: 39, endPoint x: 230, endPoint y: 45, distance: 6.9
click at [230, 45] on div "+ + + + 18 17 16 15 14 13 12 11 10 09 08 07 06 05 04 03 02 01 33 32 31 30 29 28…" at bounding box center [233, 107] width 144 height 187
drag, startPoint x: 231, startPoint y: 26, endPoint x: 231, endPoint y: 30, distance: 3.9
click at [231, 30] on div "+ + + + 18 17 16 15 14 13 12 11 10 09 08 07 06 05 04 03 02 01 33 32 31 30 29 28…" at bounding box center [233, 107] width 144 height 187
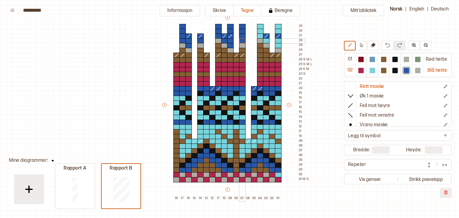
drag, startPoint x: 244, startPoint y: 26, endPoint x: 244, endPoint y: 41, distance: 14.7
click at [244, 41] on div "+ + + + 18 17 16 15 14 13 12 11 10 09 08 07 06 05 04 03 02 01 33 32 31 30 29 28…" at bounding box center [233, 107] width 144 height 187
drag, startPoint x: 261, startPoint y: 25, endPoint x: 261, endPoint y: 34, distance: 9.0
click at [261, 34] on div "+ + + + 18 17 16 15 14 13 12 11 10 09 08 07 06 05 04 03 02 01 33 32 31 30 29 28…" at bounding box center [233, 107] width 144 height 187
click at [268, 40] on div at bounding box center [266, 40] width 7 height 5
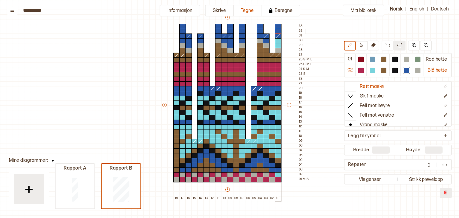
click at [278, 29] on div "+ + + + 18 17 16 15 14 13 12 11 10 09 08 07 06 05 04 03 02 01 33 32 31 30 29 28…" at bounding box center [233, 107] width 144 height 187
drag, startPoint x: 278, startPoint y: 39, endPoint x: 278, endPoint y: 44, distance: 4.8
click at [278, 44] on div "+ + + + 18 17 16 15 14 13 12 11 10 09 08 07 06 05 04 03 02 01 33 32 31 30 29 28…" at bounding box center [233, 107] width 144 height 187
click at [373, 70] on div at bounding box center [372, 70] width 5 height 5
click at [181, 45] on div at bounding box center [182, 45] width 7 height 5
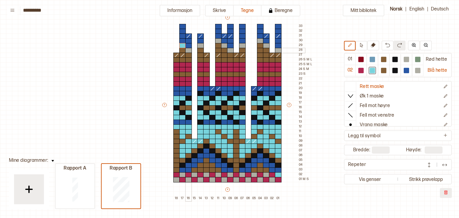
click at [189, 48] on div at bounding box center [188, 50] width 7 height 5
click at [196, 44] on div at bounding box center [194, 45] width 7 height 5
click at [201, 45] on div at bounding box center [200, 45] width 7 height 5
click at [386, 46] on button at bounding box center [388, 45] width 12 height 10
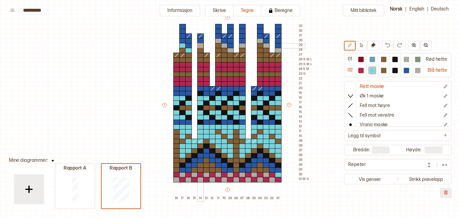
click at [200, 45] on div at bounding box center [200, 45] width 7 height 5
click at [219, 39] on div at bounding box center [218, 40] width 7 height 5
click at [225, 46] on div at bounding box center [224, 45] width 7 height 5
click at [230, 49] on div at bounding box center [230, 50] width 7 height 5
click at [240, 46] on div at bounding box center [242, 45] width 7 height 5
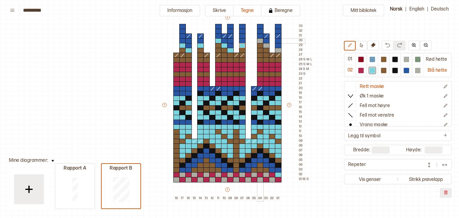
click at [260, 41] on div at bounding box center [260, 40] width 7 height 5
click at [266, 45] on div at bounding box center [266, 45] width 7 height 5
click at [277, 50] on div at bounding box center [278, 50] width 7 height 5
click at [405, 59] on div at bounding box center [406, 59] width 5 height 5
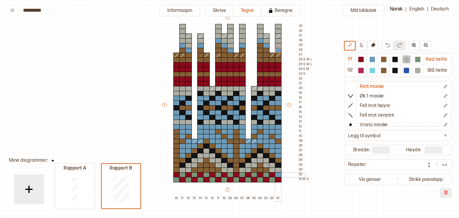
click at [277, 176] on div at bounding box center [278, 174] width 7 height 5
click at [272, 177] on div at bounding box center [272, 179] width 7 height 5
click at [267, 175] on div at bounding box center [266, 174] width 7 height 5
click at [261, 179] on div at bounding box center [260, 179] width 7 height 5
click at [254, 174] on div at bounding box center [254, 174] width 7 height 5
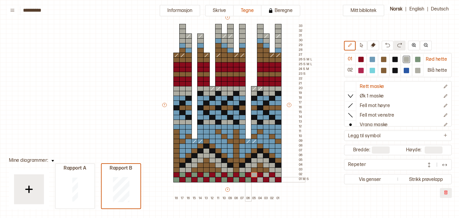
click at [248, 179] on div at bounding box center [248, 179] width 7 height 5
click at [242, 174] on div at bounding box center [242, 174] width 7 height 5
click at [237, 179] on div at bounding box center [236, 179] width 7 height 5
click at [229, 175] on div at bounding box center [230, 174] width 7 height 5
click at [226, 179] on div at bounding box center [224, 179] width 7 height 5
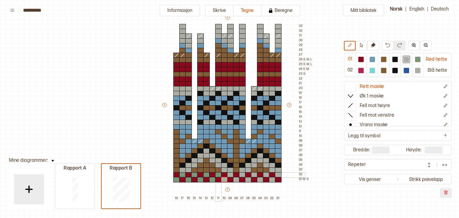
click at [218, 175] on div at bounding box center [218, 174] width 7 height 5
click at [214, 178] on div at bounding box center [212, 179] width 7 height 5
click at [205, 173] on div at bounding box center [206, 174] width 7 height 5
click at [200, 179] on div at bounding box center [200, 179] width 7 height 5
click at [194, 176] on div at bounding box center [194, 174] width 7 height 5
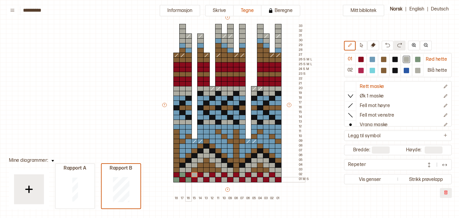
click at [189, 179] on div at bounding box center [188, 179] width 7 height 5
click at [181, 174] on div at bounding box center [182, 174] width 7 height 5
click at [178, 180] on div at bounding box center [176, 179] width 7 height 5
click at [407, 70] on div at bounding box center [406, 70] width 5 height 5
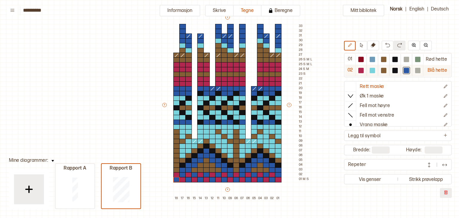
click at [419, 70] on div at bounding box center [417, 70] width 5 height 5
click at [183, 175] on div at bounding box center [182, 174] width 7 height 5
click at [177, 178] on div at bounding box center [176, 179] width 7 height 5
click at [190, 179] on div at bounding box center [188, 179] width 7 height 5
click at [194, 174] on div at bounding box center [194, 174] width 7 height 5
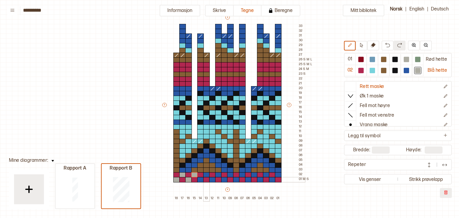
click at [203, 179] on div at bounding box center [206, 179] width 7 height 5
click at [390, 45] on img at bounding box center [387, 44] width 5 height 5
click at [200, 177] on div at bounding box center [200, 179] width 7 height 5
click at [207, 173] on div at bounding box center [206, 174] width 7 height 5
click at [211, 180] on div at bounding box center [212, 179] width 7 height 5
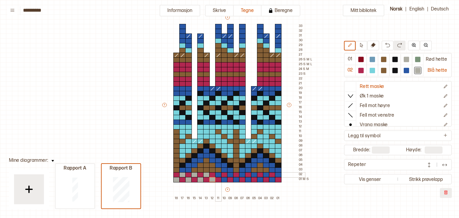
click at [218, 175] on div at bounding box center [218, 174] width 7 height 5
click at [225, 179] on div at bounding box center [224, 179] width 7 height 5
click at [231, 173] on div at bounding box center [230, 174] width 7 height 5
click at [236, 179] on div at bounding box center [236, 179] width 7 height 5
click at [243, 173] on div at bounding box center [242, 174] width 7 height 5
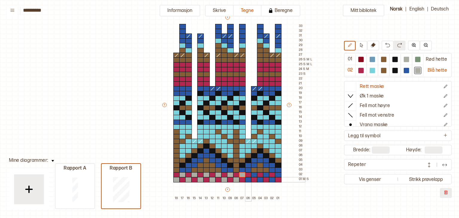
click at [247, 179] on div at bounding box center [248, 179] width 7 height 5
click at [253, 176] on div at bounding box center [254, 174] width 7 height 5
click at [260, 181] on div at bounding box center [260, 179] width 7 height 5
click at [265, 175] on div at bounding box center [266, 174] width 7 height 5
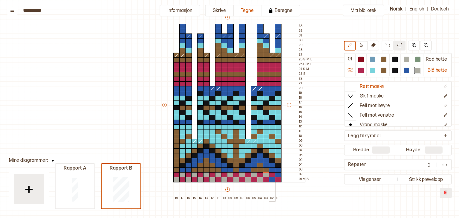
click at [271, 179] on div at bounding box center [272, 179] width 7 height 5
click at [279, 173] on div at bounding box center [278, 174] width 7 height 5
click at [364, 71] on div at bounding box center [360, 70] width 5 height 5
click at [363, 59] on div at bounding box center [360, 59] width 5 height 5
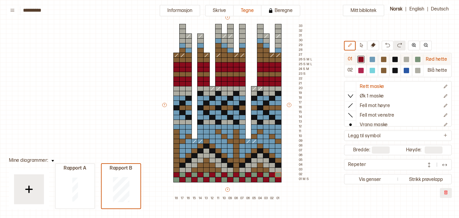
drag, startPoint x: 421, startPoint y: 61, endPoint x: 372, endPoint y: 60, distance: 49.0
click at [372, 60] on div at bounding box center [390, 59] width 68 height 11
click at [183, 10] on button "Informasjon" at bounding box center [180, 11] width 41 height 12
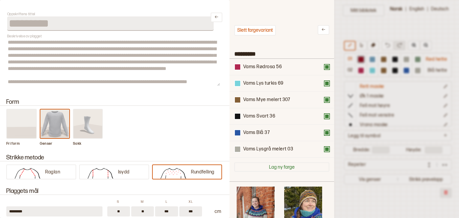
type input "*********"
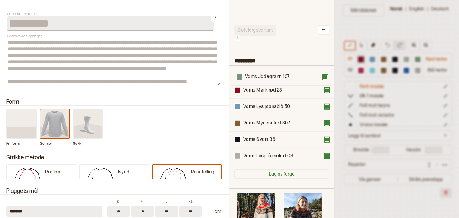
drag, startPoint x: 272, startPoint y: 157, endPoint x: 273, endPoint y: 74, distance: 82.5
click at [273, 74] on div "Vams Mørk rød 23 Vams Lys jeansblå 50 Vams Mye melert 307 Vams Svart 36 Vams Ly…" at bounding box center [281, 115] width 95 height 99
click at [344, 76] on div at bounding box center [229, 109] width 459 height 218
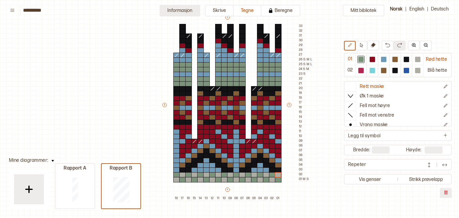
click at [189, 13] on button "Informasjon" at bounding box center [180, 11] width 41 height 12
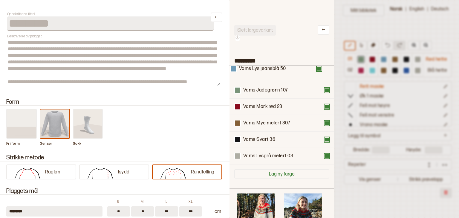
drag, startPoint x: 262, startPoint y: 113, endPoint x: 257, endPoint y: 74, distance: 38.9
click at [257, 74] on div "Vams Jadegrønn 107 Vams Mørk rød 23 Vams Lys jeansblå 50 Vams Mye melert 307 Va…" at bounding box center [281, 115] width 95 height 99
click at [350, 28] on div at bounding box center [229, 109] width 459 height 218
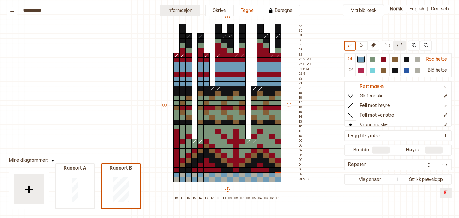
click at [194, 12] on button "Informasjon" at bounding box center [180, 11] width 41 height 12
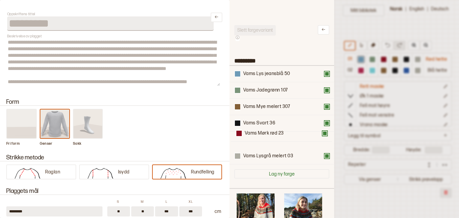
drag, startPoint x: 253, startPoint y: 108, endPoint x: 255, endPoint y: 140, distance: 31.8
click at [255, 140] on div "Vams Lys jeansblå 50 Vams Jadegrønn 107 Vams Mørk rød 23 Vams Mye melert 307 Va…" at bounding box center [281, 115] width 95 height 99
click at [343, 26] on div at bounding box center [229, 109] width 459 height 218
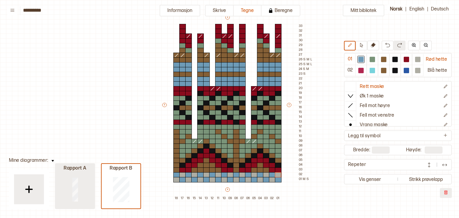
click at [78, 189] on div at bounding box center [75, 189] width 39 height 38
type input "*"
type input "**"
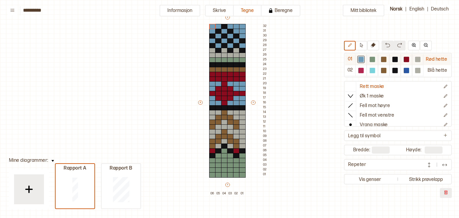
click at [421, 57] on div at bounding box center [417, 59] width 5 height 5
click at [353, 69] on div "02" at bounding box center [350, 70] width 10 height 11
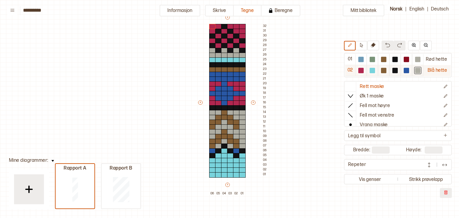
click at [420, 68] on div at bounding box center [417, 70] width 5 height 5
drag, startPoint x: 212, startPoint y: 26, endPoint x: 216, endPoint y: 26, distance: 4.2
click at [216, 26] on div "+ + + + 06 05 04 03 02 01 32 31 30 29 28 27 26 25 24 23 22 21 20 19 18 17 16 15…" at bounding box center [233, 105] width 72 height 182
click at [210, 31] on div at bounding box center [212, 31] width 7 height 5
click at [224, 31] on div at bounding box center [224, 31] width 7 height 5
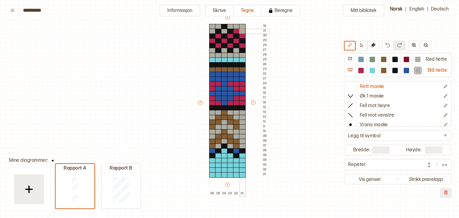
drag, startPoint x: 231, startPoint y: 24, endPoint x: 242, endPoint y: 33, distance: 14.6
click at [242, 33] on div "+ + + + 06 05 04 03 02 01 32 31 30 29 28 27 26 25 24 23 22 21 20 19 18 17 16 15…" at bounding box center [233, 105] width 72 height 182
click at [236, 30] on div at bounding box center [236, 31] width 7 height 5
click at [219, 35] on div at bounding box center [218, 35] width 7 height 5
click at [230, 35] on div at bounding box center [230, 35] width 7 height 5
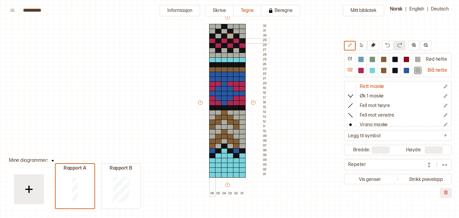
click at [213, 40] on div at bounding box center [212, 40] width 7 height 5
click at [218, 45] on div at bounding box center [218, 45] width 7 height 5
click at [225, 41] on div at bounding box center [224, 40] width 7 height 5
click at [230, 44] on div at bounding box center [230, 45] width 7 height 5
click at [236, 40] on div at bounding box center [236, 40] width 7 height 5
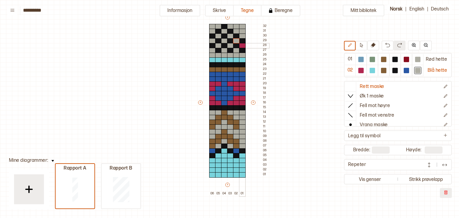
click at [242, 44] on div at bounding box center [242, 45] width 7 height 5
click at [364, 71] on div at bounding box center [360, 70] width 5 height 5
drag, startPoint x: 211, startPoint y: 60, endPoint x: 242, endPoint y: 58, distance: 31.1
click at [242, 58] on div "+ + + + 06 05 04 03 02 01 32 31 30 29 28 27 26 25 24 23 22 21 20 19 18 17 16 15…" at bounding box center [233, 105] width 72 height 182
click at [430, 62] on div "Rød hette" at bounding box center [437, 59] width 27 height 11
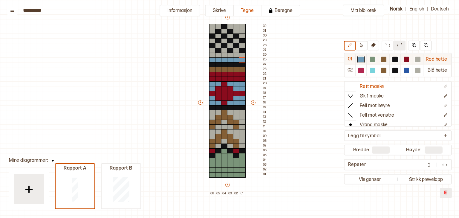
click at [373, 59] on div at bounding box center [372, 59] width 5 height 5
drag, startPoint x: 213, startPoint y: 112, endPoint x: 213, endPoint y: 116, distance: 3.3
click at [213, 116] on div "+ + + + 06 05 04 03 02 01 32 31 30 29 28 27 26 25 24 23 22 21 20 19 18 17 16 15…" at bounding box center [233, 105] width 72 height 182
click at [219, 112] on div at bounding box center [218, 112] width 7 height 5
drag, startPoint x: 229, startPoint y: 111, endPoint x: 242, endPoint y: 145, distance: 36.2
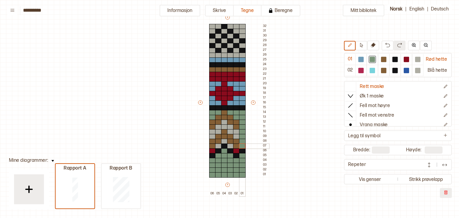
click at [242, 145] on div "+ + + + 06 05 04 03 02 01 32 31 30 29 28 27 26 25 24 23 22 21 20 19 18 17 16 15…" at bounding box center [233, 105] width 72 height 182
click at [236, 135] on div "+ + + + 06 05 04 03 02 01 32 31 30 29 28 27 26 25 24 23 22 21 20 19 18 17 16 15…" at bounding box center [233, 105] width 72 height 182
drag, startPoint x: 231, startPoint y: 130, endPoint x: 231, endPoint y: 127, distance: 3.6
click at [231, 127] on div "+ + + + 06 05 04 03 02 01 32 31 30 29 28 27 26 25 24 23 22 21 20 19 18 17 16 15…" at bounding box center [233, 105] width 72 height 182
click at [225, 123] on div "+ + + + 06 05 04 03 02 01 32 31 30 29 28 27 26 25 24 23 22 21 20 19 18 17 16 15…" at bounding box center [233, 105] width 72 height 182
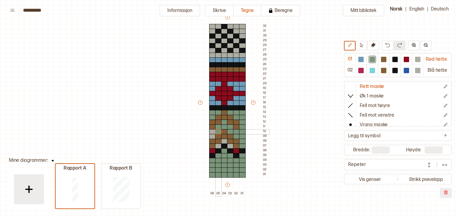
drag, startPoint x: 219, startPoint y: 126, endPoint x: 219, endPoint y: 130, distance: 4.2
click at [219, 130] on div "+ + + + 06 05 04 03 02 01 32 31 30 29 28 27 26 25 24 23 22 21 20 19 18 17 16 15…" at bounding box center [233, 105] width 72 height 182
drag, startPoint x: 213, startPoint y: 130, endPoint x: 213, endPoint y: 135, distance: 5.1
click at [213, 135] on div "+ + + + 06 05 04 03 02 01 32 31 30 29 28 27 26 25 24 23 22 21 20 19 18 17 16 15…" at bounding box center [233, 105] width 72 height 182
click at [218, 147] on div at bounding box center [218, 146] width 7 height 5
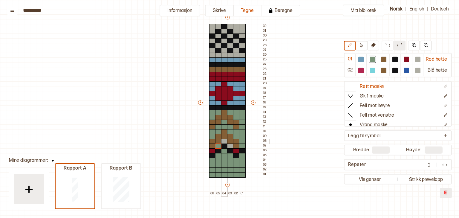
click at [225, 140] on div at bounding box center [224, 141] width 7 height 5
click at [231, 146] on div at bounding box center [230, 146] width 7 height 5
click at [373, 70] on div at bounding box center [372, 70] width 5 height 5
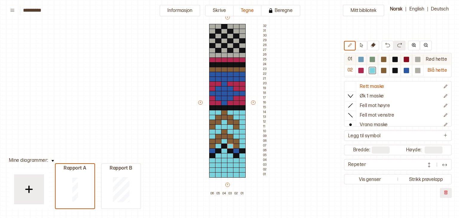
click at [374, 63] on div at bounding box center [372, 59] width 11 height 11
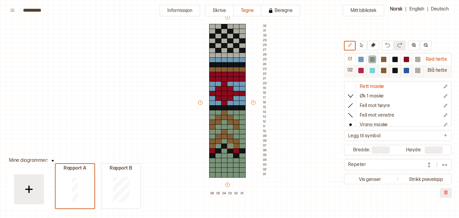
click at [374, 70] on div at bounding box center [372, 70] width 5 height 5
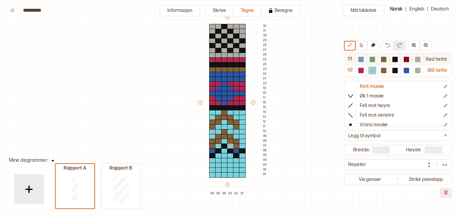
click at [373, 60] on div at bounding box center [372, 59] width 5 height 5
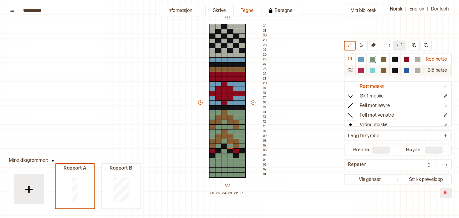
click at [362, 71] on div at bounding box center [360, 70] width 5 height 5
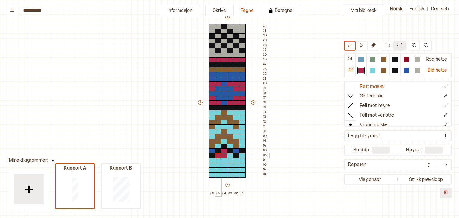
drag, startPoint x: 225, startPoint y: 149, endPoint x: 220, endPoint y: 155, distance: 7.8
click at [220, 155] on div "+ + + + 06 05 04 03 02 01 32 31 30 29 28 27 26 25 24 23 22 21 20 19 18 17 16 15…" at bounding box center [233, 105] width 72 height 182
click at [430, 60] on div "Rød hette" at bounding box center [437, 59] width 27 height 11
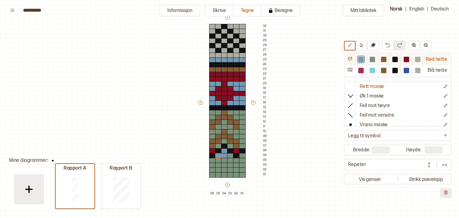
click at [408, 59] on div at bounding box center [406, 59] width 5 height 5
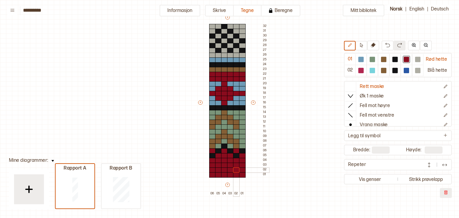
drag, startPoint x: 223, startPoint y: 150, endPoint x: 235, endPoint y: 168, distance: 22.2
click at [235, 168] on div "+ + + + 06 05 04 03 02 01 32 31 30 29 28 27 26 25 24 23 22 21 20 19 18 17 16 15…" at bounding box center [233, 105] width 72 height 182
click at [433, 68] on div "Blå hette" at bounding box center [437, 70] width 27 height 11
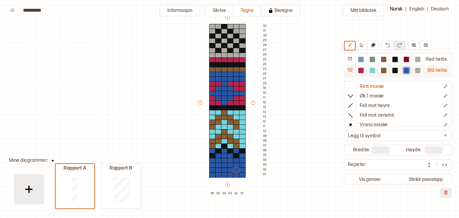
click at [361, 70] on div at bounding box center [360, 70] width 5 height 5
click at [210, 149] on div at bounding box center [212, 150] width 7 height 5
click at [225, 151] on div at bounding box center [224, 150] width 7 height 5
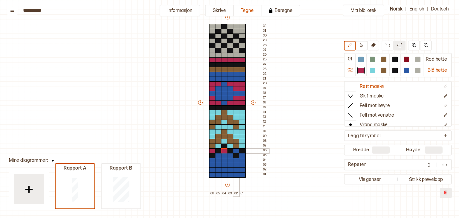
click at [235, 151] on div at bounding box center [236, 150] width 7 height 5
click at [435, 59] on div "Rød hette" at bounding box center [437, 59] width 27 height 11
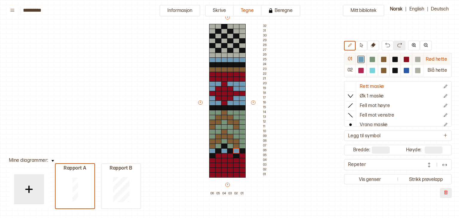
click at [409, 62] on div at bounding box center [406, 59] width 7 height 7
click at [225, 150] on div at bounding box center [224, 150] width 7 height 5
click at [435, 72] on div "Blå hette" at bounding box center [437, 70] width 27 height 11
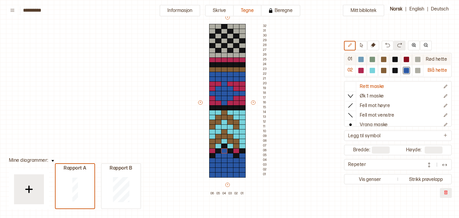
click at [436, 59] on div "Rød hette" at bounding box center [437, 59] width 27 height 11
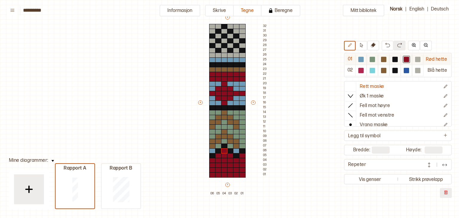
click at [372, 62] on div at bounding box center [372, 59] width 7 height 7
drag, startPoint x: 212, startPoint y: 55, endPoint x: 240, endPoint y: 54, distance: 28.4
click at [240, 54] on div "+ + + + 06 05 04 03 02 01 32 31 30 29 28 27 26 25 24 23 22 21 20 19 18 17 16 15…" at bounding box center [233, 105] width 72 height 182
click at [435, 68] on div "Blå hette" at bounding box center [437, 70] width 27 height 11
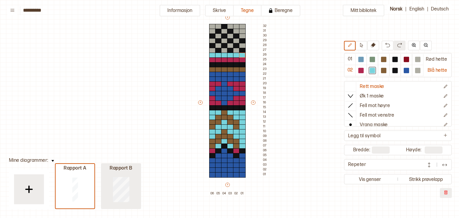
click at [130, 185] on div at bounding box center [121, 189] width 39 height 38
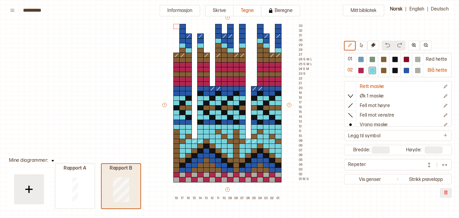
type input "**"
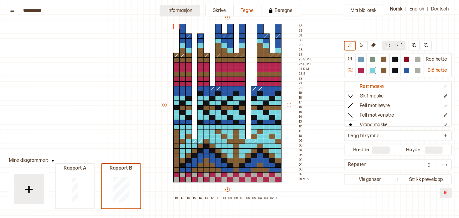
click at [196, 12] on button "Informasjon" at bounding box center [180, 11] width 41 height 12
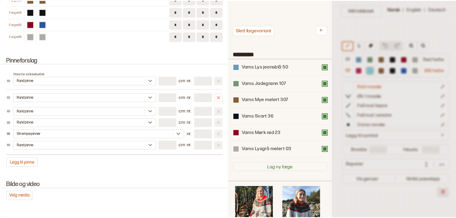
scroll to position [720, 0]
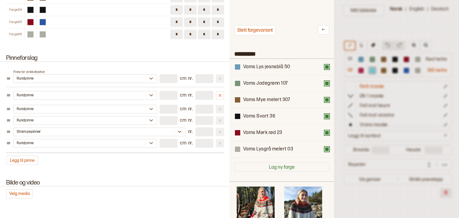
click at [199, 154] on div "Pinne for strikkefasthet Rundpinne ** cm nr. * Rundpinne ** cm nr. * Rundpinne …" at bounding box center [115, 116] width 218 height 98
click at [341, 28] on div at bounding box center [229, 109] width 459 height 218
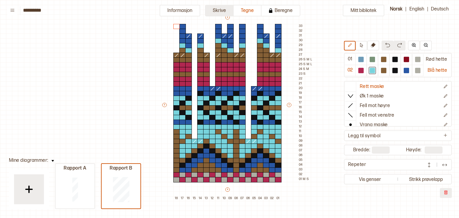
click at [227, 12] on button "Skrive" at bounding box center [219, 11] width 29 height 12
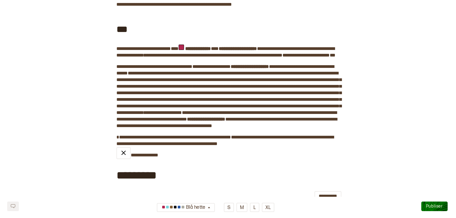
scroll to position [91, 0]
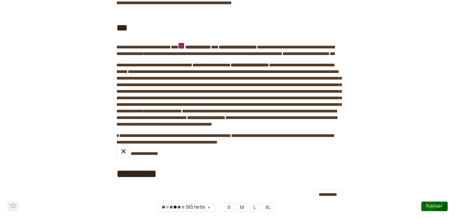
drag, startPoint x: 191, startPoint y: 46, endPoint x: 258, endPoint y: 37, distance: 67.8
click at [258, 37] on div "***" at bounding box center [227, 27] width 223 height 32
drag, startPoint x: 223, startPoint y: 45, endPoint x: 186, endPoint y: 43, distance: 37.2
click at [219, 46] on span "**" at bounding box center [217, 47] width 4 height 4
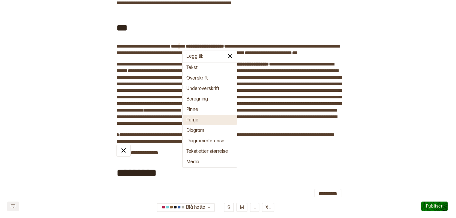
click at [199, 118] on button "Farge" at bounding box center [210, 120] width 54 height 10
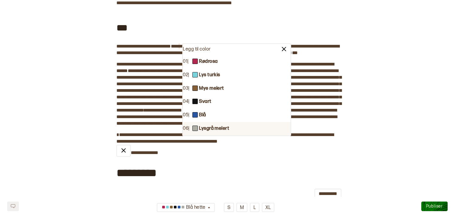
click at [207, 129] on b "Lysgrå melert" at bounding box center [214, 129] width 30 height 6
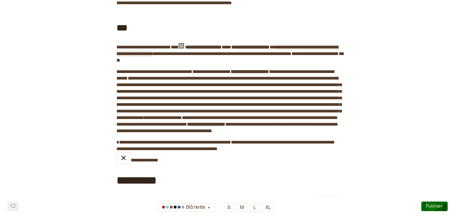
click at [144, 54] on span "**********" at bounding box center [227, 50] width 222 height 11
drag, startPoint x: 292, startPoint y: 46, endPoint x: 252, endPoint y: 44, distance: 39.8
drag, startPoint x: 293, startPoint y: 45, endPoint x: 244, endPoint y: 44, distance: 48.8
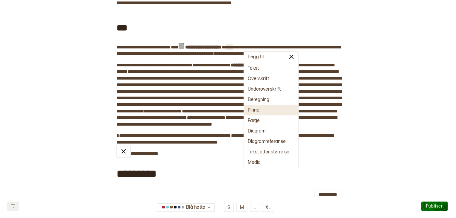
click at [256, 112] on button "Pinne" at bounding box center [271, 110] width 54 height 10
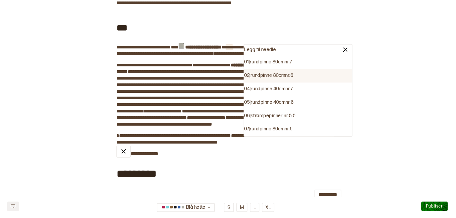
click at [285, 77] on div "02 | rundpinne 80cm nr. 6" at bounding box center [298, 75] width 108 height 13
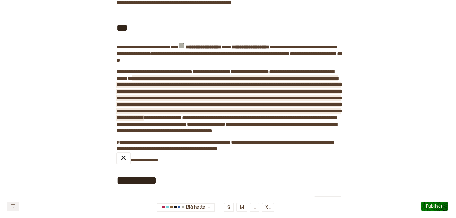
click at [194, 91] on span "**********" at bounding box center [228, 98] width 225 height 44
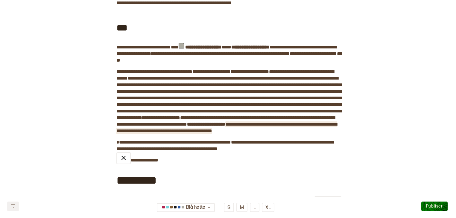
click at [140, 133] on span "**********" at bounding box center [226, 127] width 220 height 11
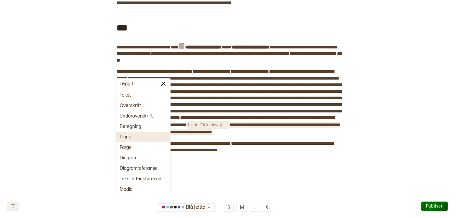
click at [140, 136] on button "Pinne" at bounding box center [143, 137] width 54 height 10
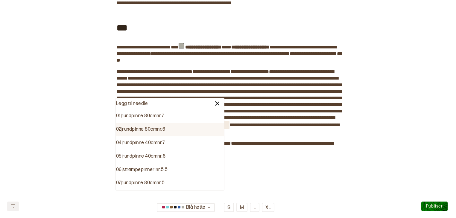
click at [161, 130] on div "02 | rundpinne 80cm nr. 6" at bounding box center [170, 129] width 108 height 13
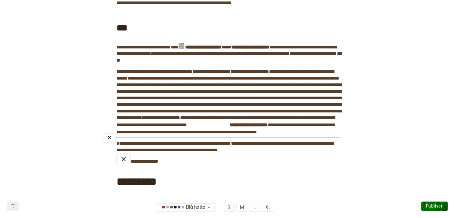
click at [296, 140] on div "﻿" at bounding box center [221, 137] width 236 height 5
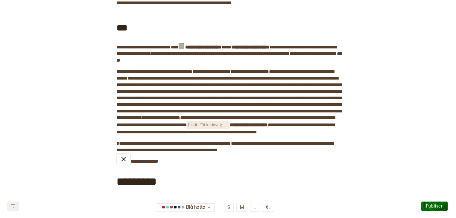
click at [187, 129] on span "﻿" at bounding box center [208, 125] width 42 height 8
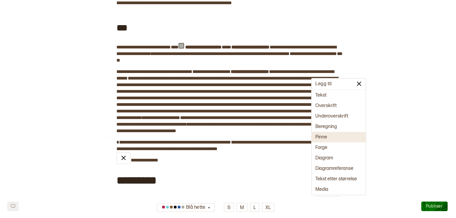
click at [319, 139] on button "Pinne" at bounding box center [339, 137] width 54 height 10
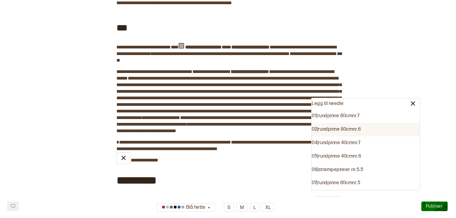
click at [340, 132] on div "02 | rundpinne 80cm nr. 6" at bounding box center [366, 129] width 108 height 13
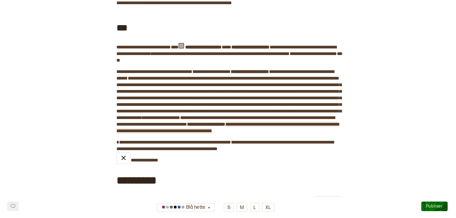
click at [142, 133] on span "**********" at bounding box center [227, 127] width 222 height 11
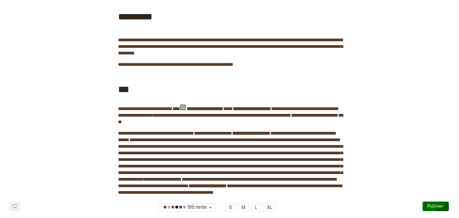
scroll to position [0, 0]
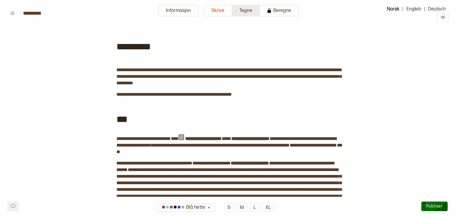
click at [239, 11] on button "Tegne" at bounding box center [246, 11] width 28 height 12
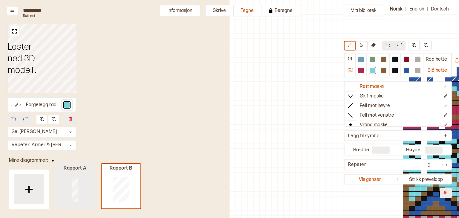
click at [80, 186] on div at bounding box center [75, 189] width 39 height 38
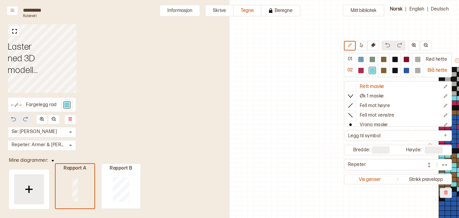
type input "*"
type input "**"
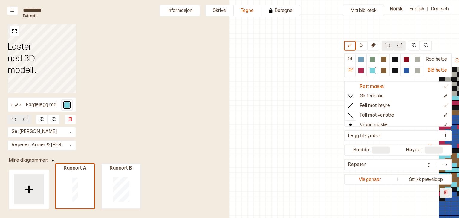
scroll to position [44, 192]
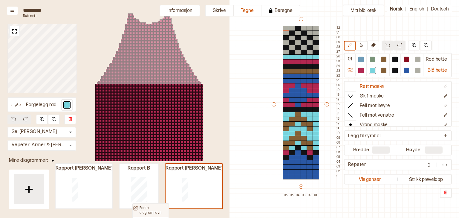
click at [142, 207] on p "Endre diagramnavn" at bounding box center [154, 210] width 28 height 9
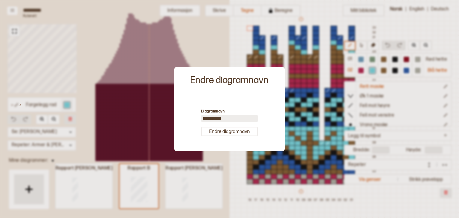
type input "**"
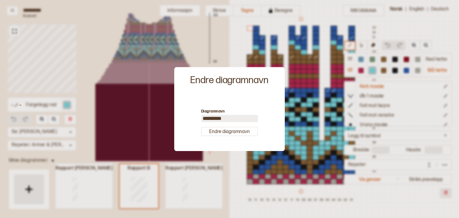
click at [229, 115] on input "*********" at bounding box center [229, 118] width 57 height 7
type input "**********"
click at [233, 132] on button "Endre diagramnavn" at bounding box center [229, 131] width 57 height 9
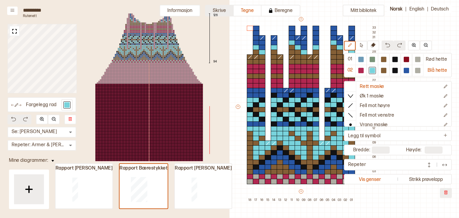
click at [218, 12] on button "Skrive" at bounding box center [219, 11] width 29 height 12
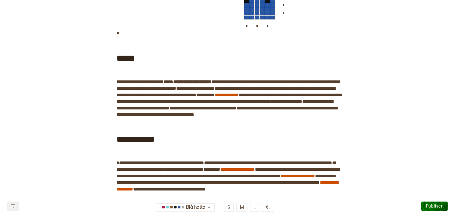
scroll to position [417, 0]
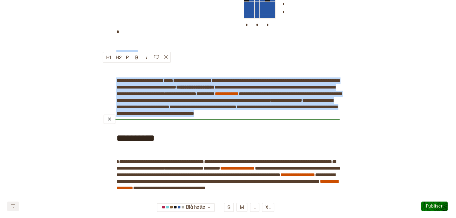
drag, startPoint x: 116, startPoint y: 69, endPoint x: 330, endPoint y: 130, distance: 222.2
click at [330, 130] on div "**********" at bounding box center [227, 149] width 223 height 1074
copy div "**********"
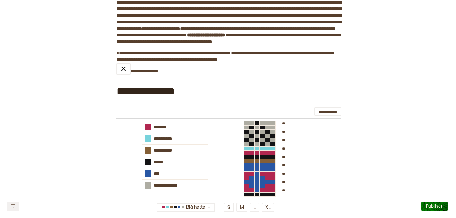
scroll to position [179, 0]
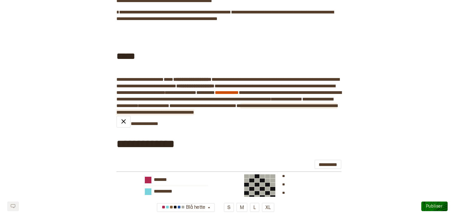
scroll to position [250, 0]
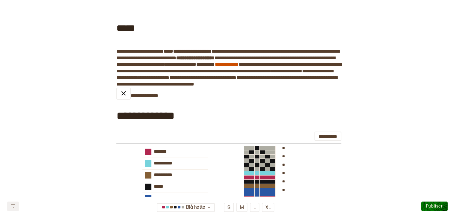
click at [129, 32] on span "*****" at bounding box center [125, 23] width 19 height 24
click at [117, 26] on span "*****" at bounding box center [125, 23] width 19 height 24
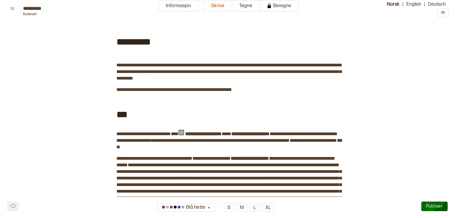
scroll to position [0, 0]
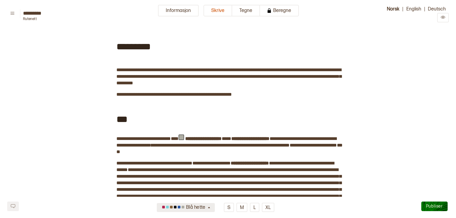
click at [207, 209] on icon "button" at bounding box center [209, 207] width 4 height 4
click at [206, 190] on div "Rød hette" at bounding box center [186, 188] width 58 height 10
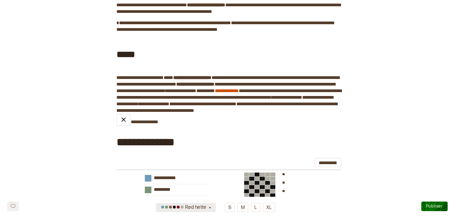
scroll to position [209, 0]
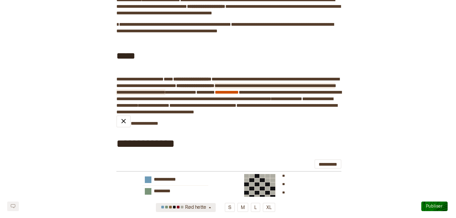
click at [264, 94] on span "**********" at bounding box center [225, 88] width 219 height 11
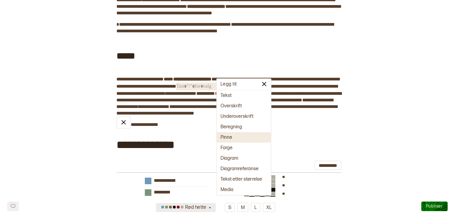
click at [236, 134] on button "Pinne" at bounding box center [244, 137] width 54 height 10
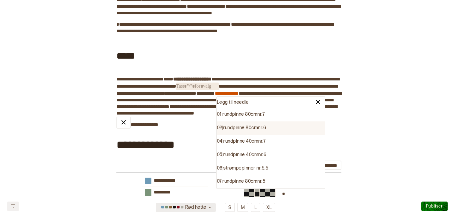
click at [249, 129] on div "02 | rundpinne 80cm nr. 6" at bounding box center [271, 127] width 108 height 13
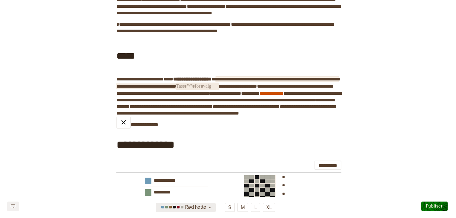
click at [219, 90] on span "﻿" at bounding box center [197, 87] width 42 height 8
click at [257, 89] on b "**********" at bounding box center [238, 86] width 38 height 4
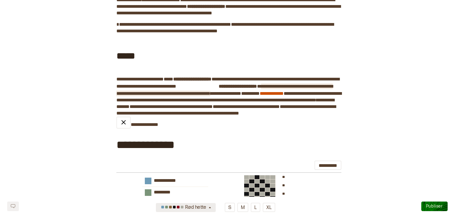
click at [262, 96] on span "**********" at bounding box center [224, 89] width 216 height 13
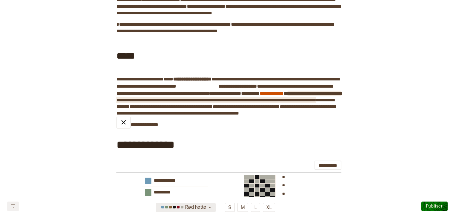
click at [263, 102] on span "**********" at bounding box center [228, 96] width 225 height 11
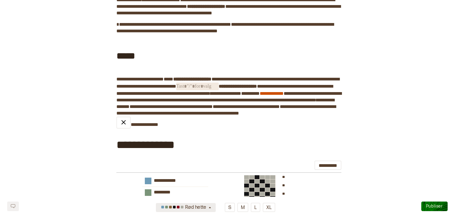
click at [257, 89] on b "**********" at bounding box center [238, 86] width 38 height 4
click at [219, 90] on span "﻿" at bounding box center [197, 87] width 42 height 8
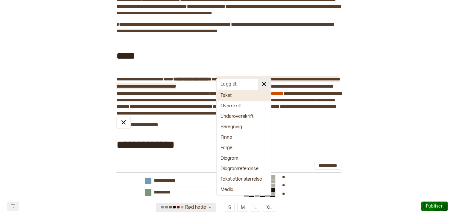
click at [262, 86] on img at bounding box center [263, 83] width 7 height 7
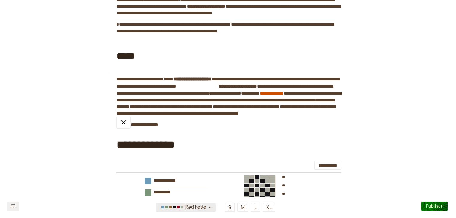
click at [257, 89] on b "**********" at bounding box center [238, 86] width 38 height 4
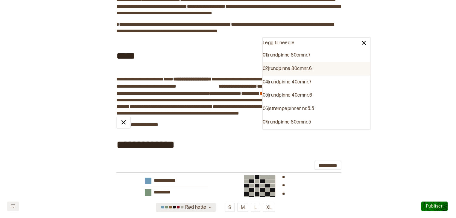
click at [297, 68] on div "02 | rundpinne 80cm nr. 6" at bounding box center [317, 68] width 108 height 13
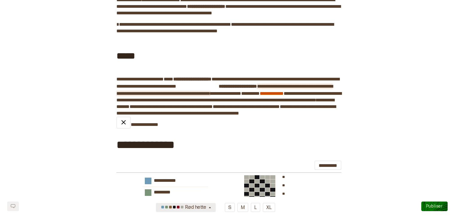
click at [307, 96] on span "**********" at bounding box center [224, 90] width 216 height 12
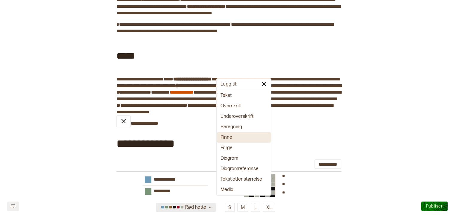
click at [249, 139] on button "Pinne" at bounding box center [244, 137] width 54 height 10
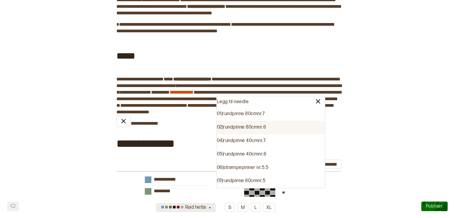
click at [267, 126] on div "02 | rundpinne 80cm nr. 6" at bounding box center [271, 127] width 108 height 13
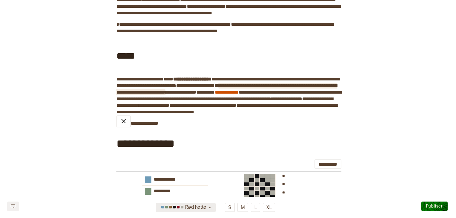
click at [266, 94] on span "**********" at bounding box center [226, 88] width 220 height 11
click at [271, 102] on span "**********" at bounding box center [286, 99] width 31 height 6
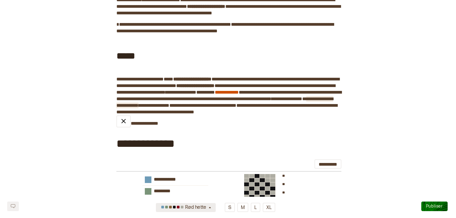
click at [190, 108] on span "**********" at bounding box center [224, 102] width 216 height 11
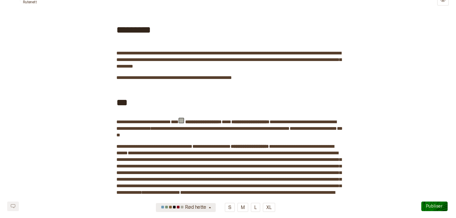
scroll to position [0, 0]
